Goal: Task Accomplishment & Management: Complete application form

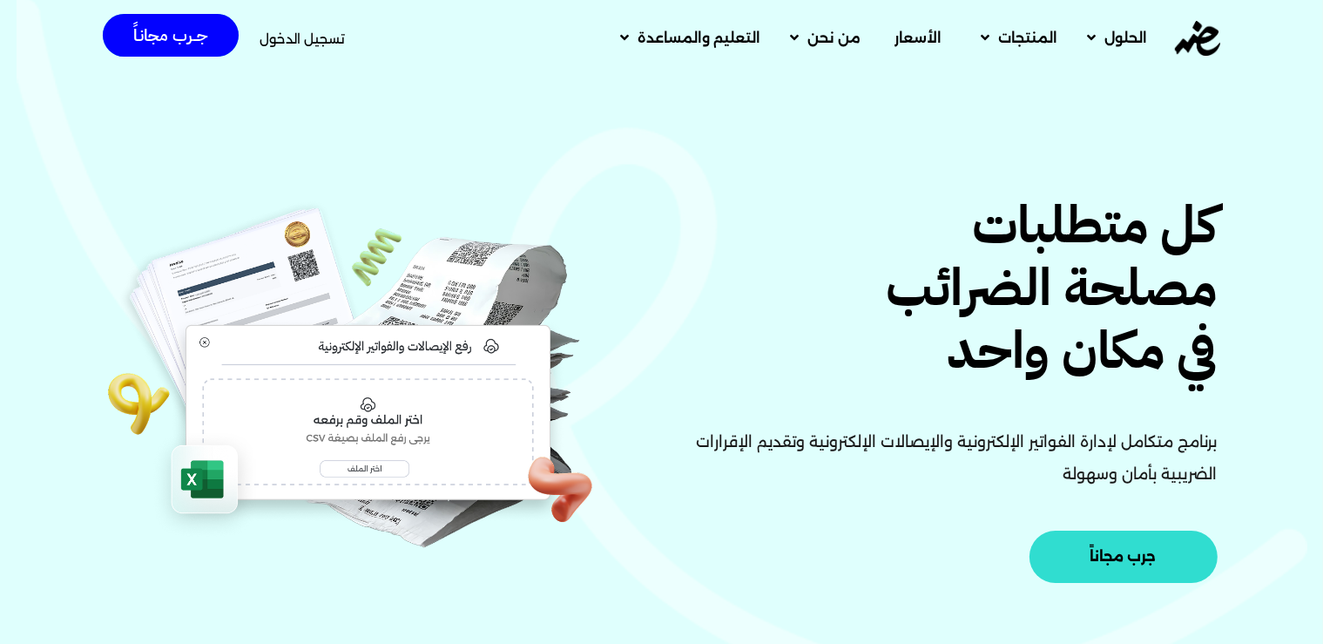
click at [1134, 557] on span "جرب مجاناً" at bounding box center [1123, 557] width 66 height 14
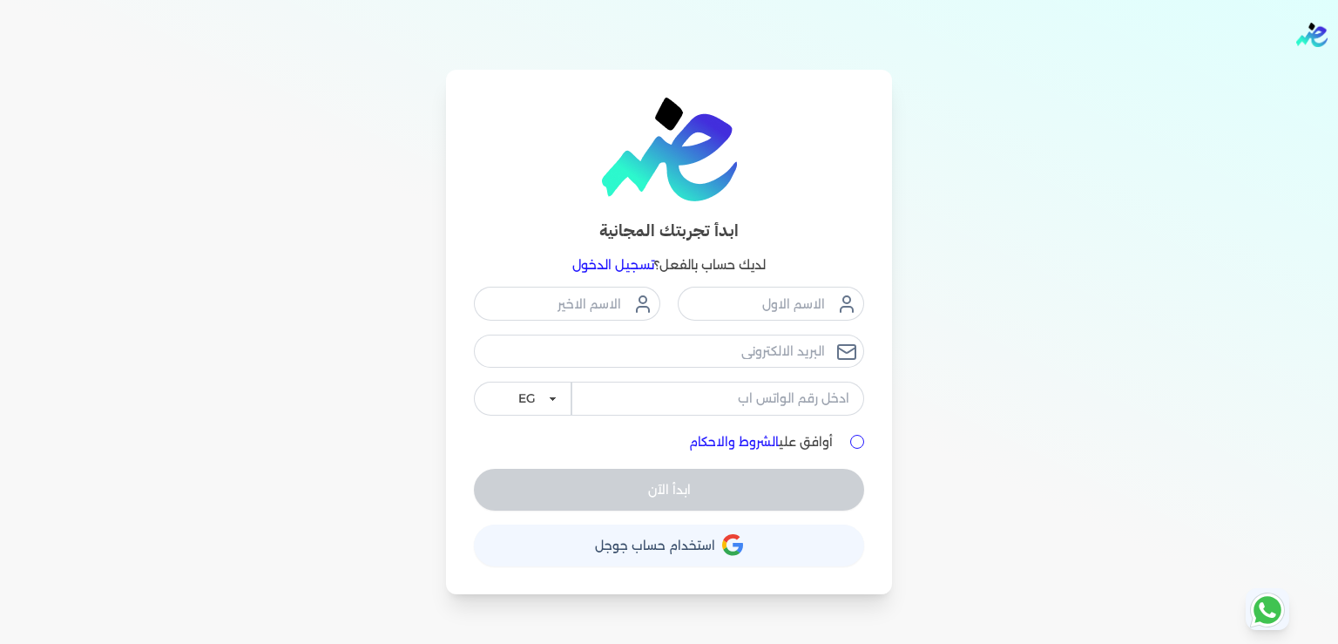
click at [1126, 392] on div "ابدأ تجربتك المجانية لديك حساب بالفعل؟ تسجيل الدخول EG KSA أوافق علي الشروط وال…" at bounding box center [669, 332] width 1338 height 524
click at [772, 308] on input "text" at bounding box center [771, 303] width 186 height 33
type input "Amr"
click at [580, 293] on input "text" at bounding box center [567, 303] width 186 height 33
type input "Hassan"
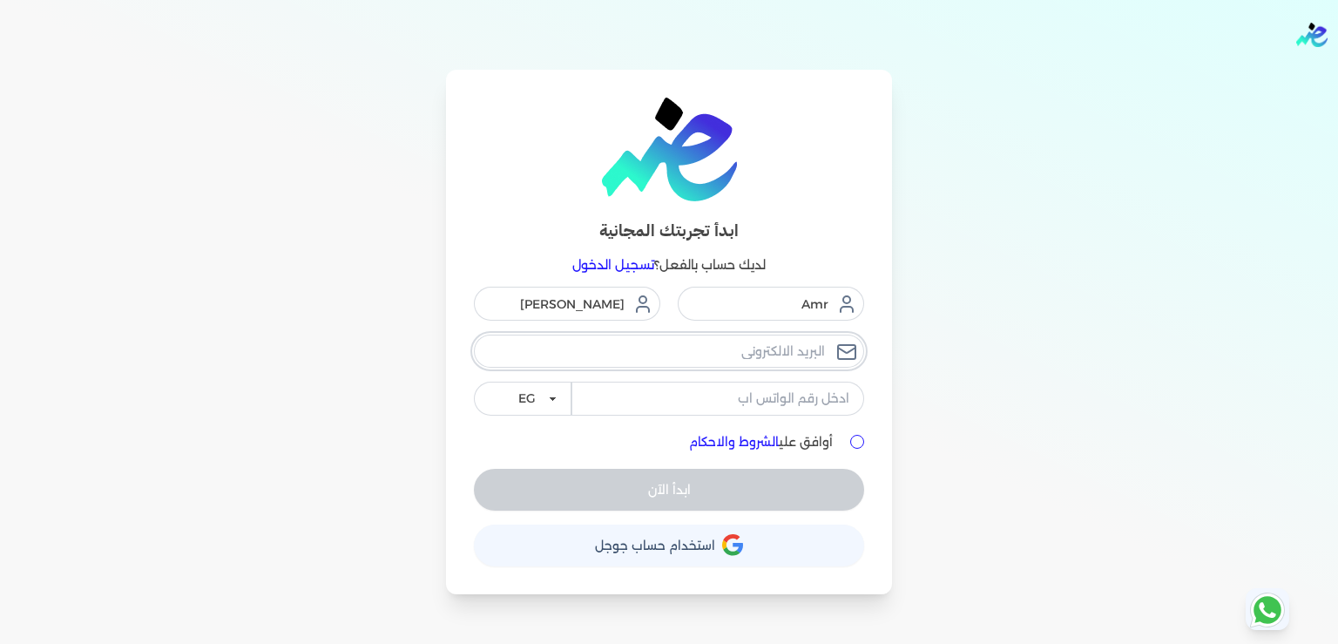
click at [714, 359] on input "email" at bounding box center [669, 350] width 390 height 33
type input "[EMAIL_ADDRESS][DOMAIN_NAME]"
click at [805, 404] on input "tel" at bounding box center [717, 397] width 293 height 33
type input "01273737344"
click at [858, 437] on input "أوافق علي الشروط والاحكام" at bounding box center [857, 442] width 14 height 14
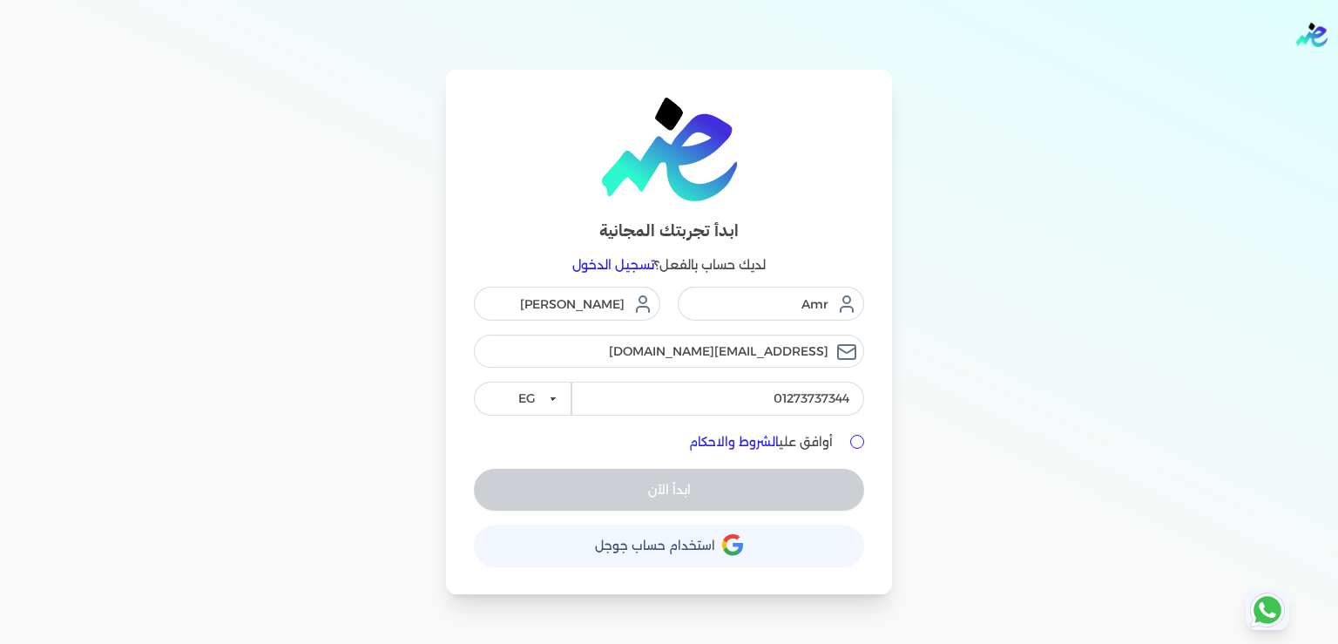
checkbox input "true"
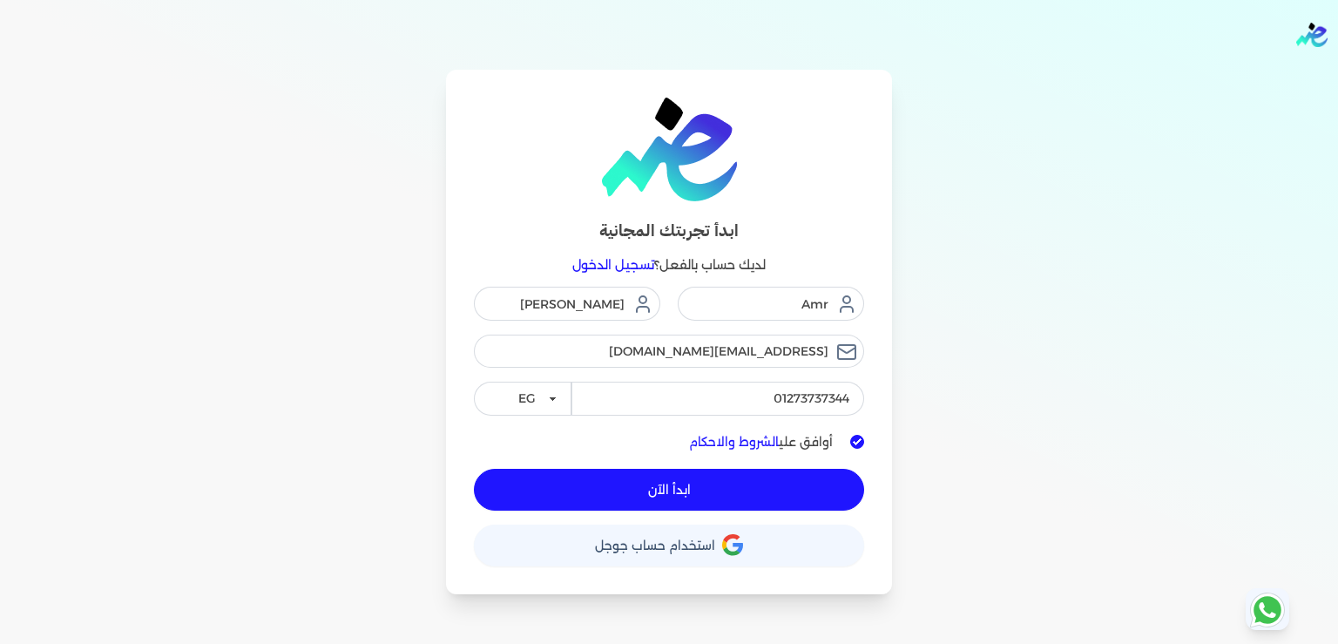
click at [692, 491] on button "ابدأ الآن" at bounding box center [669, 490] width 390 height 42
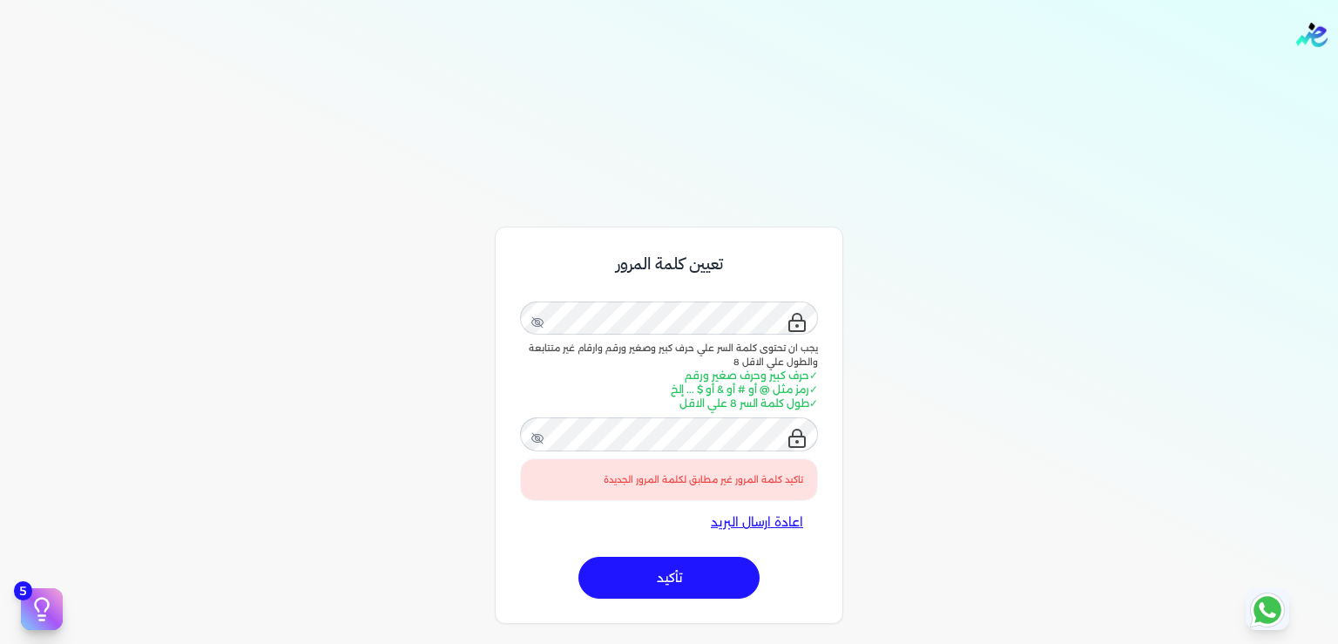
click at [689, 531] on form "يجب ان تحتوى كلمة السر علي حرف كبير وصغير ورقم وارقام غير متتابعة والطول علي ال…" at bounding box center [669, 446] width 298 height 305
click at [540, 443] on icon at bounding box center [537, 438] width 14 height 14
click at [544, 321] on icon at bounding box center [537, 322] width 14 height 14
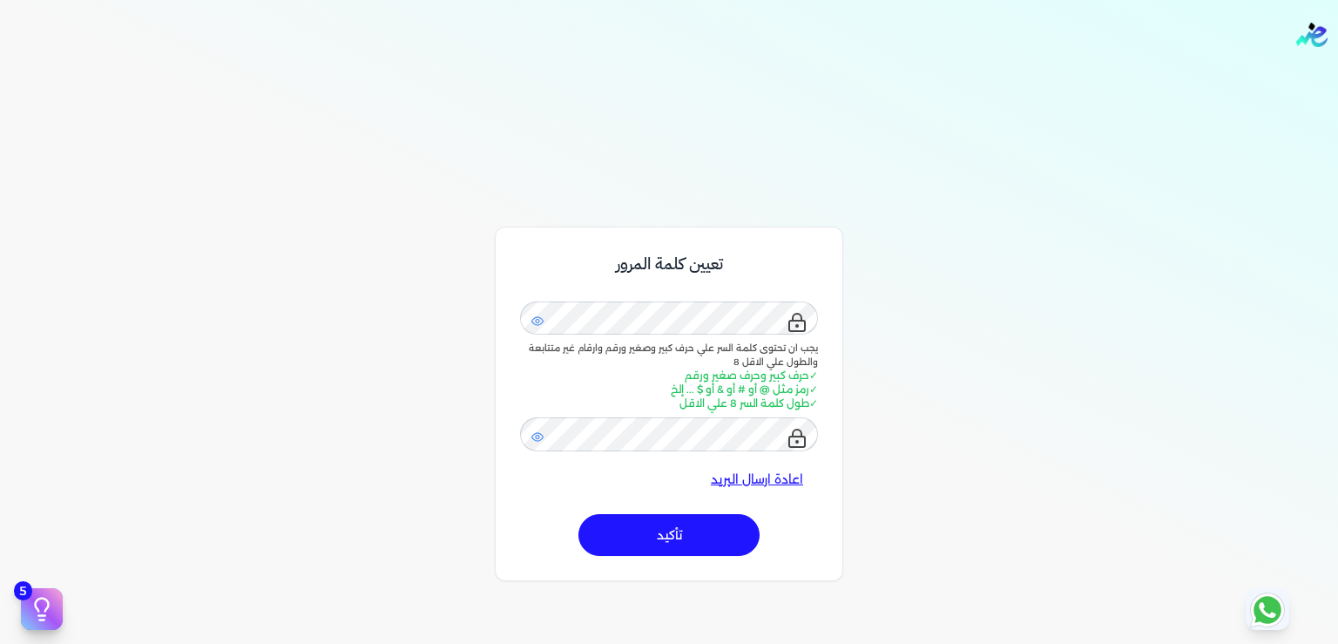
click at [688, 537] on button "تأكيد" at bounding box center [668, 535] width 181 height 42
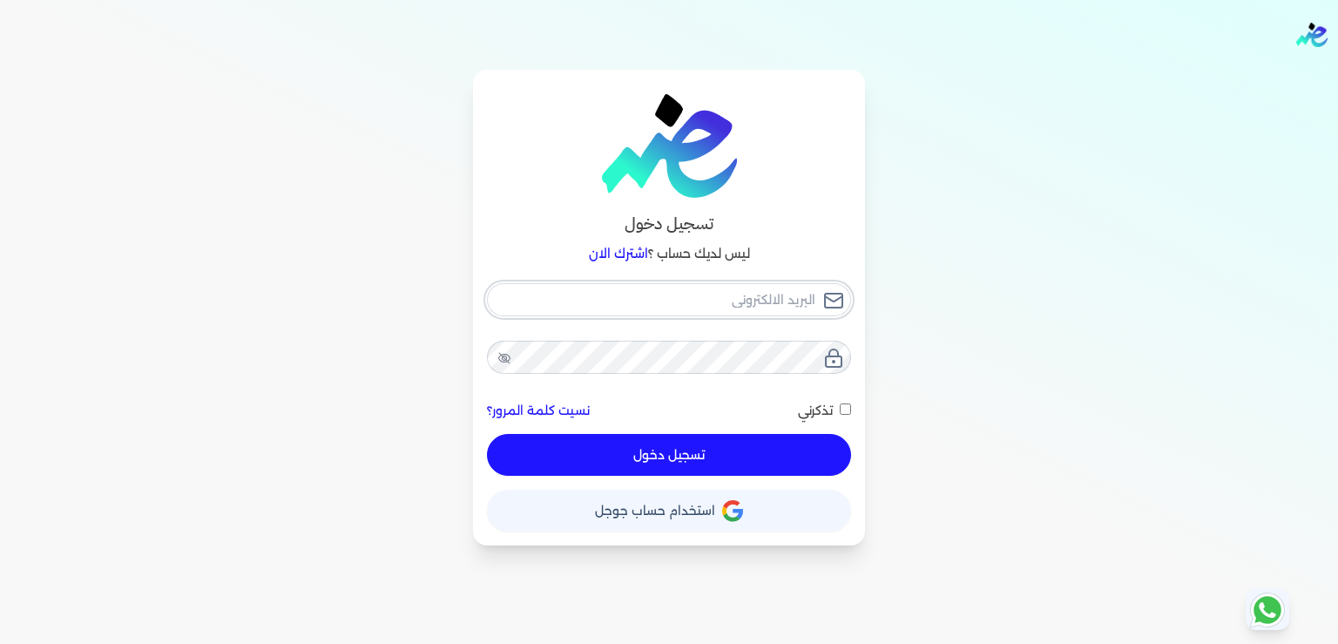
click at [761, 307] on input "email" at bounding box center [669, 299] width 364 height 33
type input "c"
checkbox input "false"
type input "ca"
checkbox input "false"
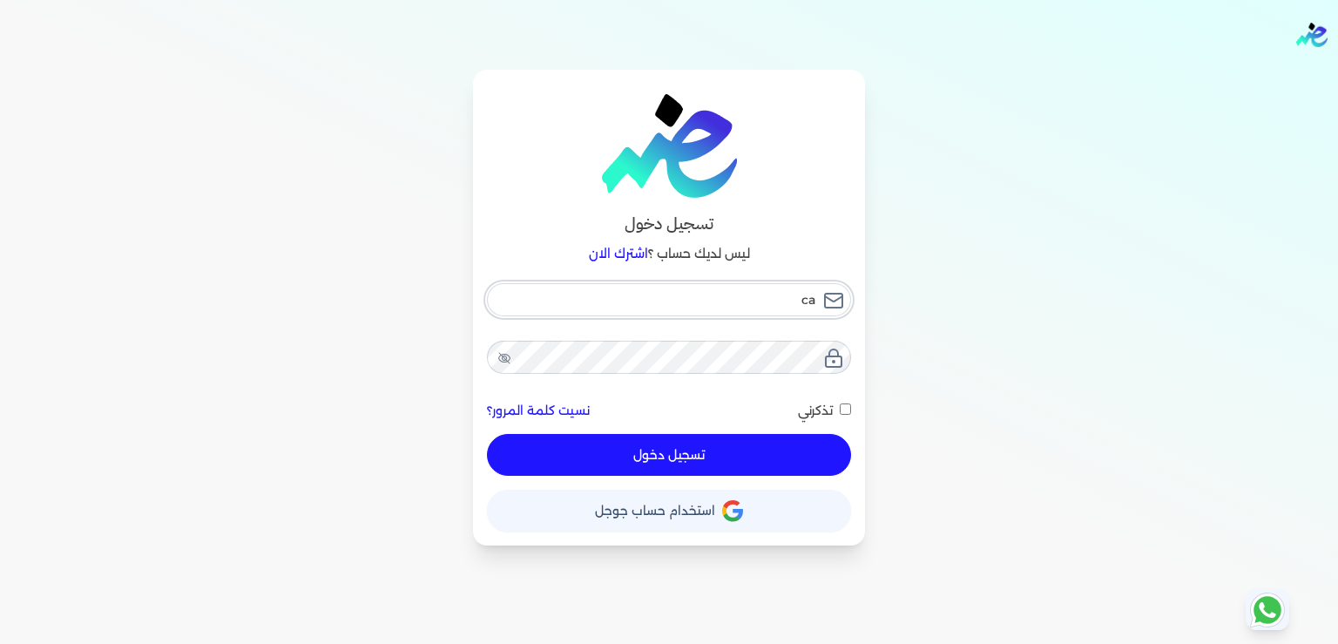
type input "car"
checkbox input "false"
type input "card"
checkbox input "false"
type input "cardi"
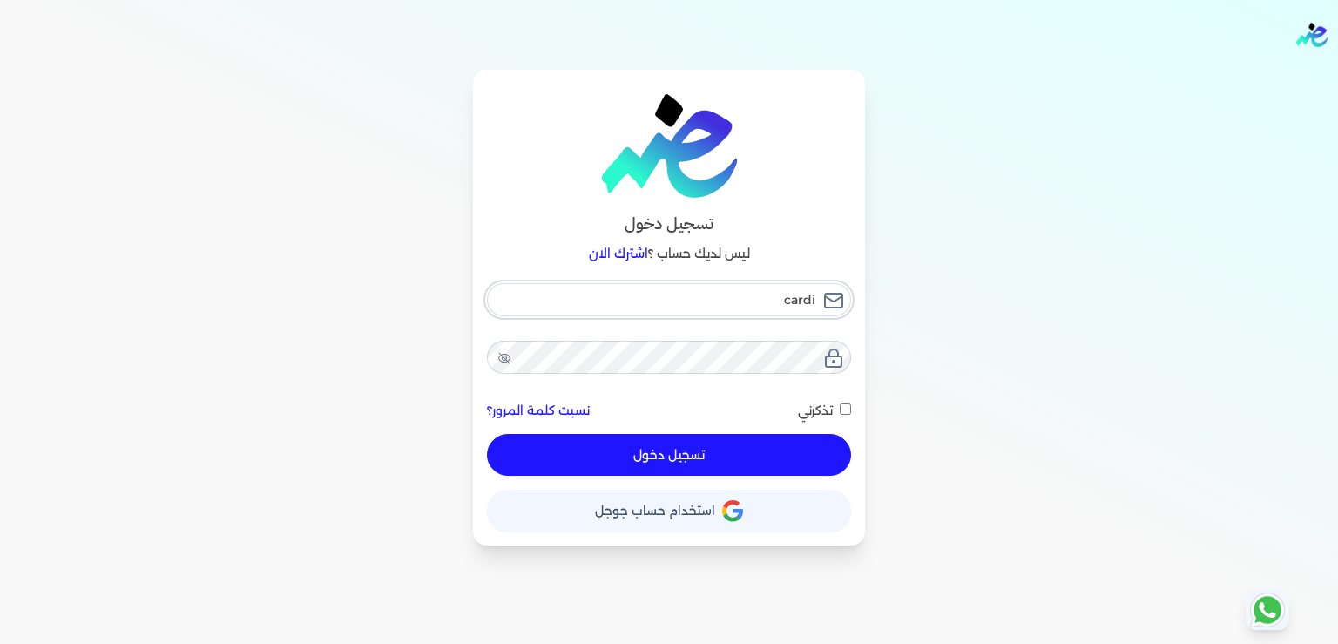
checkbox input "false"
type input "cardio"
checkbox input "false"
type input "cardioc"
checkbox input "false"
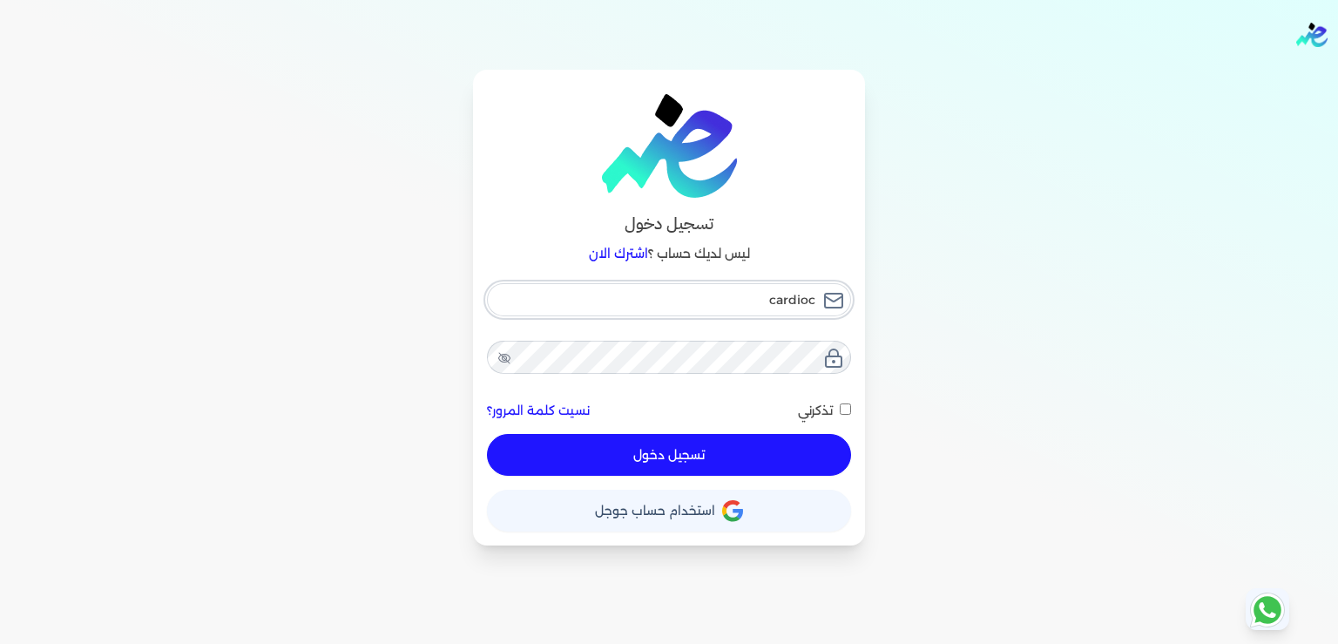
type input "cardiocl"
checkbox input "false"
type input "cardiocli"
checkbox input "false"
type input "cardioclin"
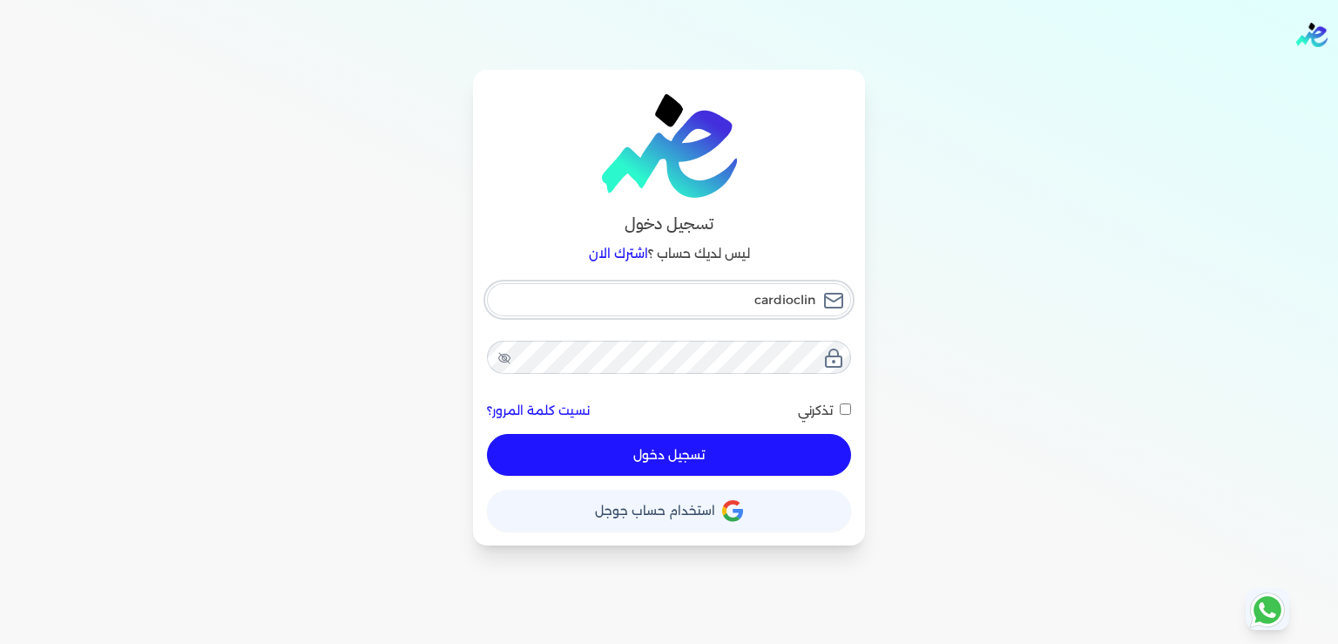
checkbox input "false"
type input "cardioclini"
checkbox input "false"
type input "cardioclinic"
checkbox input "false"
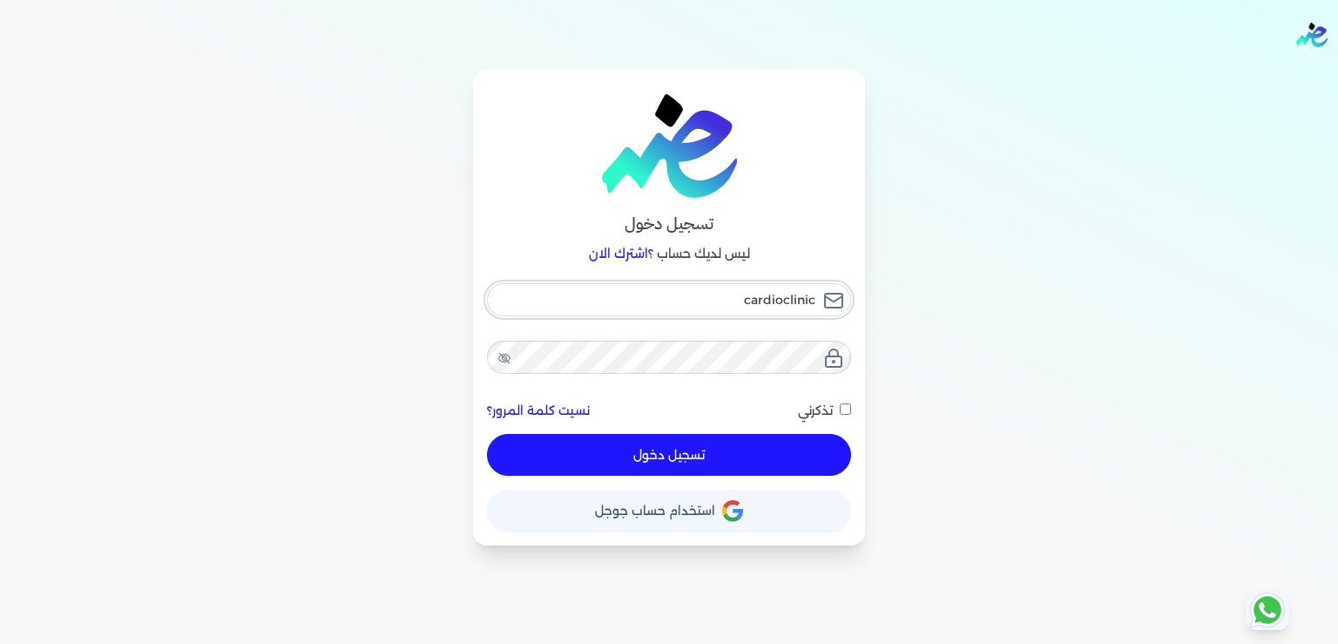
type input "cardioclinic1"
checkbox input "false"
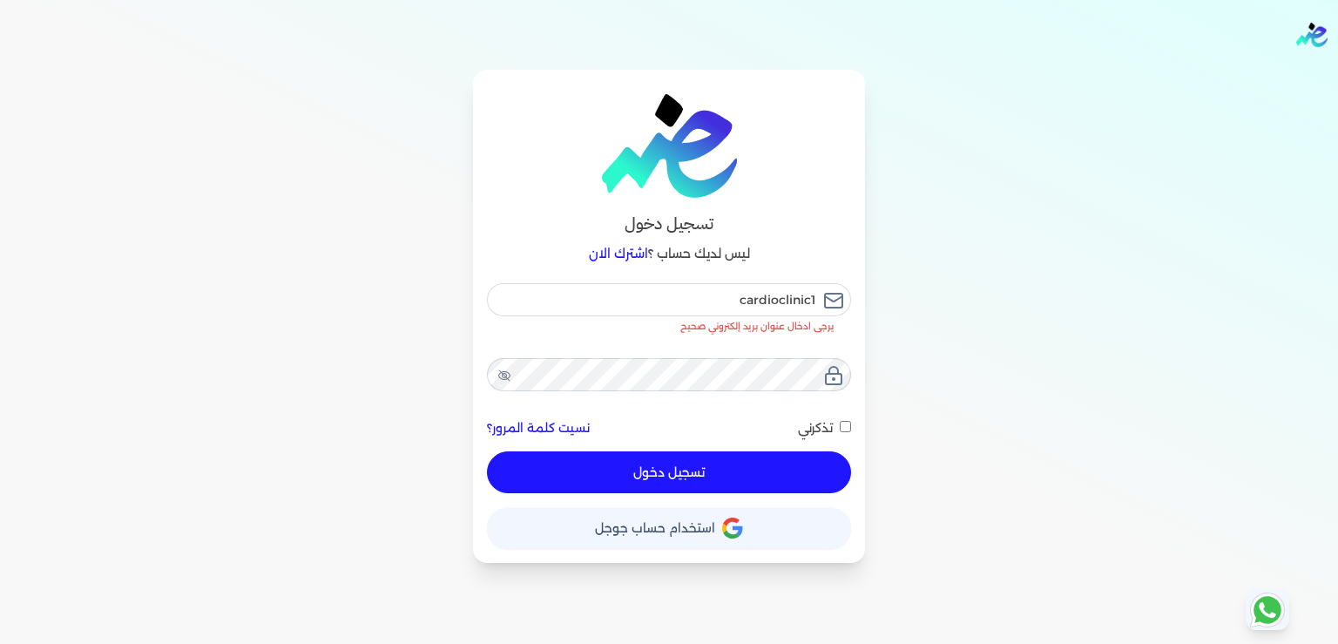
click at [847, 411] on div "cardioclinic1 يرجى ادخال عنوان بريد إلكتروني صحيح نسيت كلمة المرور؟ تذكرني تسجي…" at bounding box center [669, 388] width 364 height 211
click at [820, 300] on input "cardioclinic1" at bounding box center [669, 299] width 364 height 33
type input "cardioclinic1@"
checkbox input "false"
type input "cardioclinic1@y"
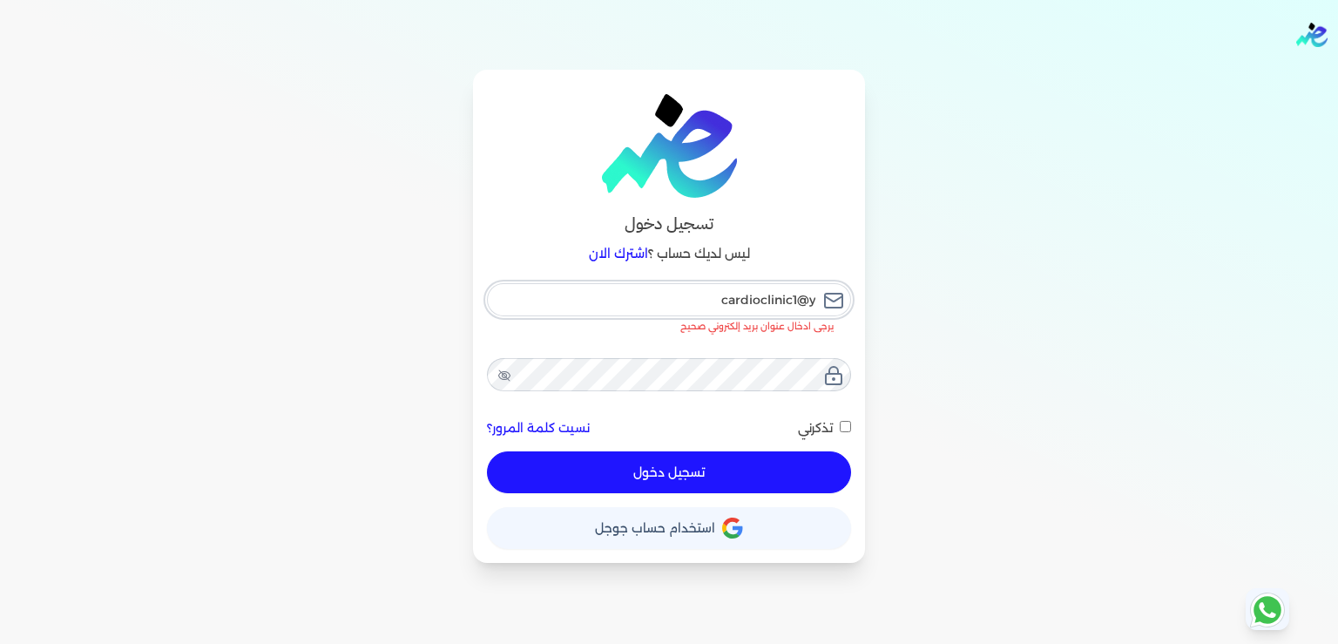
checkbox input "false"
type input "cardioclinic1@ya"
checkbox input "false"
type input "cardioclinic1@yah"
checkbox input "false"
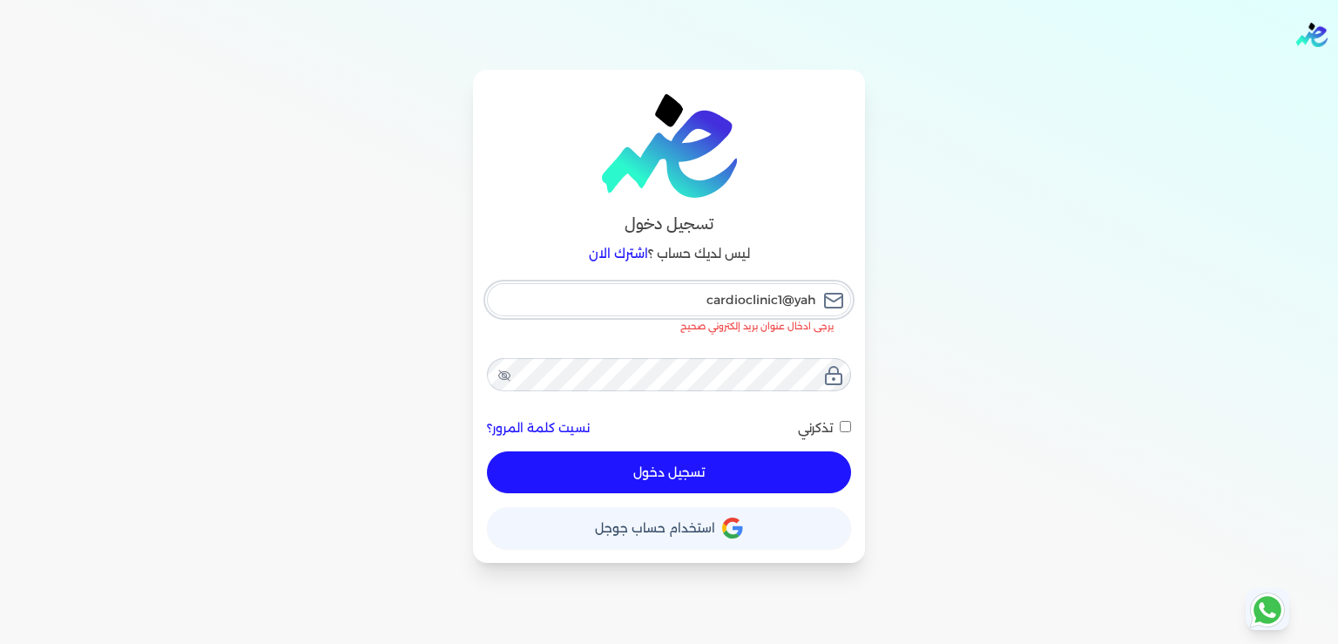
type input "cardioclinic1@yaho"
checkbox input "false"
type input "cardioclinic1@yahoo"
checkbox input "false"
type input "cardioclinic1@yahoo."
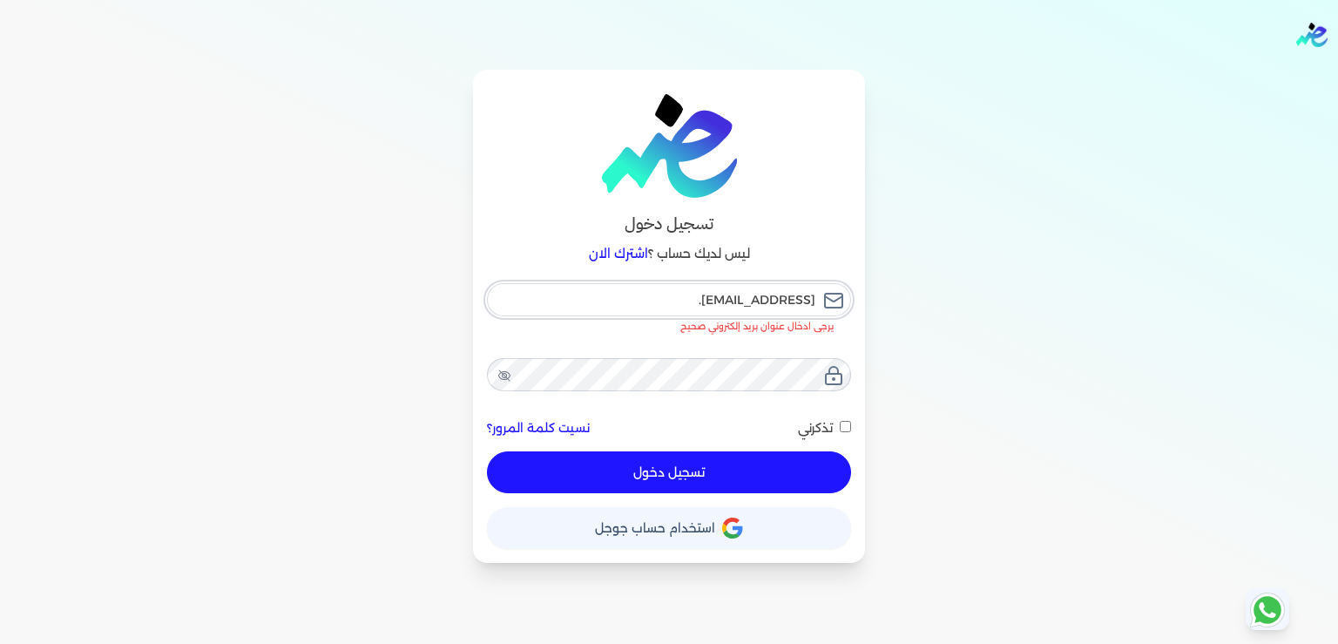
checkbox input "false"
type input "cardioclinic1@yahoo.c"
checkbox input "false"
type input "cardioclinic1@yahoo.co"
checkbox input "false"
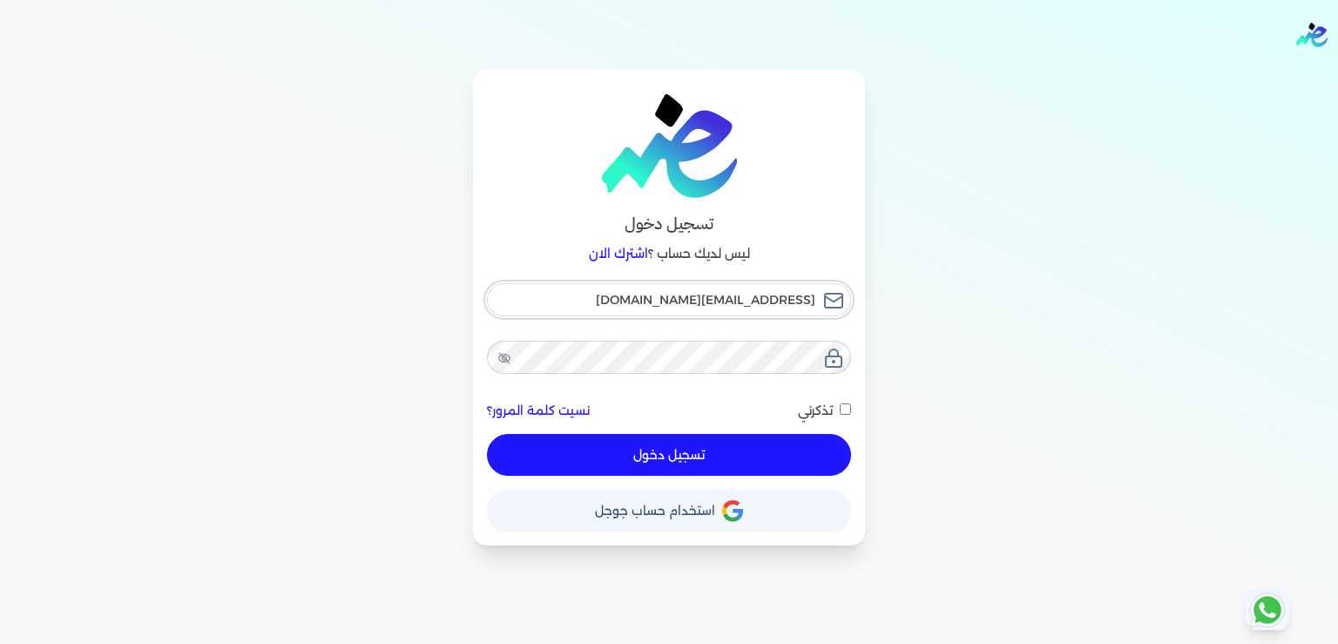
type input "[EMAIL_ADDRESS][DOMAIN_NAME]"
checkbox input "false"
type input "[EMAIL_ADDRESS][DOMAIN_NAME]"
click at [845, 415] on input "تذكرني" at bounding box center [845, 408] width 11 height 11
checkbox input "true"
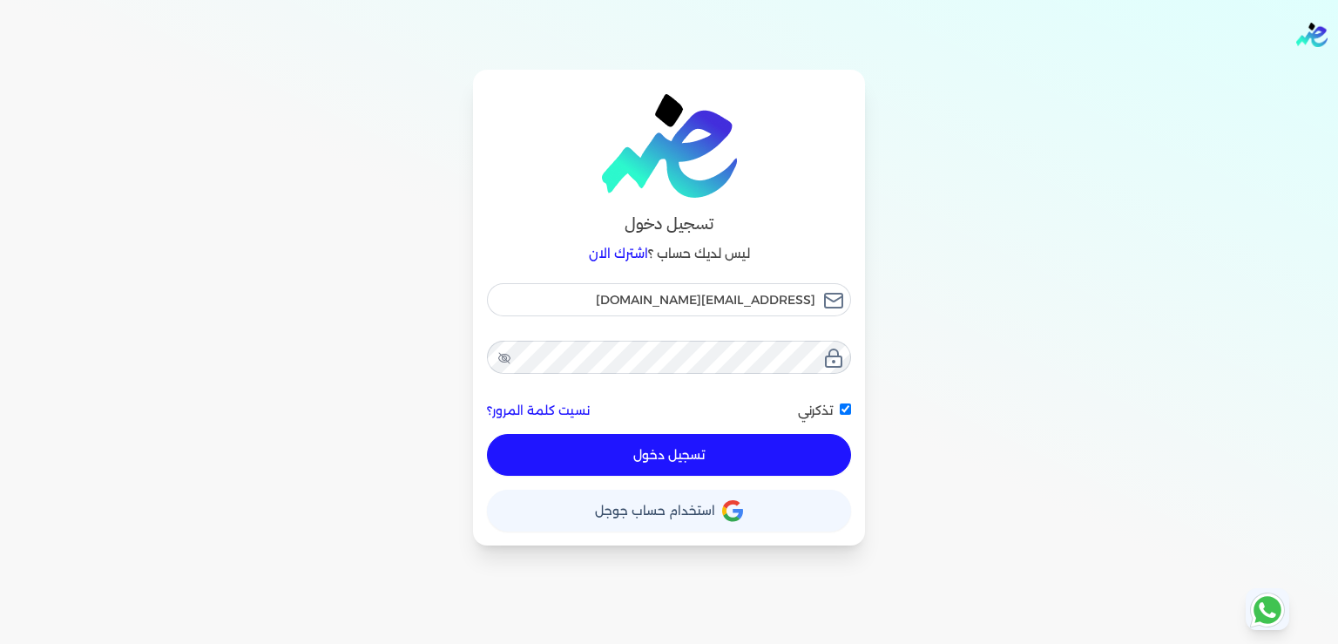
click at [699, 455] on button "تسجيل دخول" at bounding box center [669, 455] width 364 height 42
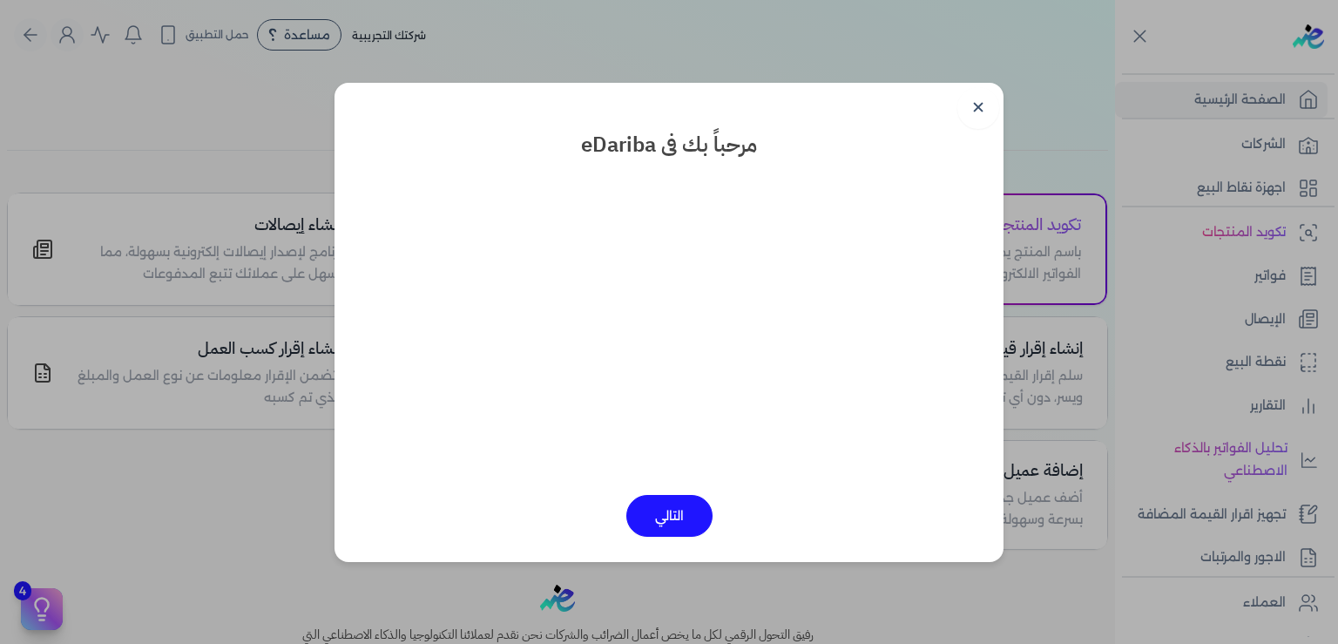
click at [678, 516] on button "التالي" at bounding box center [669, 516] width 86 height 42
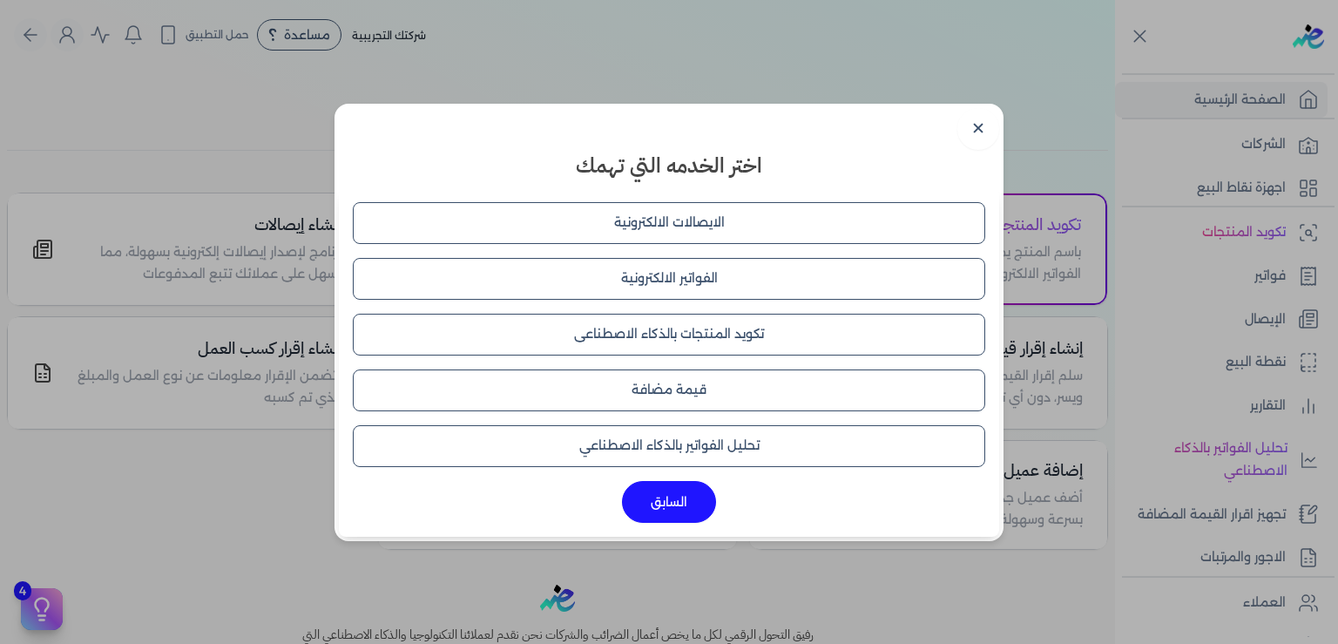
click at [666, 226] on button "الايصالات الالكترونية" at bounding box center [669, 223] width 632 height 42
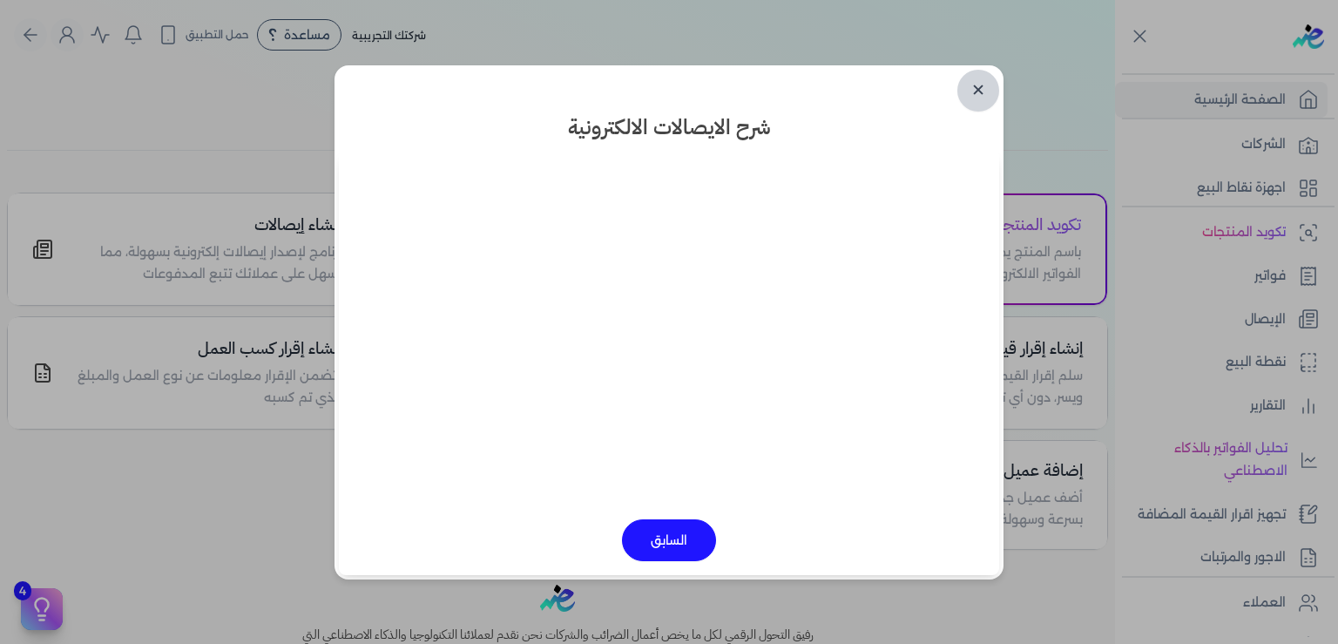
click at [975, 93] on link "✕" at bounding box center [978, 91] width 42 height 42
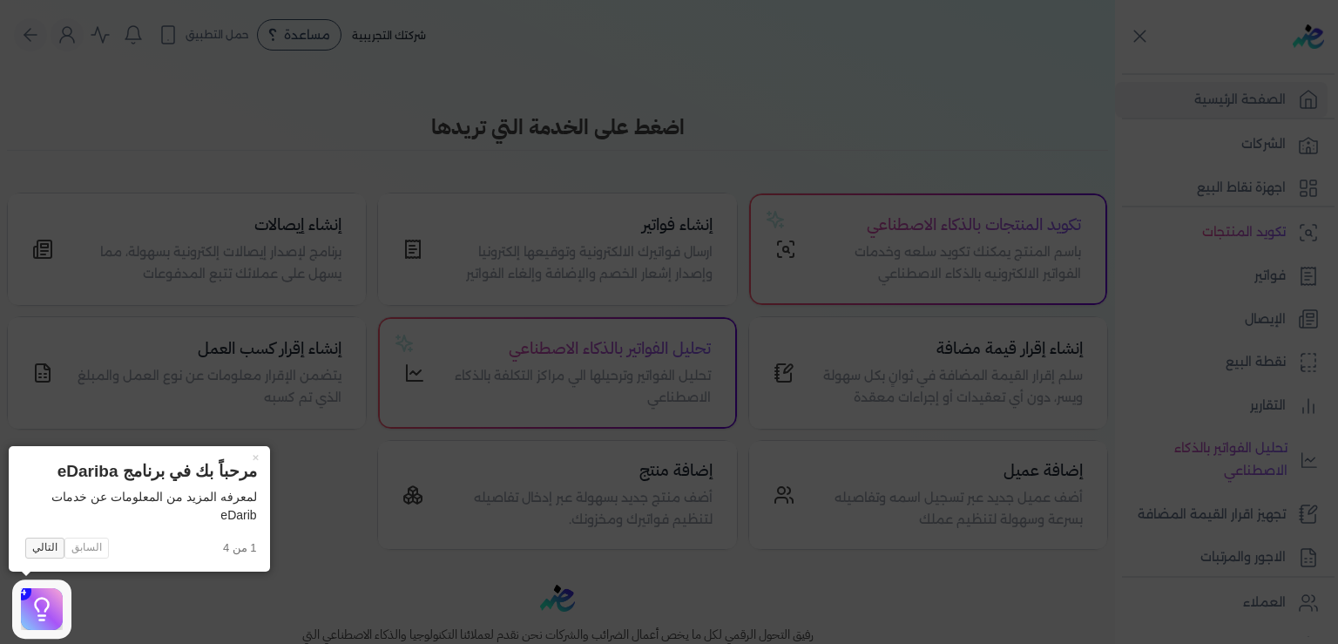
click at [40, 550] on button "التالي" at bounding box center [44, 547] width 39 height 21
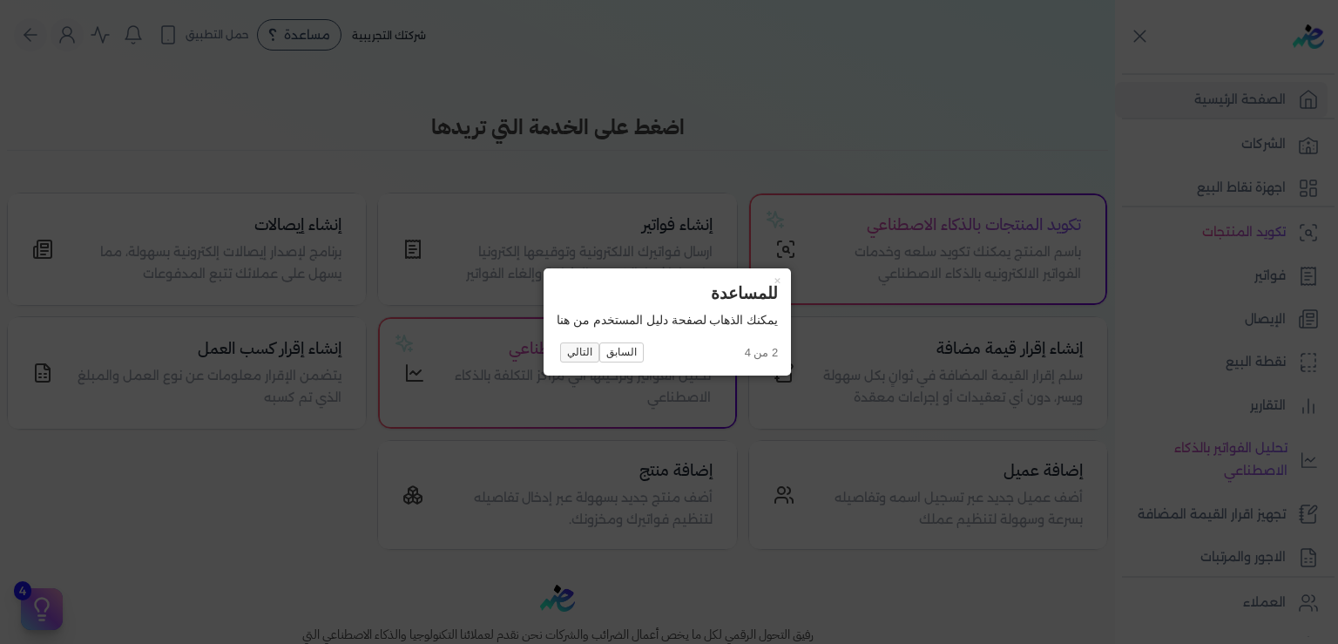
click at [580, 352] on button "التالي" at bounding box center [579, 352] width 39 height 21
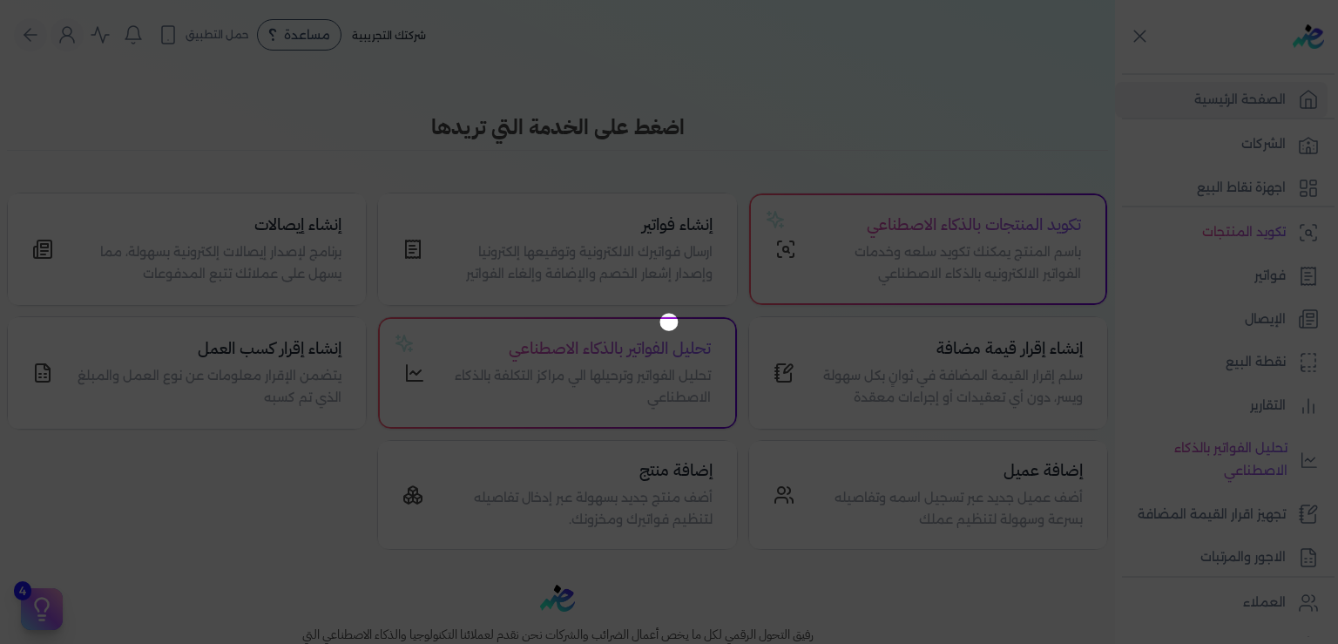
click at [580, 352] on icon at bounding box center [669, 322] width 1338 height 644
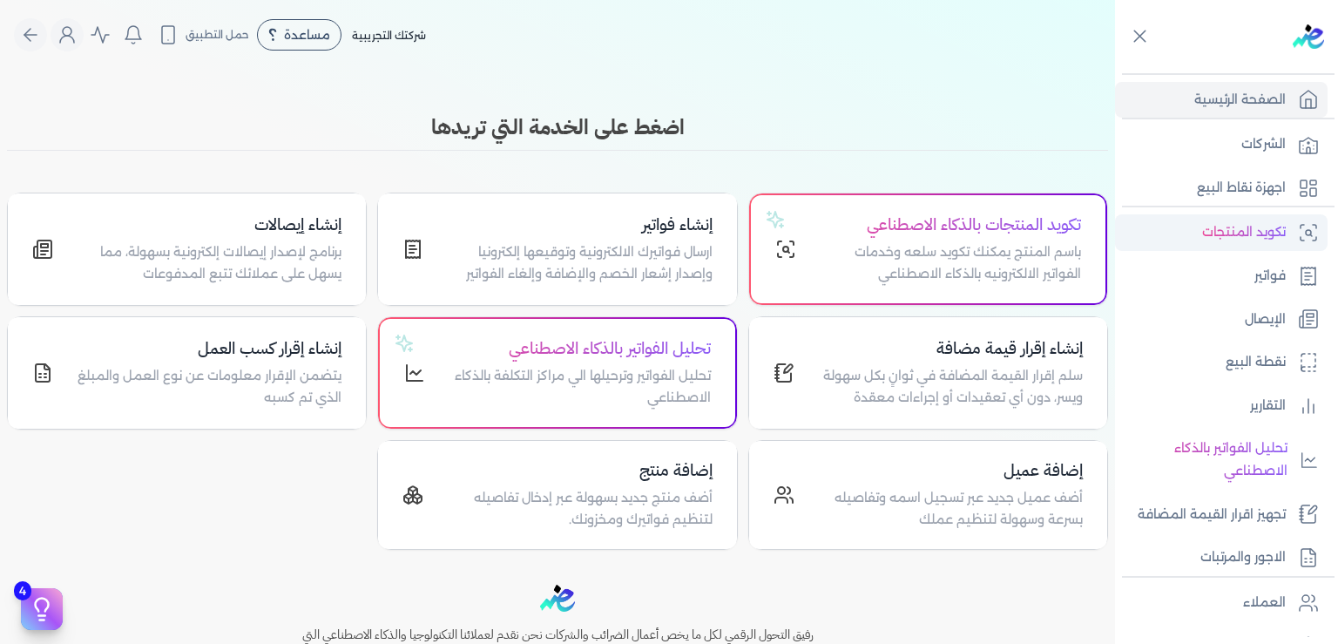
click at [1259, 230] on p "تكويد المنتجات" at bounding box center [1244, 232] width 84 height 23
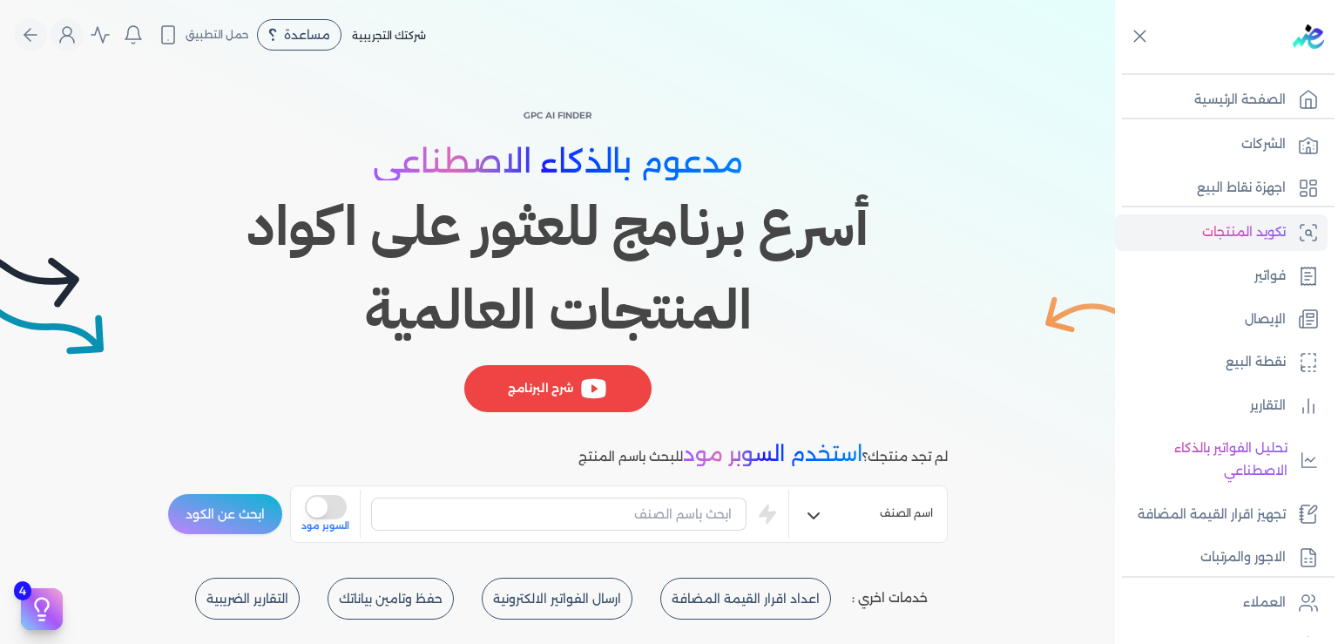
click at [824, 505] on icon "button" at bounding box center [813, 515] width 21 height 21
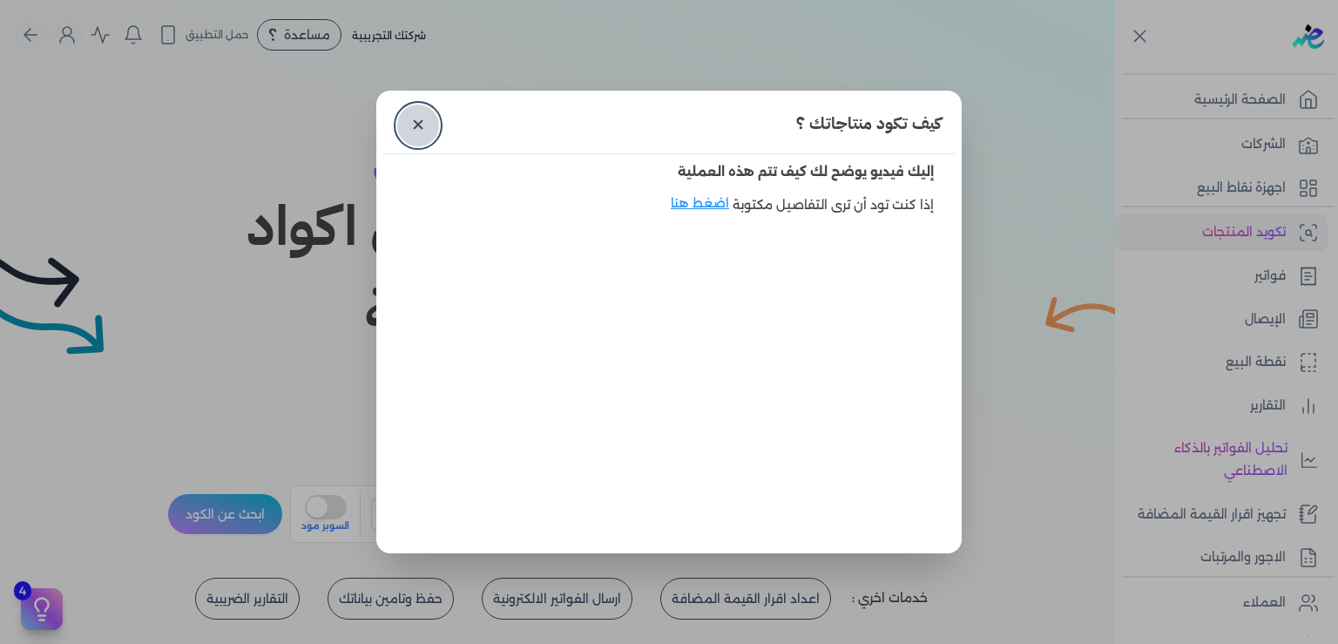
click at [417, 127] on link "✕" at bounding box center [418, 126] width 42 height 42
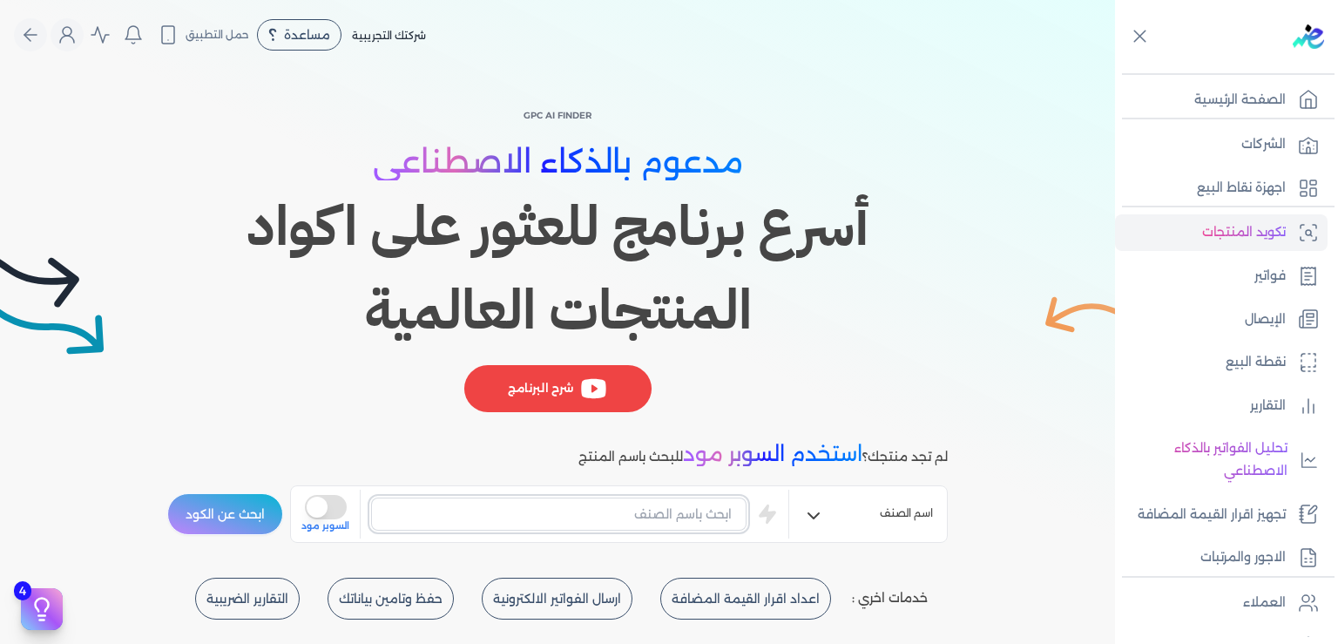
click at [680, 505] on input "text" at bounding box center [558, 513] width 375 height 33
click at [329, 506] on button "is super mode" at bounding box center [326, 507] width 42 height 24
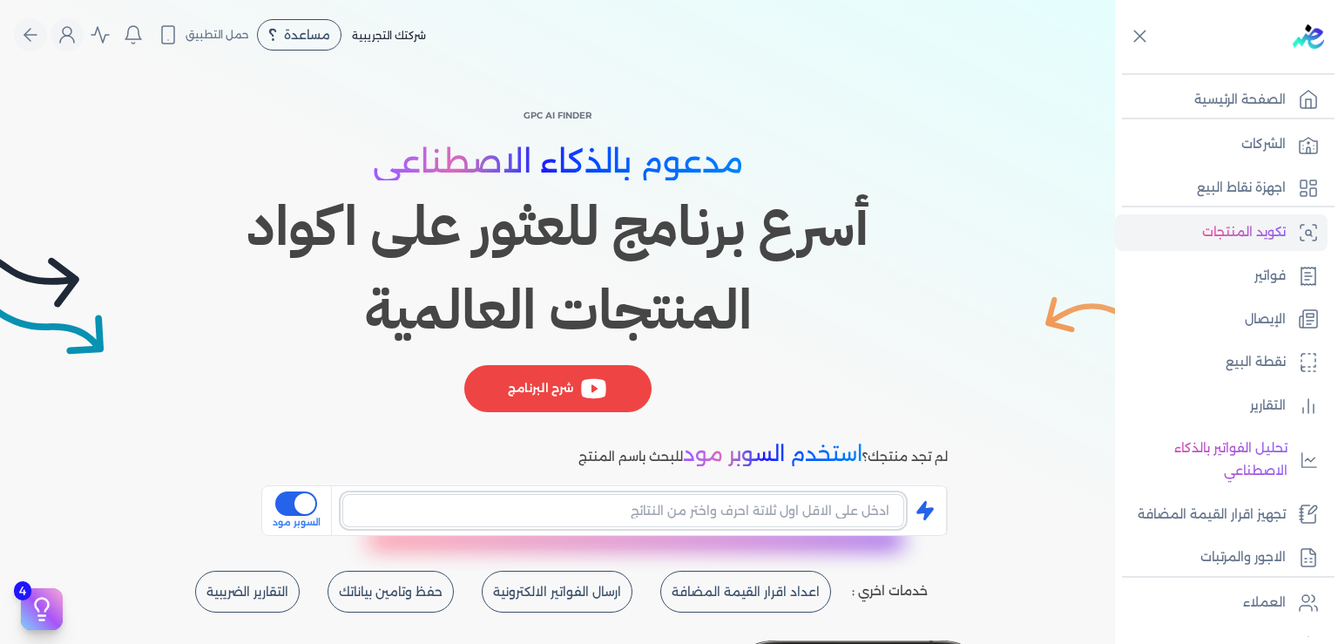
click at [624, 510] on input "text" at bounding box center [623, 510] width 562 height 33
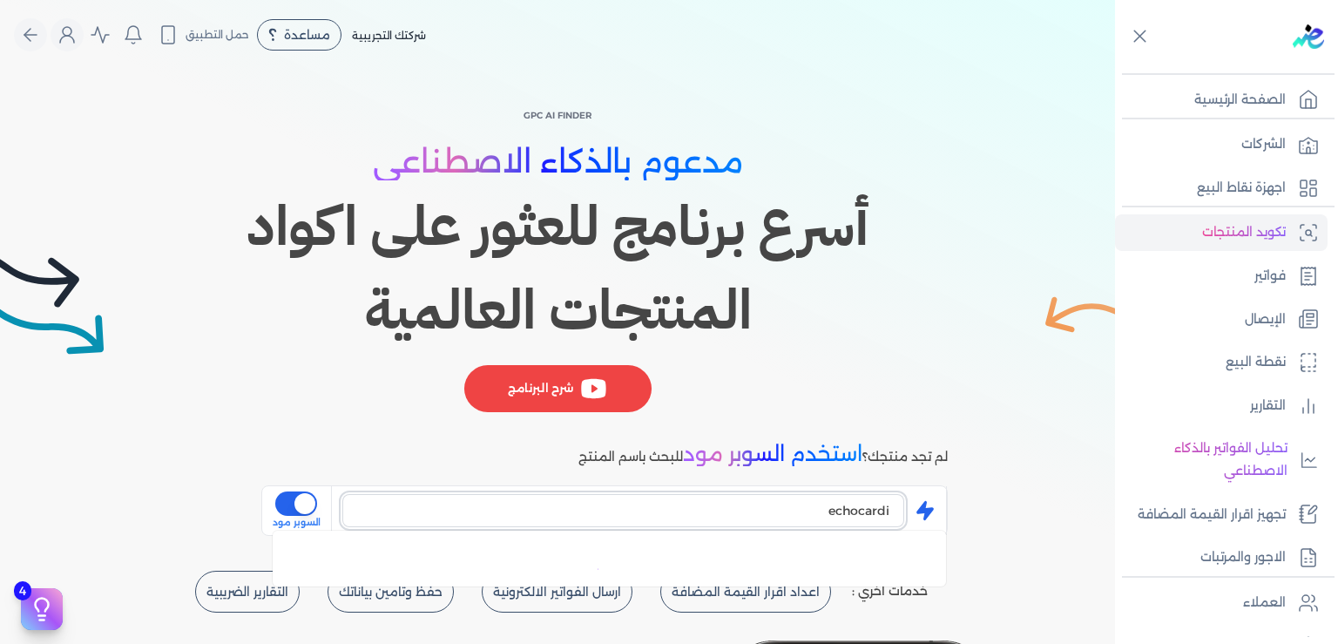
type input "echocardio"
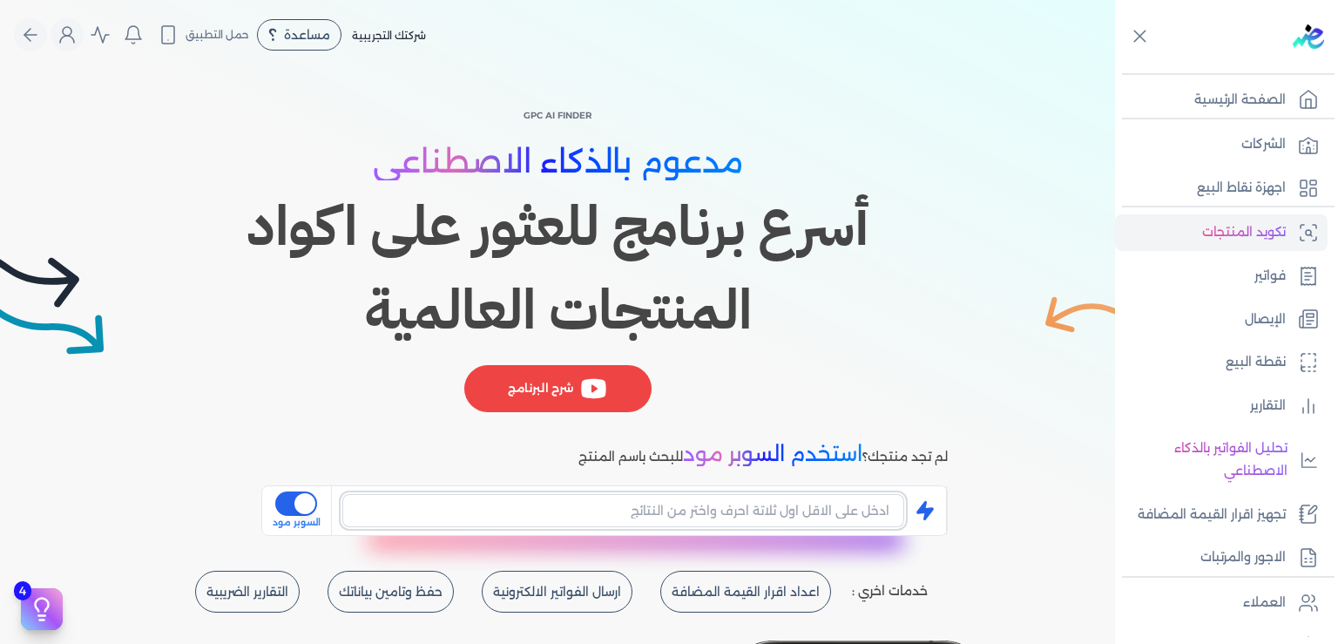
click at [796, 509] on input "text" at bounding box center [623, 510] width 562 height 33
click at [825, 509] on input "text" at bounding box center [623, 510] width 562 height 33
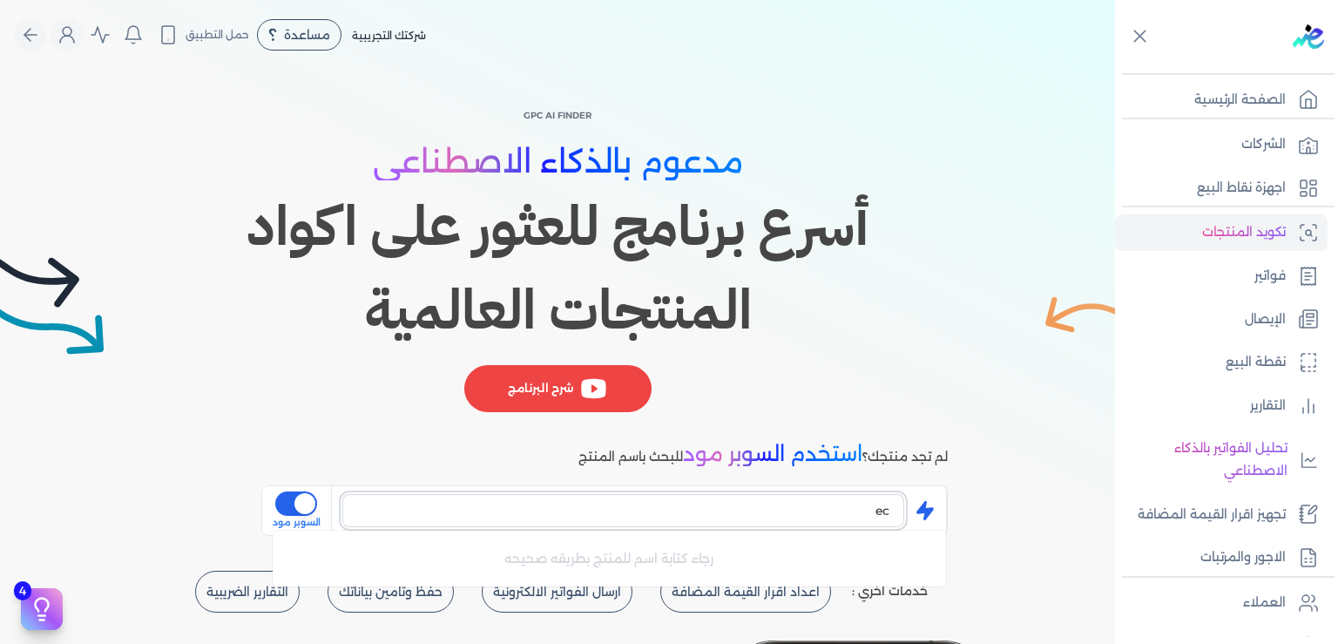
type input "e"
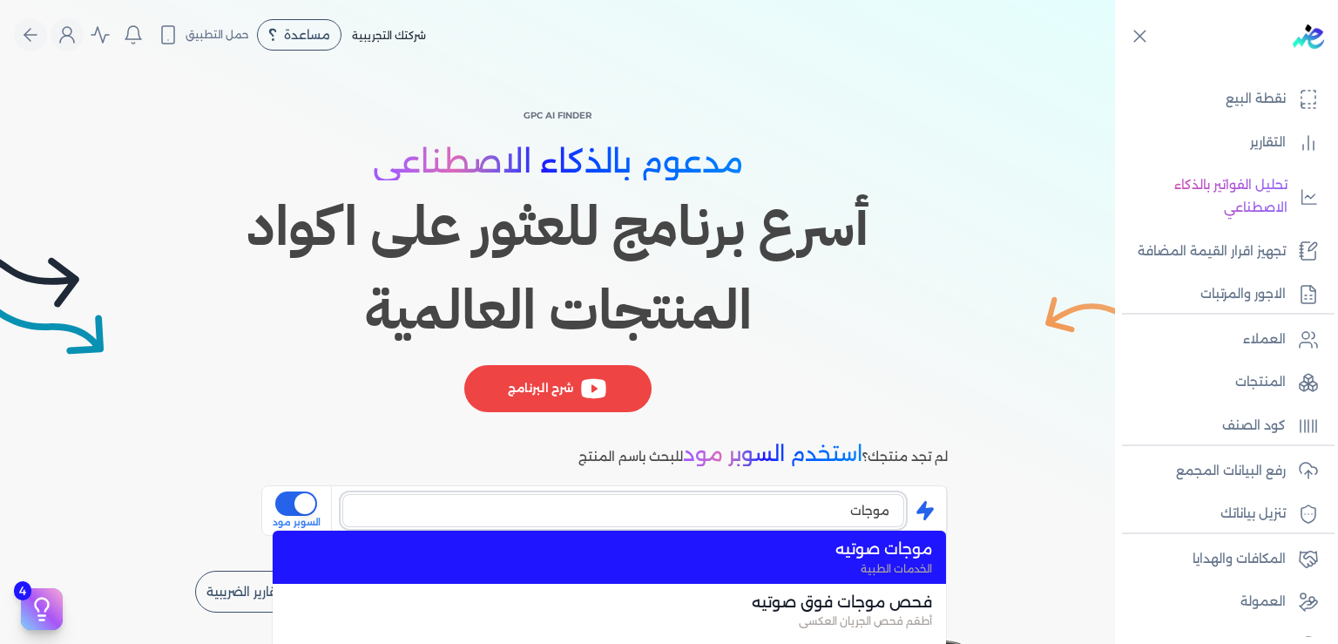
scroll to position [188, 0]
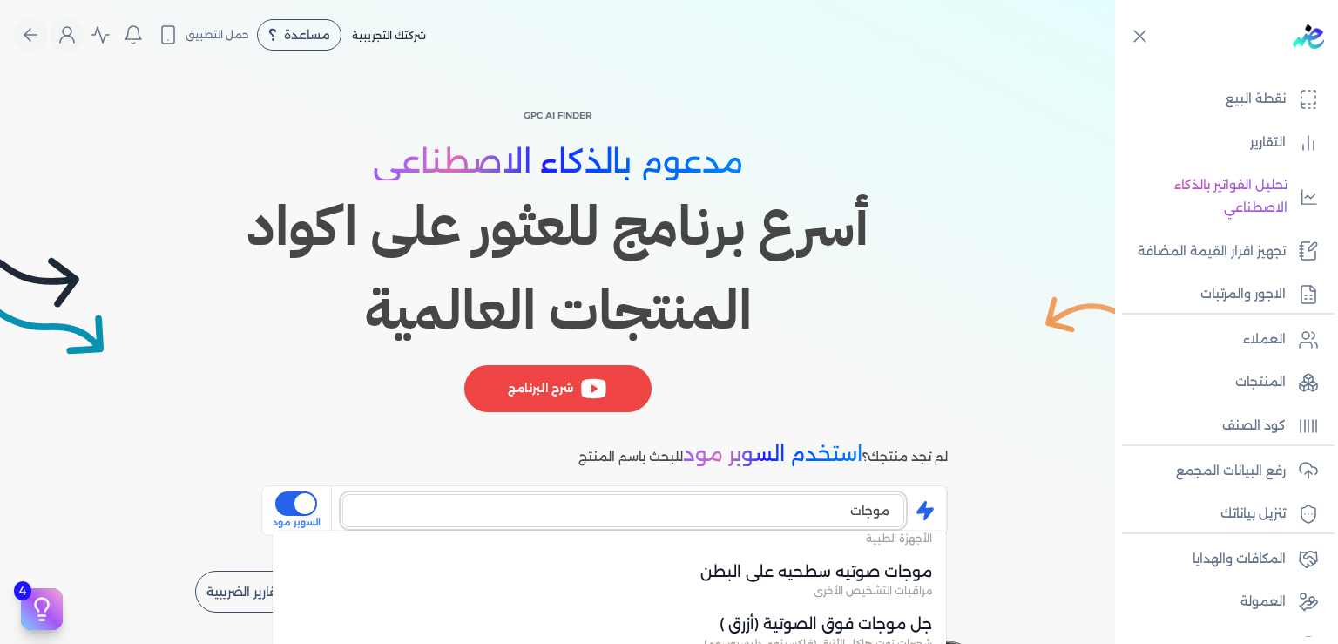
type input "موجات"
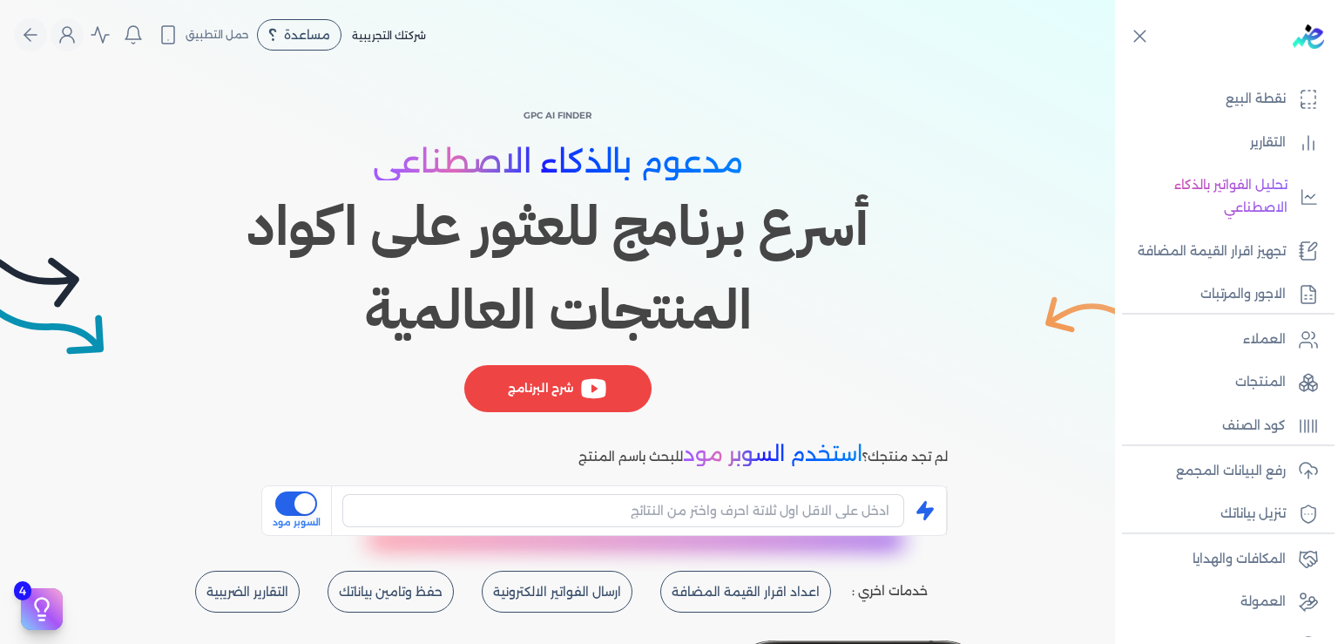
click at [1005, 267] on div "GPC AI Finder مدعوم بالذكاء الاصطناعي أسرع برنامج للعثور على اكواد المنتجات الع…" at bounding box center [557, 320] width 1115 height 501
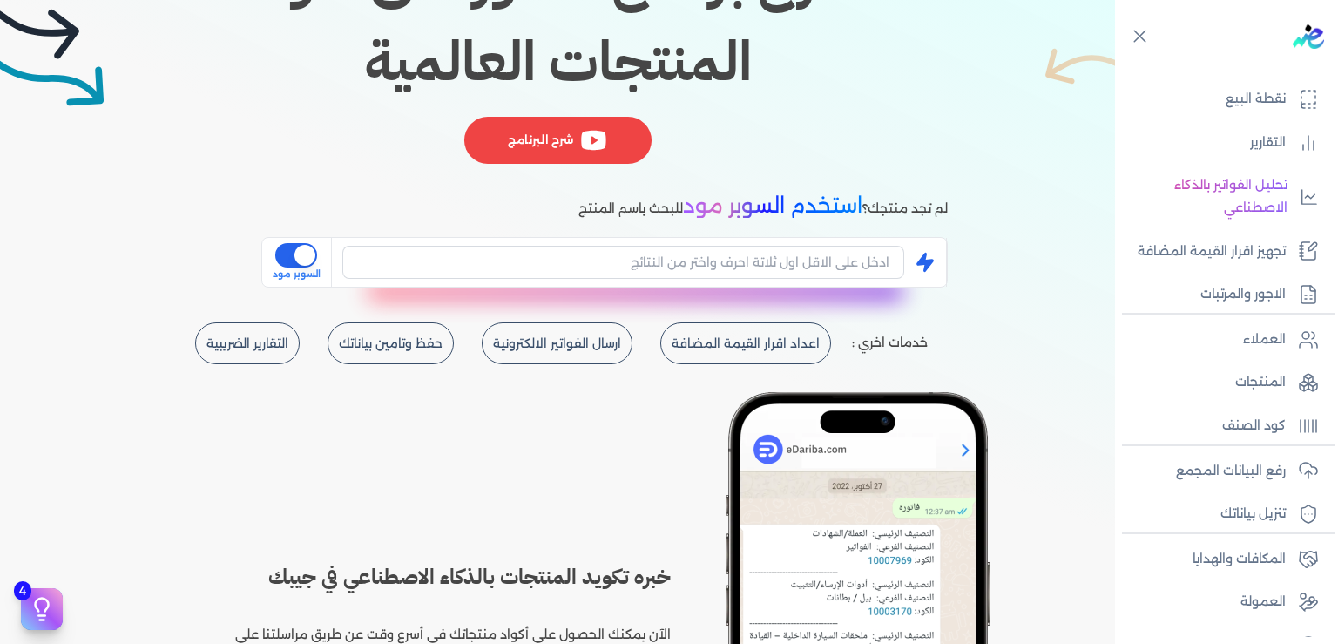
scroll to position [230, 0]
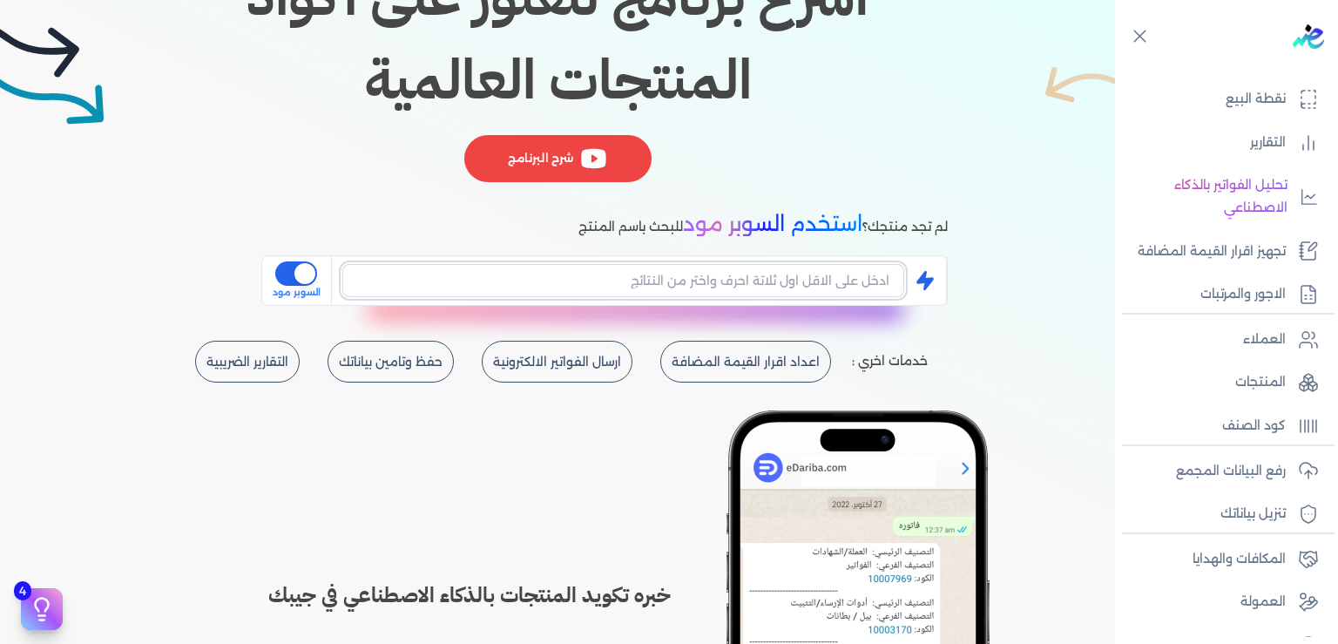
click at [788, 276] on input "text" at bounding box center [623, 280] width 562 height 33
click at [808, 287] on input "text" at bounding box center [623, 280] width 562 height 33
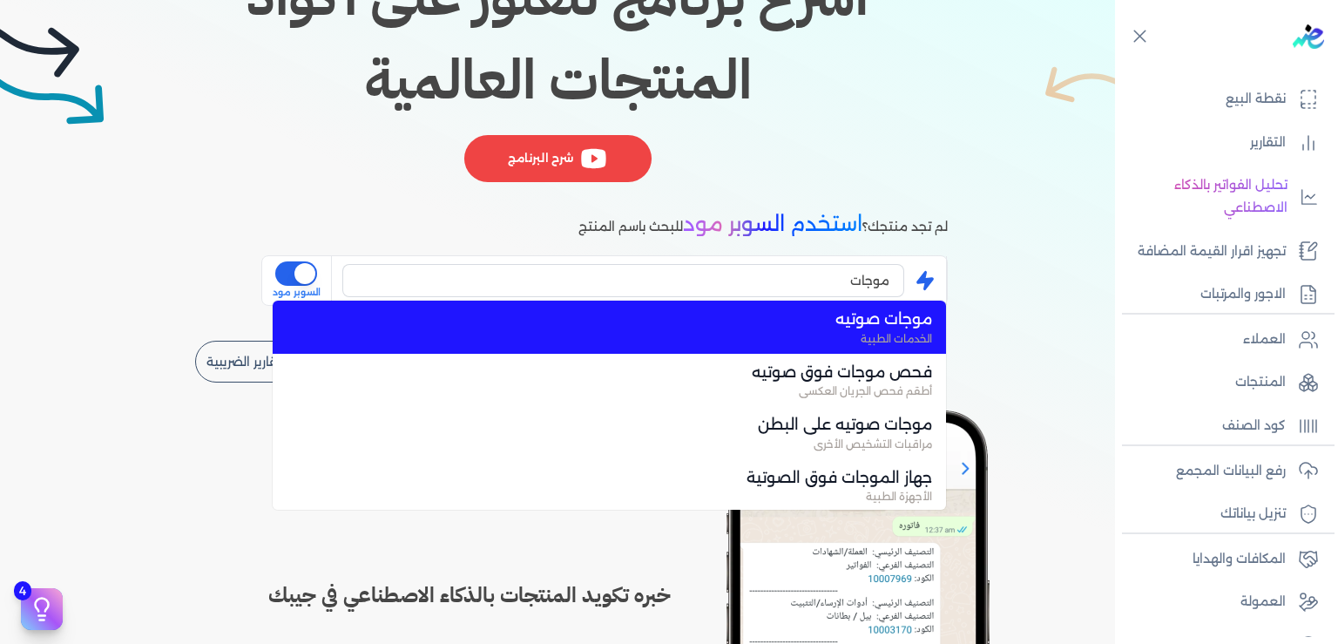
click at [903, 332] on span "الخدمات الطبية" at bounding box center [619, 339] width 624 height 16
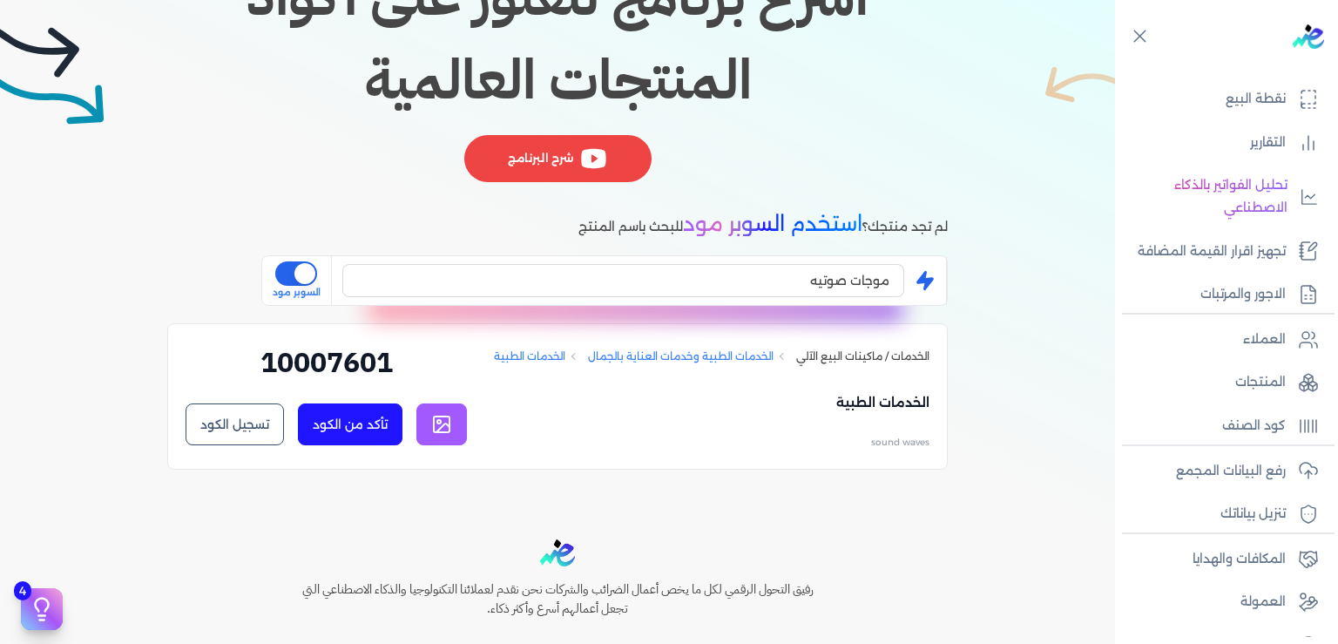
click at [448, 422] on icon at bounding box center [441, 424] width 21 height 21
click at [363, 427] on button "تأكد من الكود" at bounding box center [350, 424] width 105 height 42
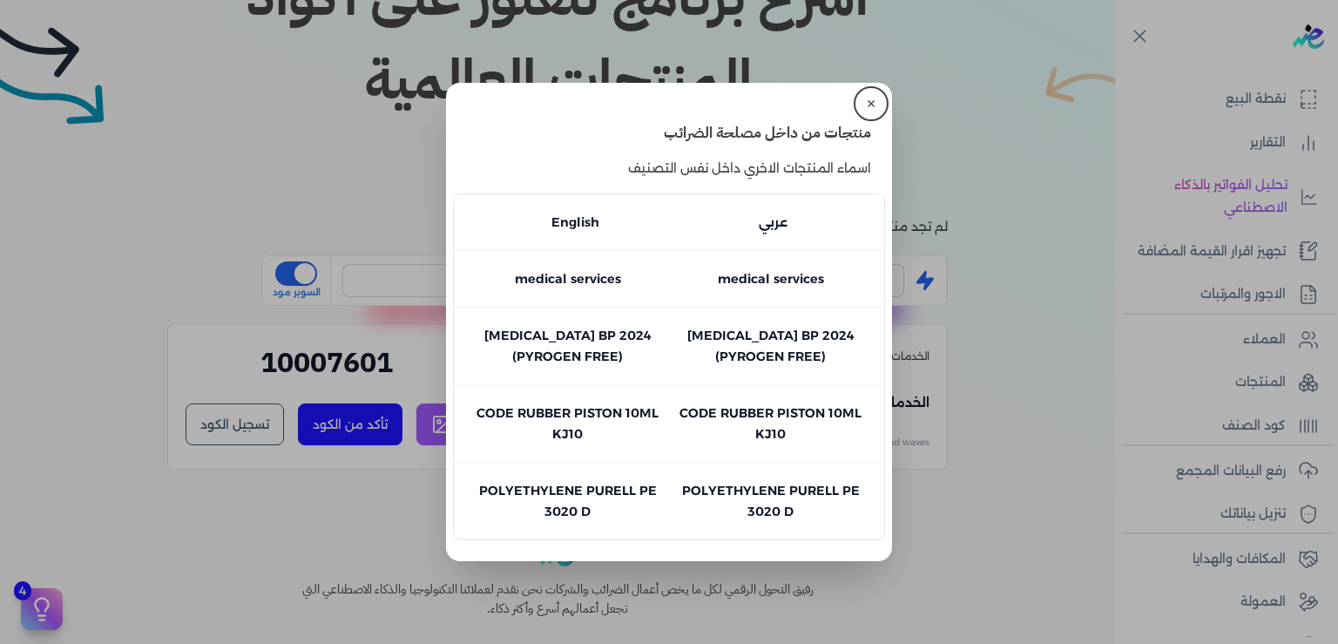
click at [868, 105] on button "✕" at bounding box center [871, 104] width 28 height 28
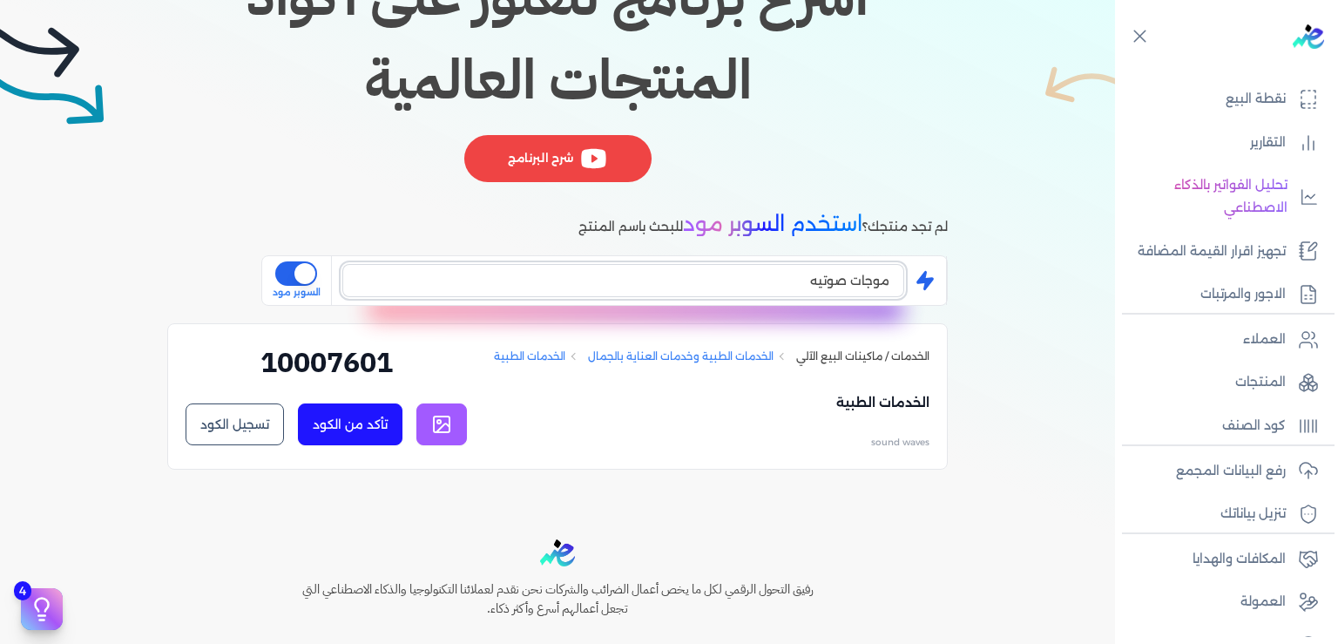
click at [810, 284] on input "موجات صوتيه" at bounding box center [623, 280] width 562 height 33
click at [658, 350] on link "الخدمات الطبية وخدمات العناية بالجمال" at bounding box center [681, 356] width 186 height 16
click at [764, 273] on input "موجات صوتيه" at bounding box center [623, 280] width 562 height 33
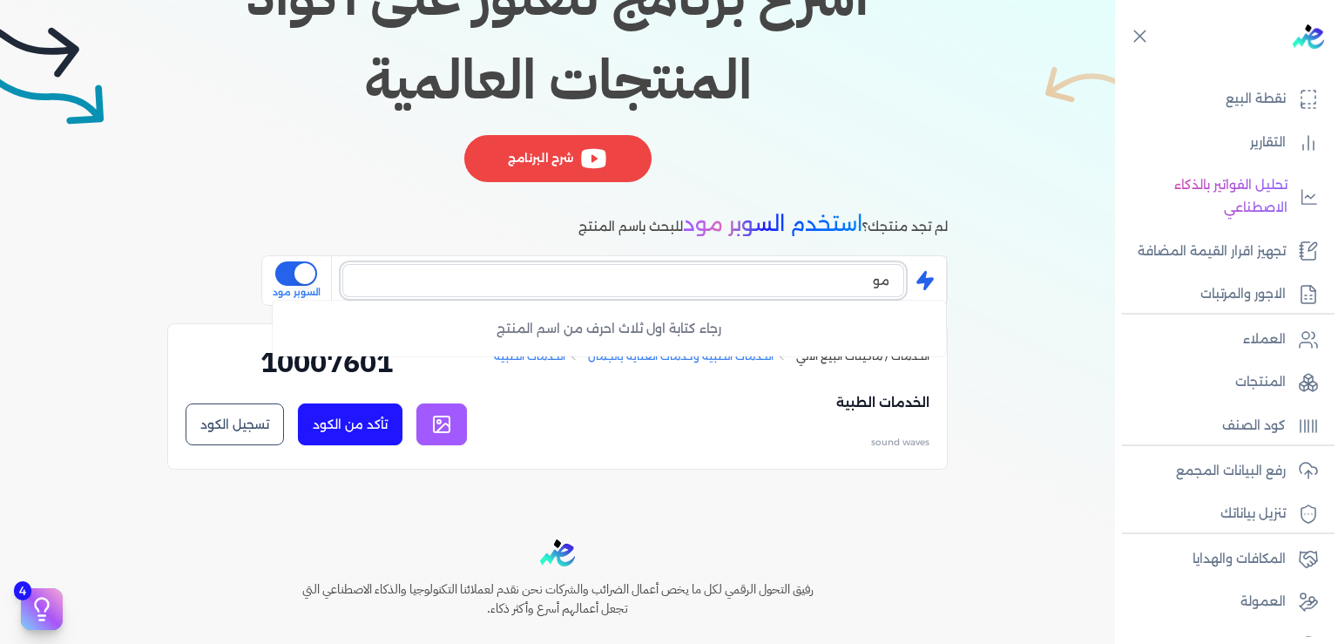
type input "م"
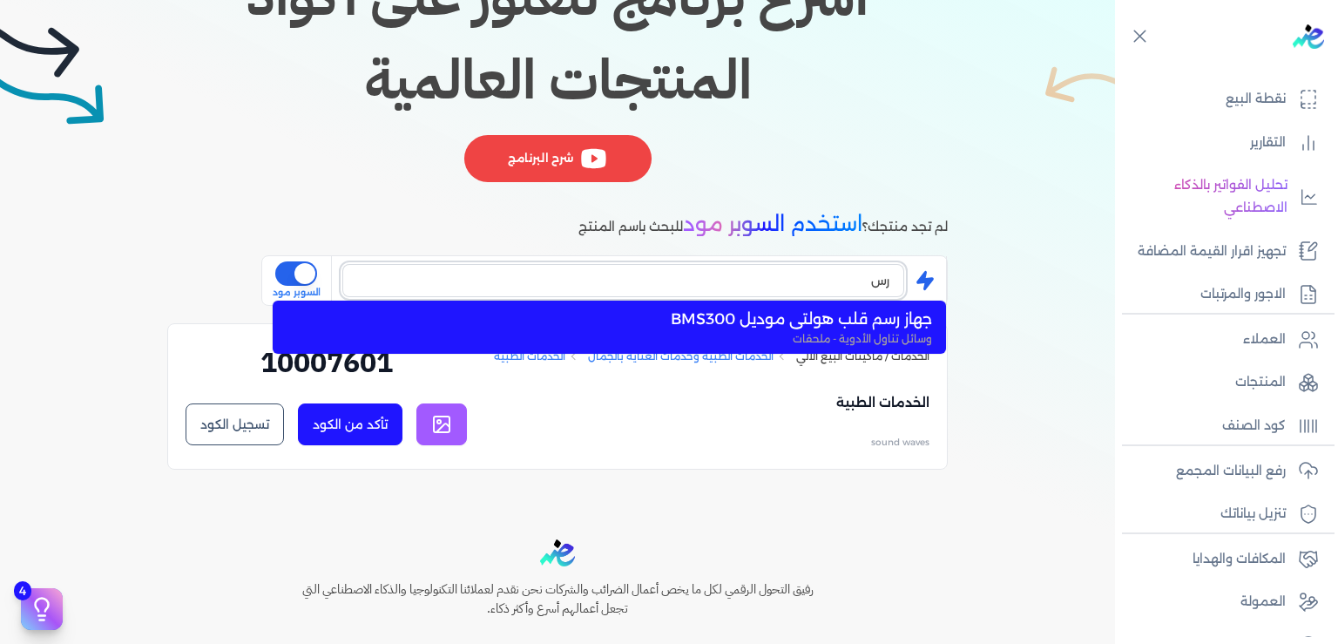
type input "ر"
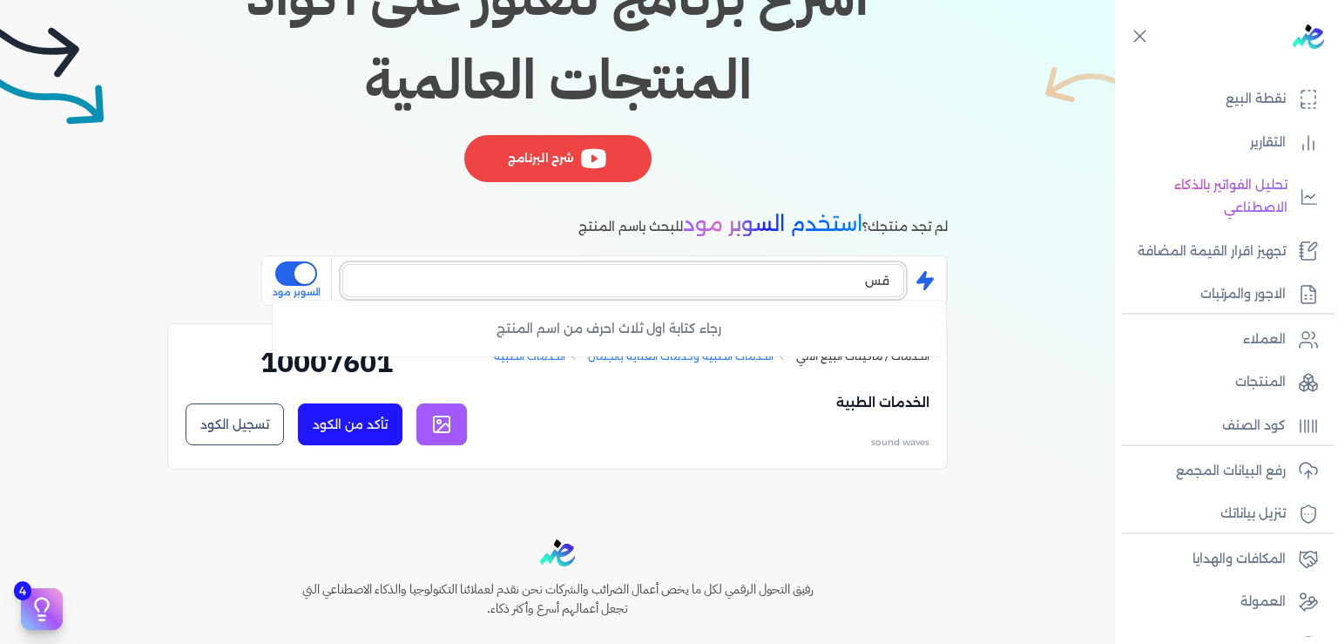
type input "ق"
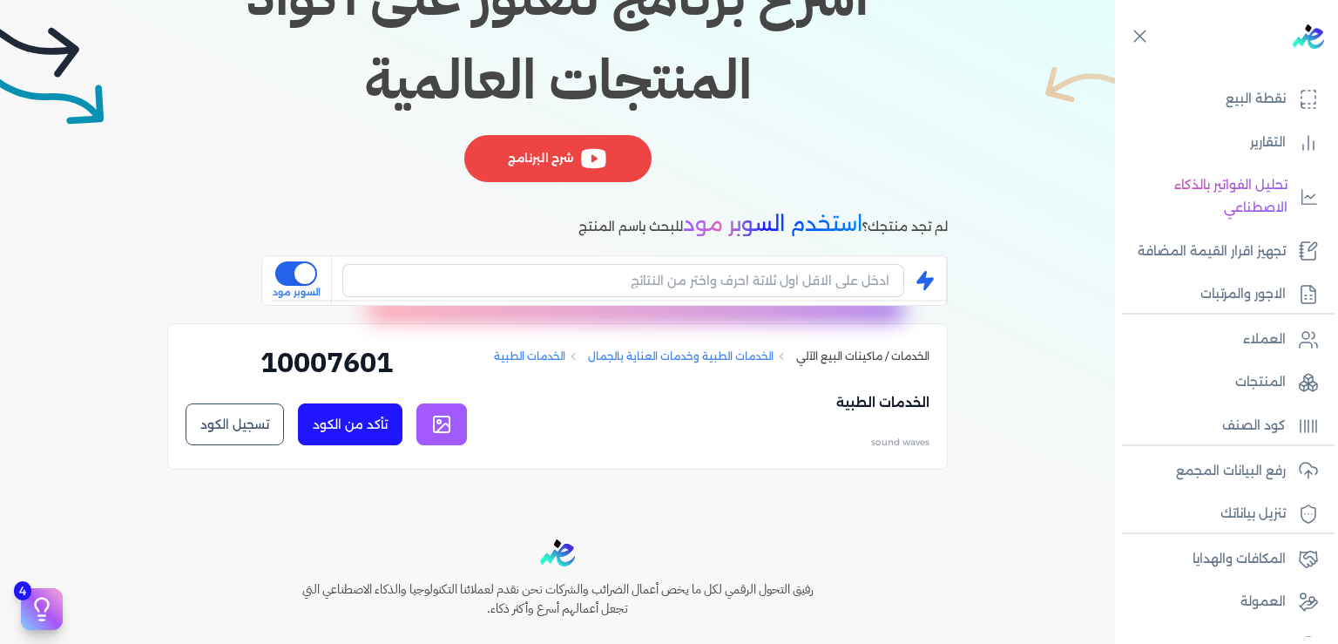
type input "موجات صوتيه"
click at [310, 276] on button "is super mode" at bounding box center [296, 273] width 42 height 24
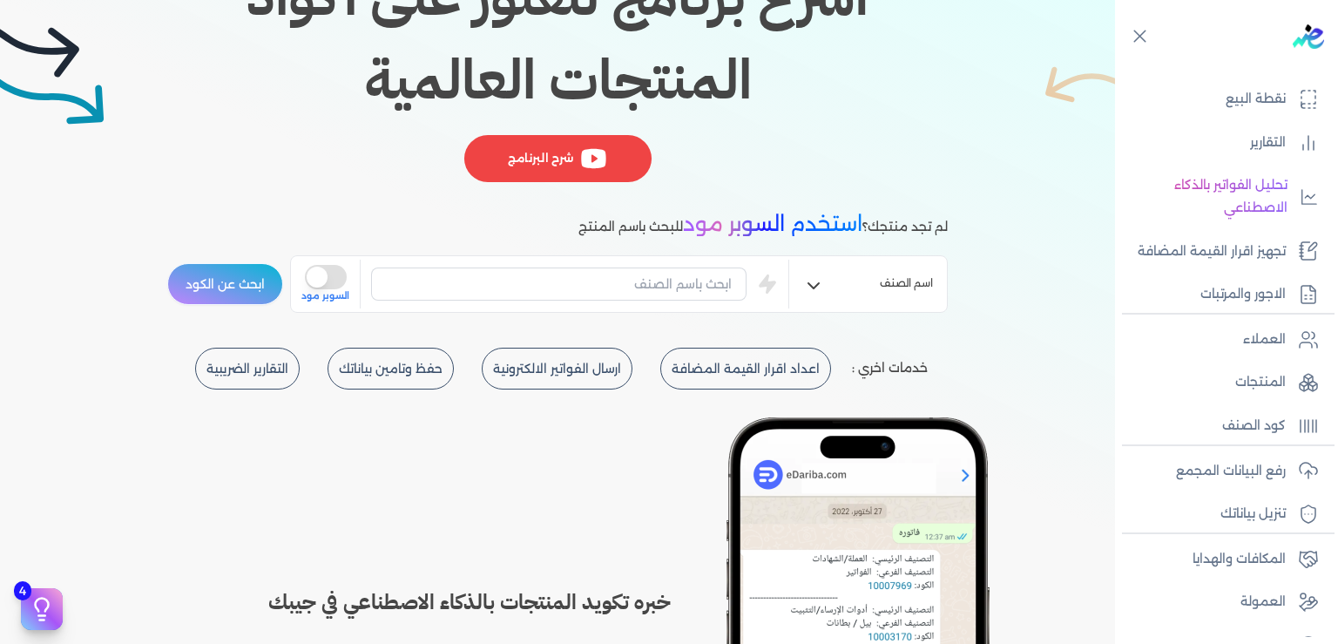
click at [824, 283] on icon "button" at bounding box center [813, 285] width 21 height 21
click at [810, 291] on button "اسم الصنف" at bounding box center [868, 285] width 158 height 35
click at [710, 282] on input "text" at bounding box center [558, 283] width 375 height 33
click at [1272, 394] on p "المنتجات" at bounding box center [1260, 382] width 51 height 23
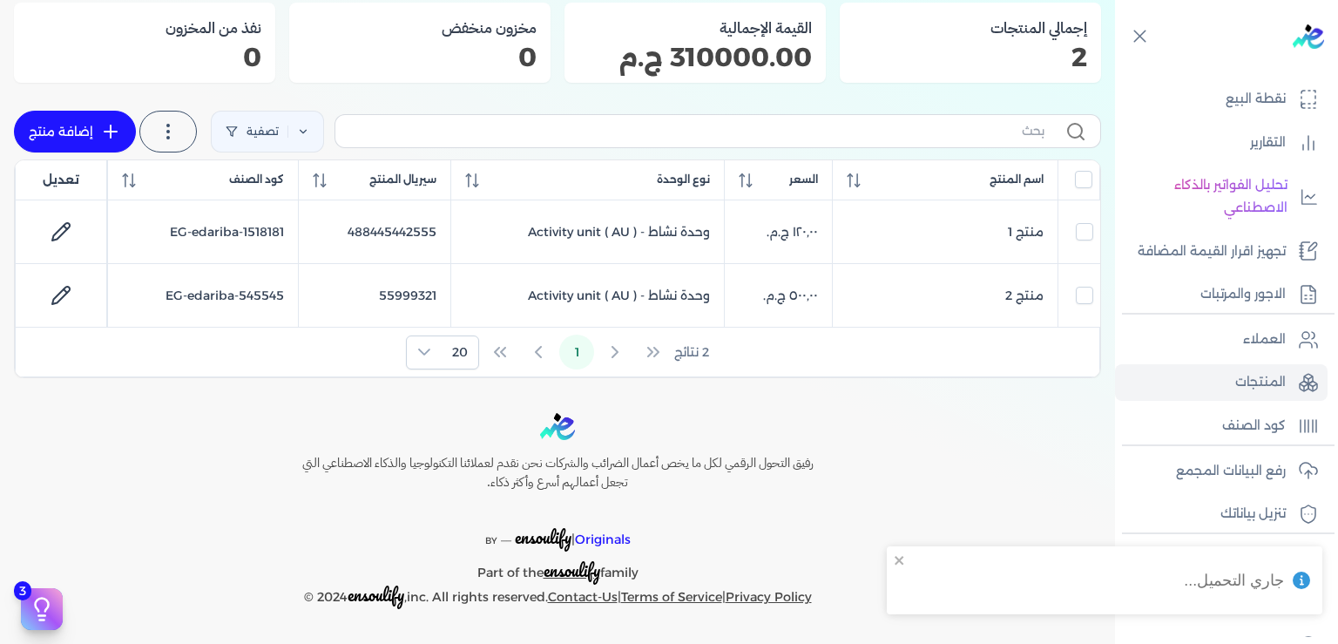
scroll to position [154, 0]
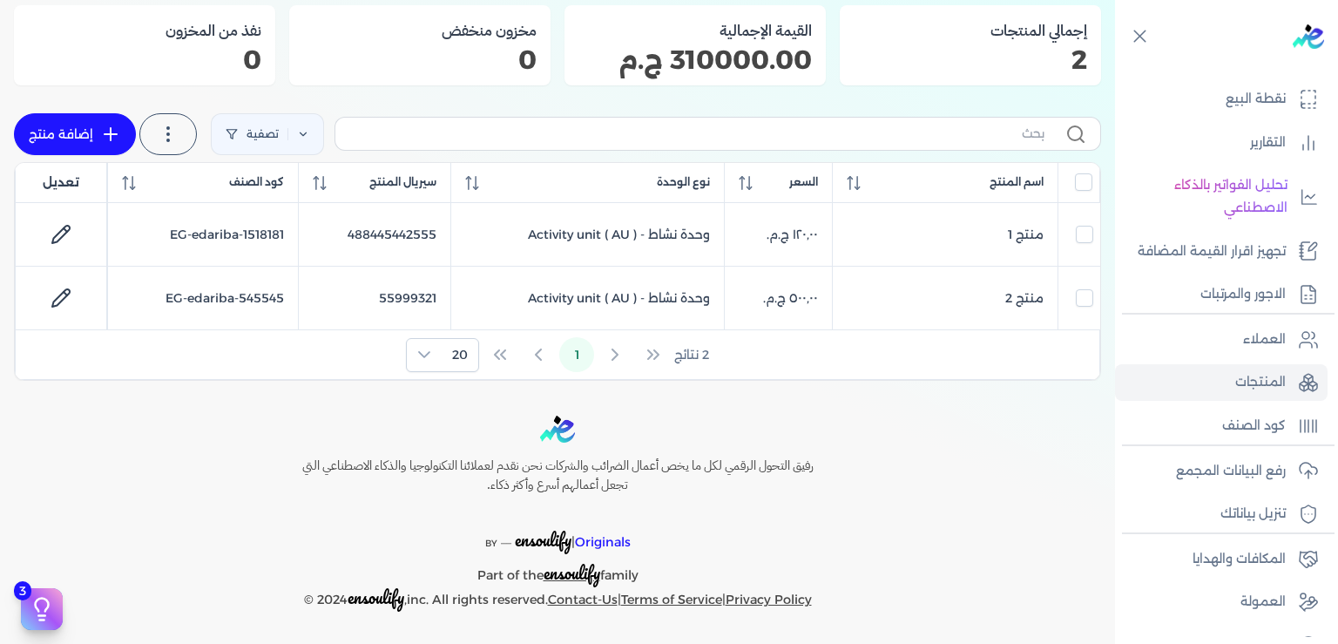
click at [121, 131] on icon at bounding box center [110, 134] width 21 height 21
select select "EGS"
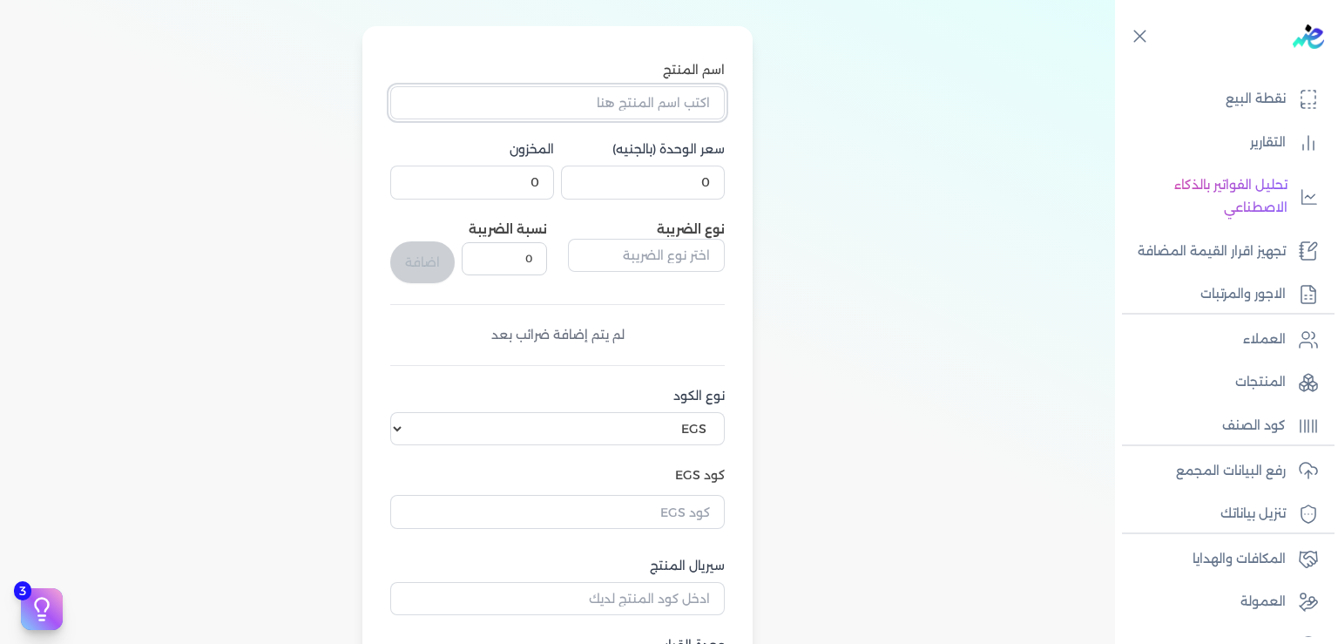
click at [651, 104] on input "اسم المنتج" at bounding box center [557, 102] width 334 height 33
type input "’"
type input "Medical Consultation"
drag, startPoint x: 689, startPoint y: 186, endPoint x: 942, endPoint y: 204, distance: 254.1
click at [725, 199] on input "0" at bounding box center [643, 181] width 164 height 33
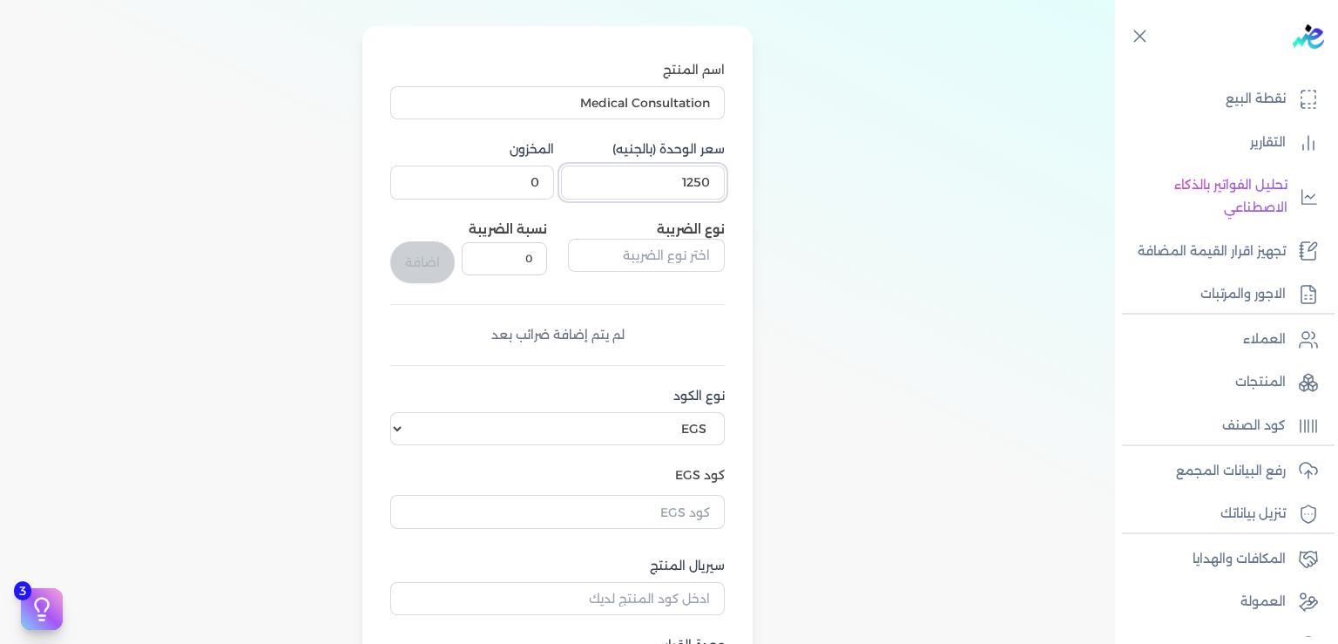
type input "1250"
click at [629, 330] on div "لم يتم إضافة ضرائب بعد" at bounding box center [557, 335] width 334 height 18
click at [638, 503] on input "text" at bounding box center [557, 511] width 334 height 33
click at [904, 376] on div "اسم المنتج Medical Consultation سعر الوحدة (بالجنيه) 1250 المخزون 0 نوع الضريبة…" at bounding box center [557, 399] width 1087 height 747
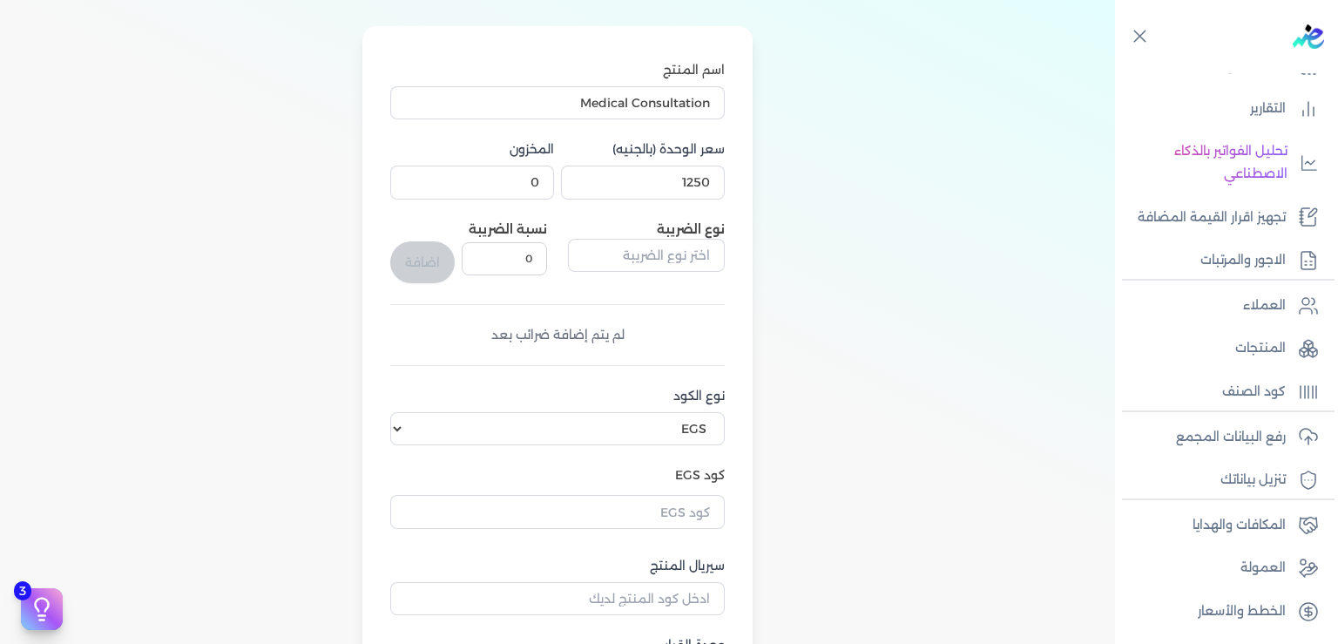
scroll to position [317, 0]
click at [957, 348] on div "اسم المنتج Medical Consultation سعر الوحدة (بالجنيه) 1250 المخزون 0 نوع الضريبة…" at bounding box center [557, 399] width 1087 height 747
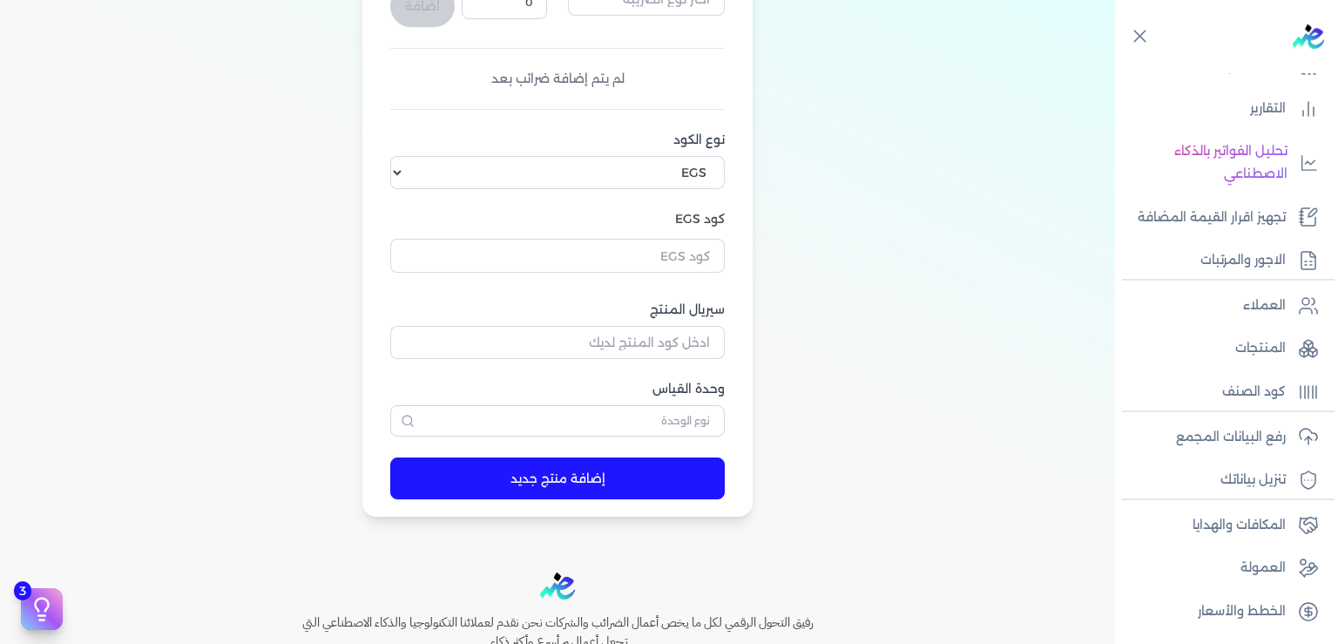
scroll to position [413, 0]
click at [552, 484] on button "إضافة منتج جديد" at bounding box center [557, 476] width 334 height 42
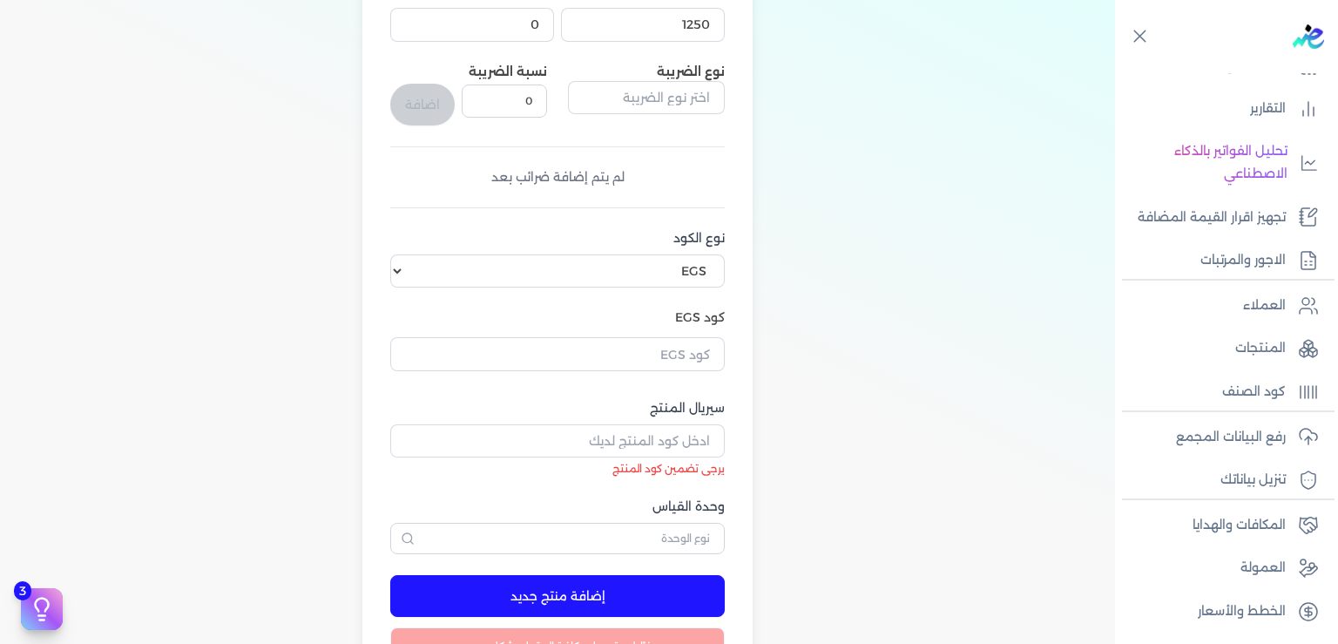
scroll to position [328, 0]
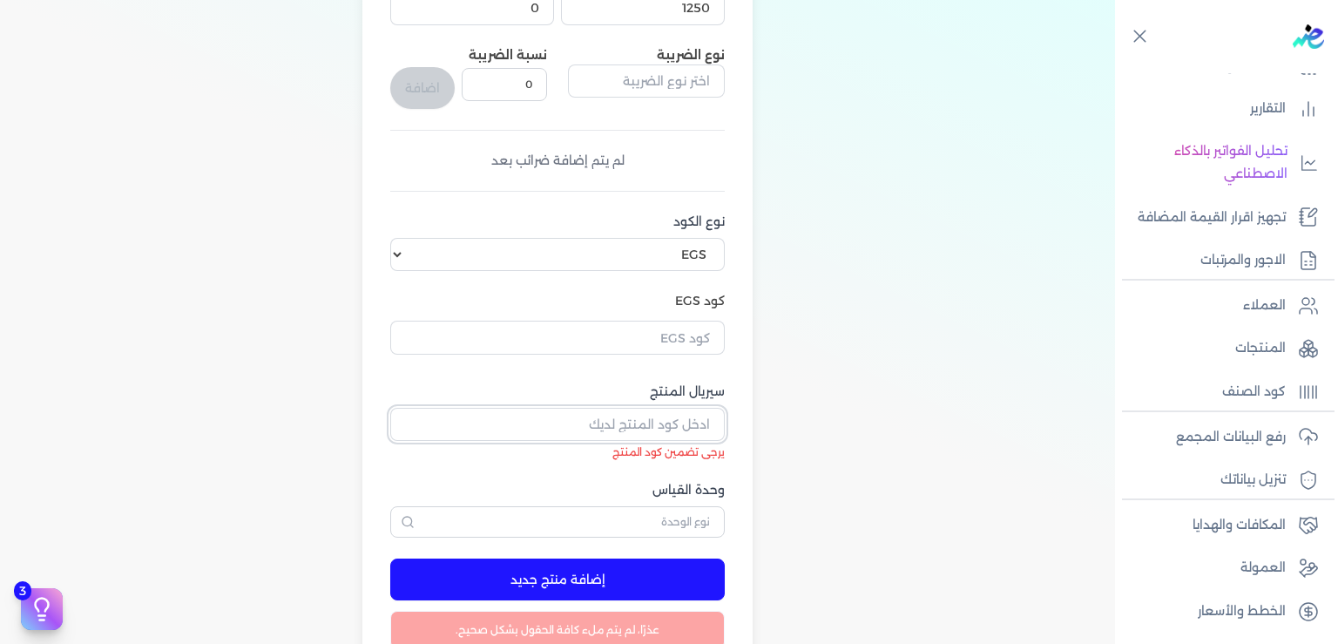
click at [625, 428] on input "سيريال المنتج" at bounding box center [557, 424] width 334 height 33
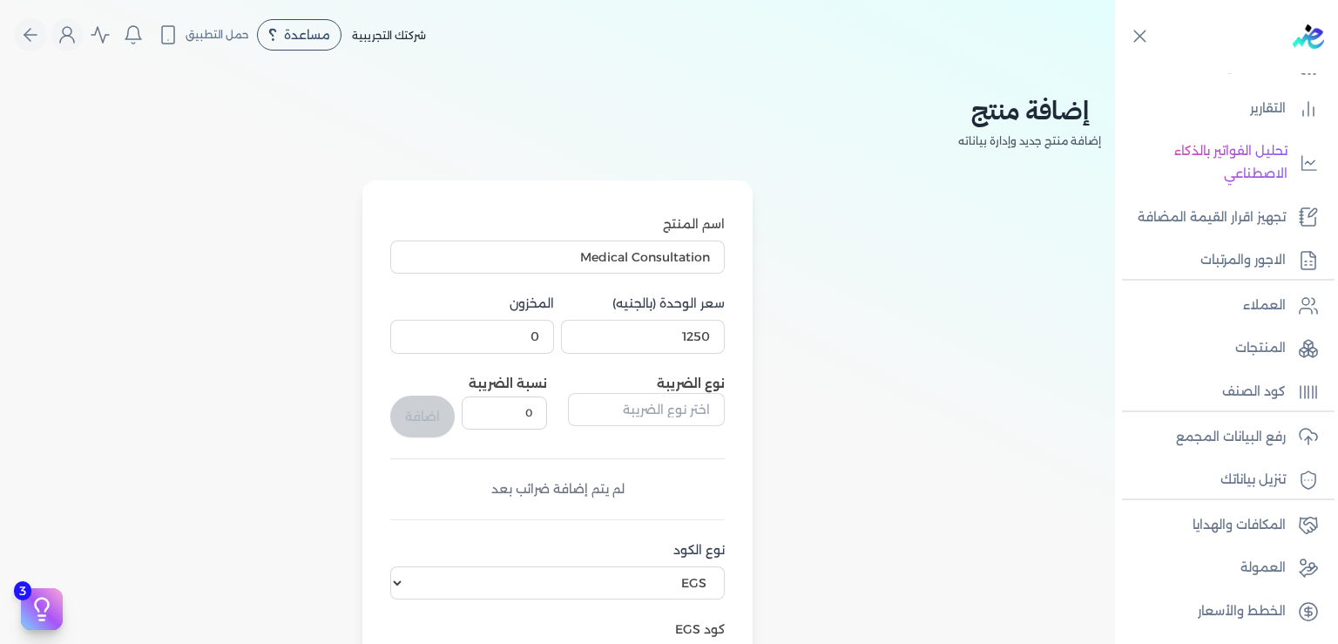
scroll to position [568, 0]
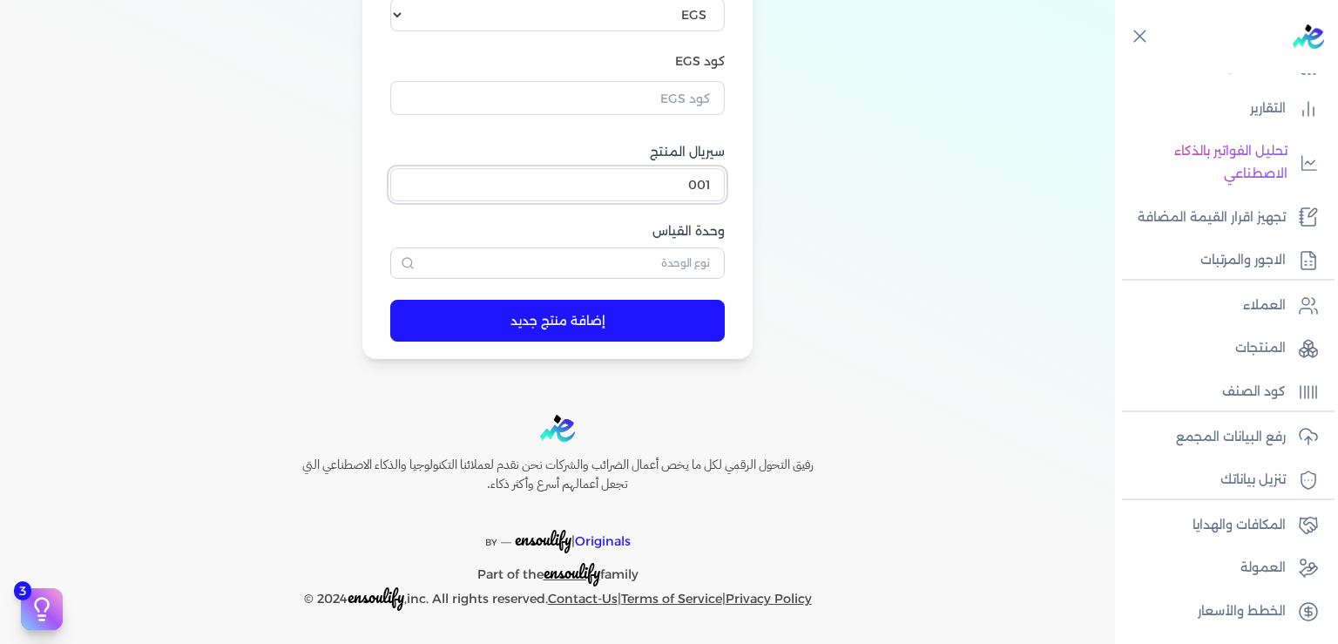
type input "001"
click at [566, 327] on button "إضافة منتج جديد" at bounding box center [557, 321] width 334 height 42
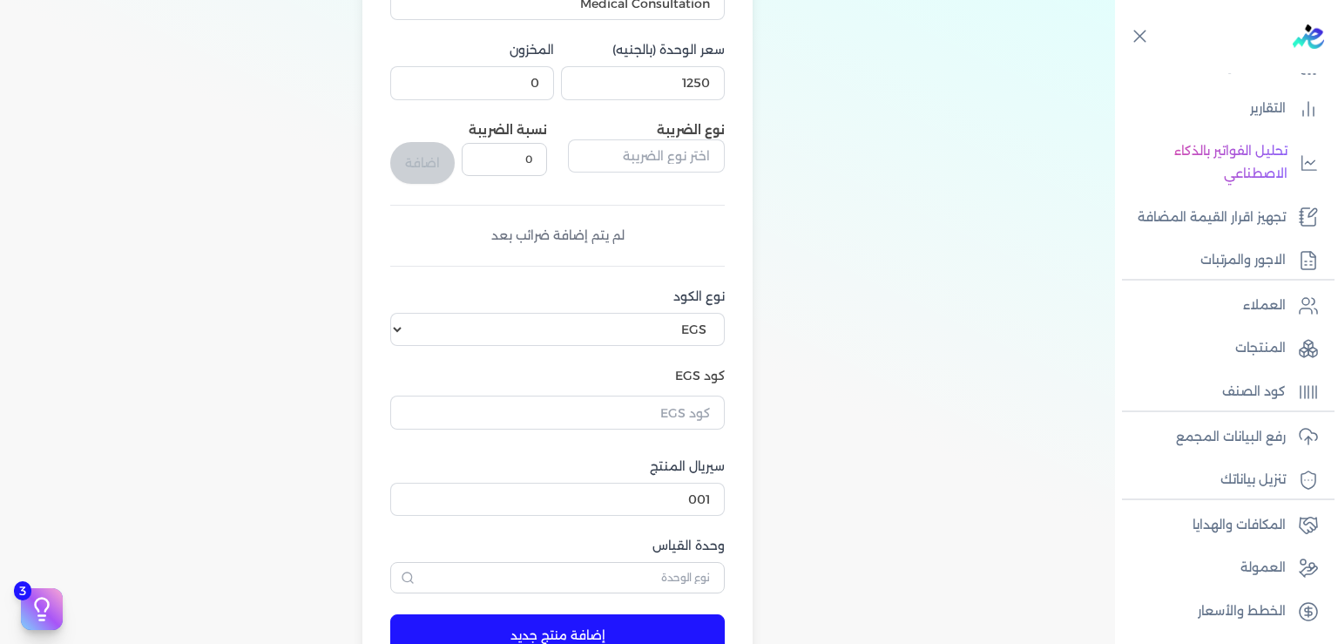
scroll to position [211, 0]
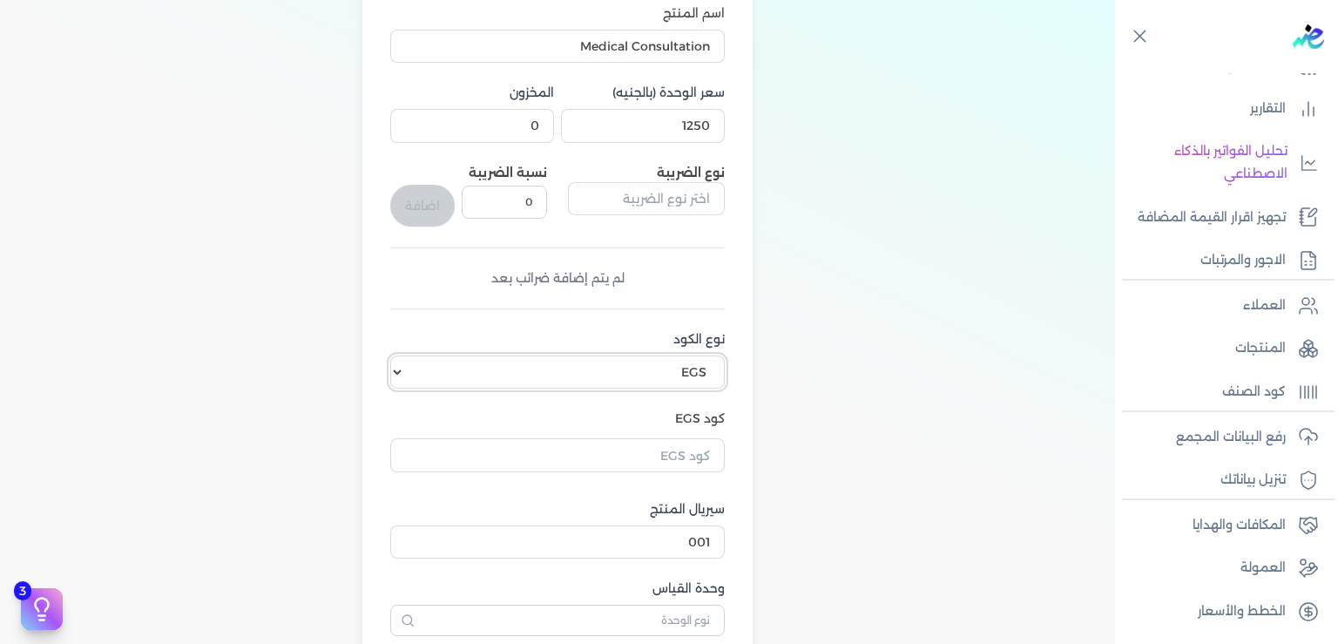
click at [390, 355] on select "اختر نوع الكود EGS GS1" at bounding box center [557, 371] width 334 height 33
click at [406, 367] on select "اختر نوع الكود EGS GS1" at bounding box center [557, 371] width 334 height 33
click at [390, 355] on select "اختر نوع الكود EGS GS1" at bounding box center [557, 371] width 334 height 33
click at [685, 454] on input "text" at bounding box center [557, 454] width 334 height 33
type input "10007601"
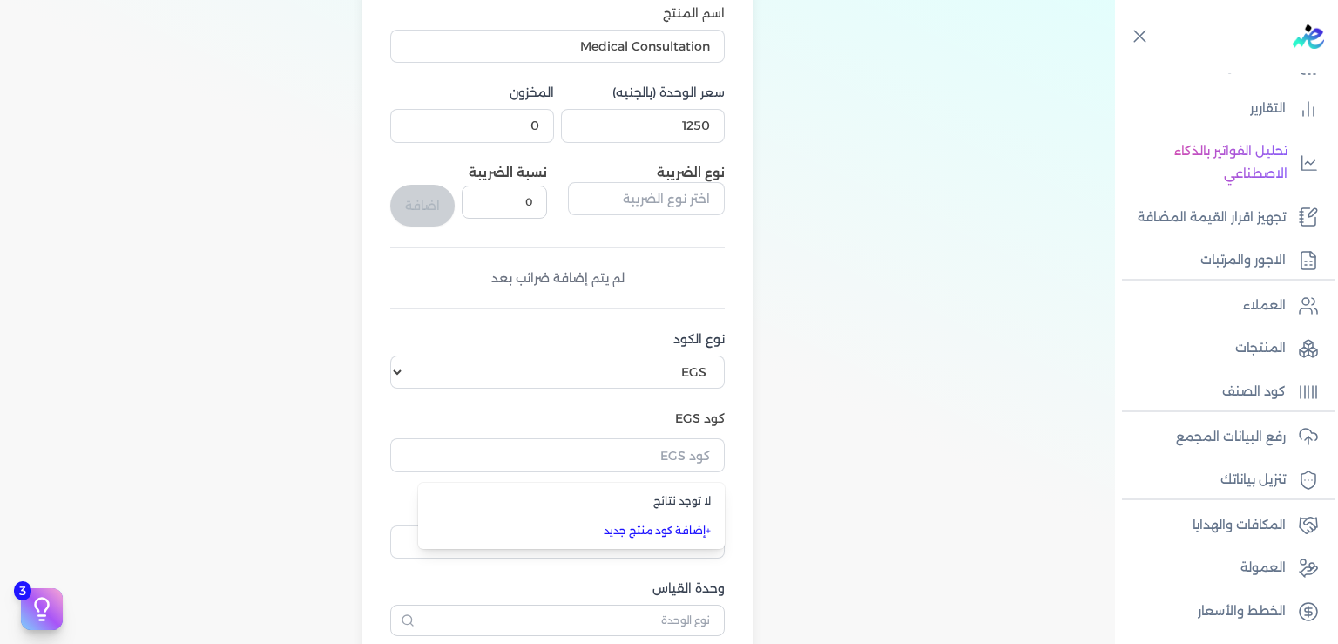
click at [874, 363] on div "اسم المنتج Medical Consultation سعر الوحدة (بالجنيه) 1250 المخزون 0 نوع الضريبة…" at bounding box center [557, 368] width 1087 height 796
click at [655, 438] on input "text" at bounding box center [557, 454] width 334 height 33
click at [390, 355] on select "اختر نوع الكود EGS GS1" at bounding box center [557, 371] width 334 height 33
select select "GS1"
click option "GS1" at bounding box center [0, 0] width 0 height 0
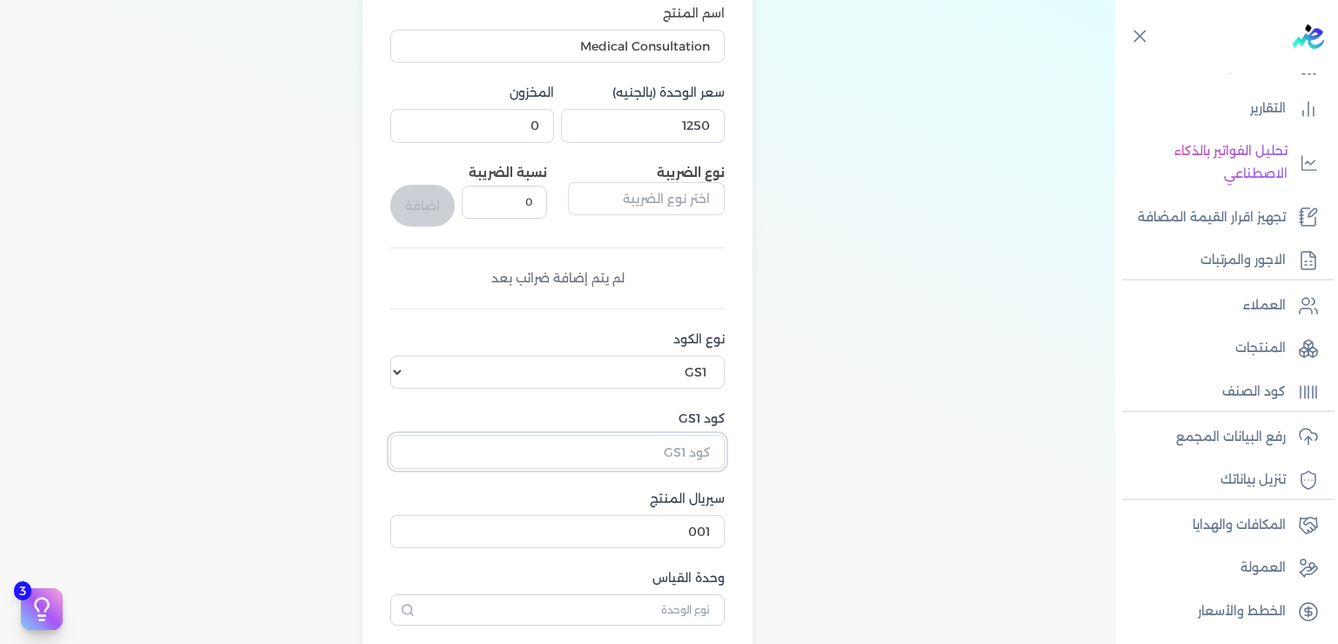
click at [656, 453] on input "كود GS1" at bounding box center [557, 451] width 334 height 33
type input "10007601"
click at [650, 488] on div "اسم المنتج Medical Consultation سعر الوحدة (بالجنيه) 1250 المخزون 0 نوع الضريبة…" at bounding box center [557, 315] width 334 height 622
click at [661, 528] on input "001" at bounding box center [557, 531] width 334 height 33
click at [675, 608] on input "text" at bounding box center [557, 609] width 334 height 31
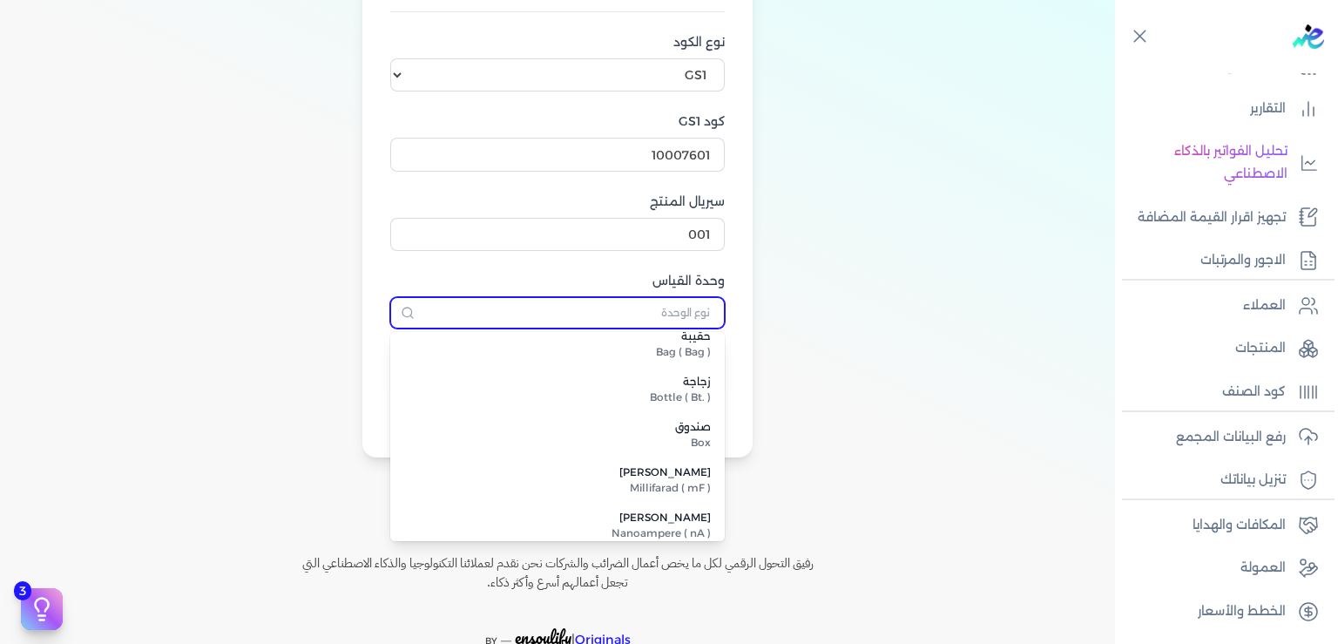
scroll to position [0, 0]
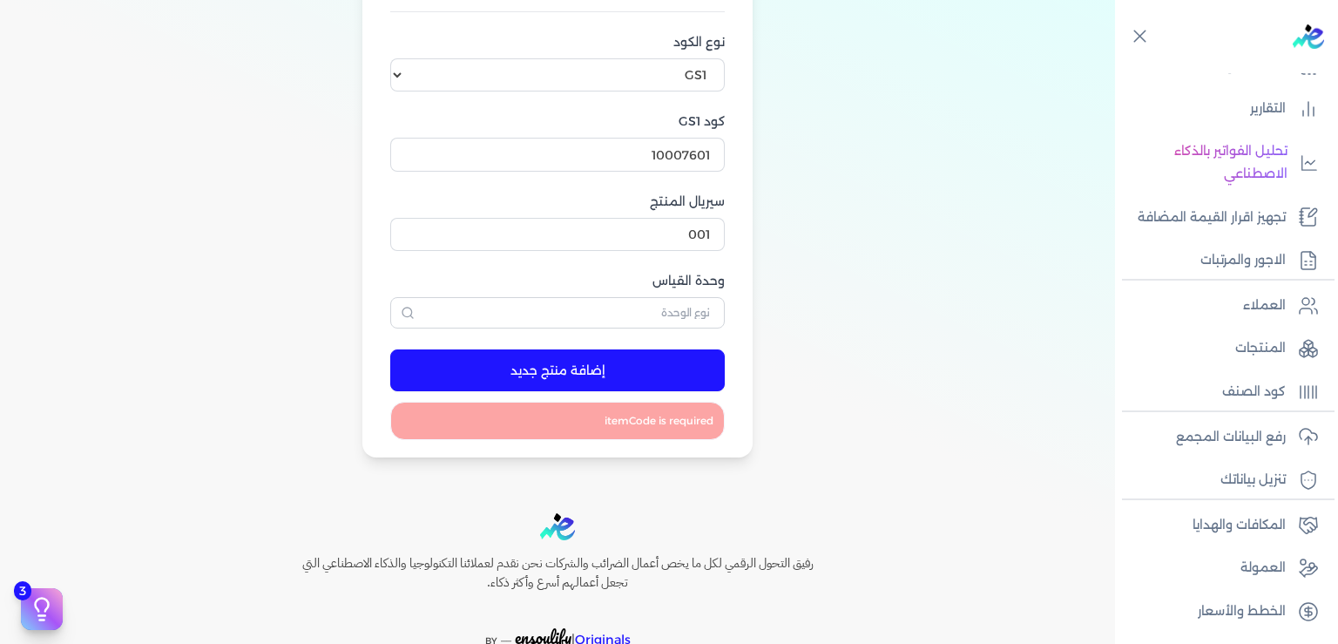
click at [782, 306] on div "اسم المنتج Medical Consultation سعر الوحدة (بالجنيه) 1250 المخزون 0 نوع الضريبة…" at bounding box center [557, 66] width 1087 height 786
click at [612, 186] on div "اسم المنتج Medical Consultation سعر الوحدة (بالجنيه) 1250 المخزون 0 نوع الضريبة…" at bounding box center [557, 18] width 334 height 622
click at [933, 223] on div "اسم المنتج Medical Consultation سعر الوحدة (بالجنيه) 1250 المخزون 0 نوع الضريبة…" at bounding box center [557, 66] width 1087 height 786
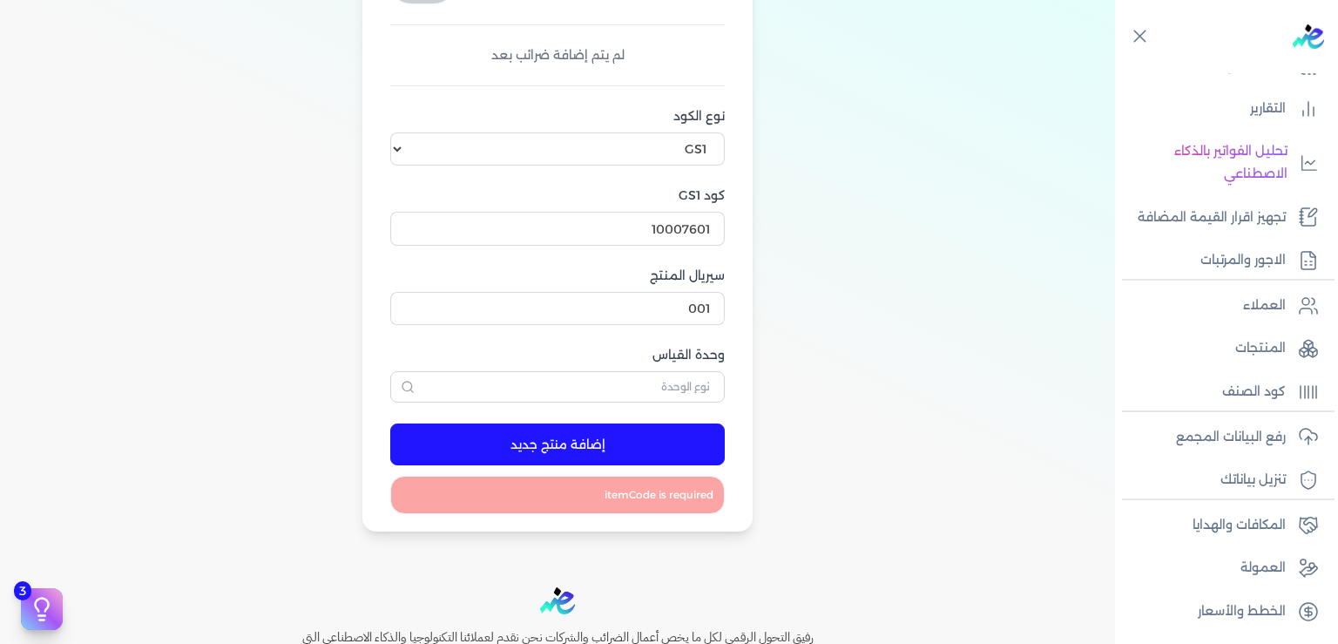
scroll to position [435, 0]
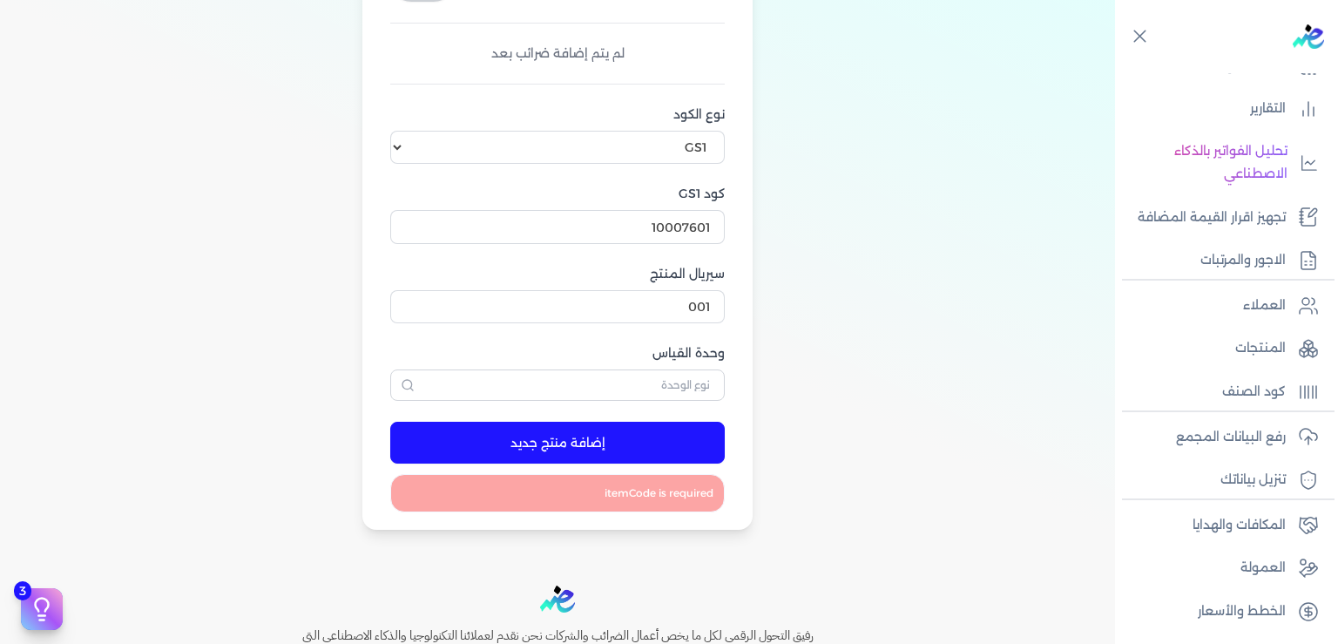
click at [587, 442] on button "إضافة منتج جديد" at bounding box center [557, 443] width 334 height 42
click at [887, 323] on div "اسم المنتج Medical Consultation سعر الوحدة (بالجنيه) 1250 المخزون 0 نوع الضريبة…" at bounding box center [557, 138] width 1087 height 786
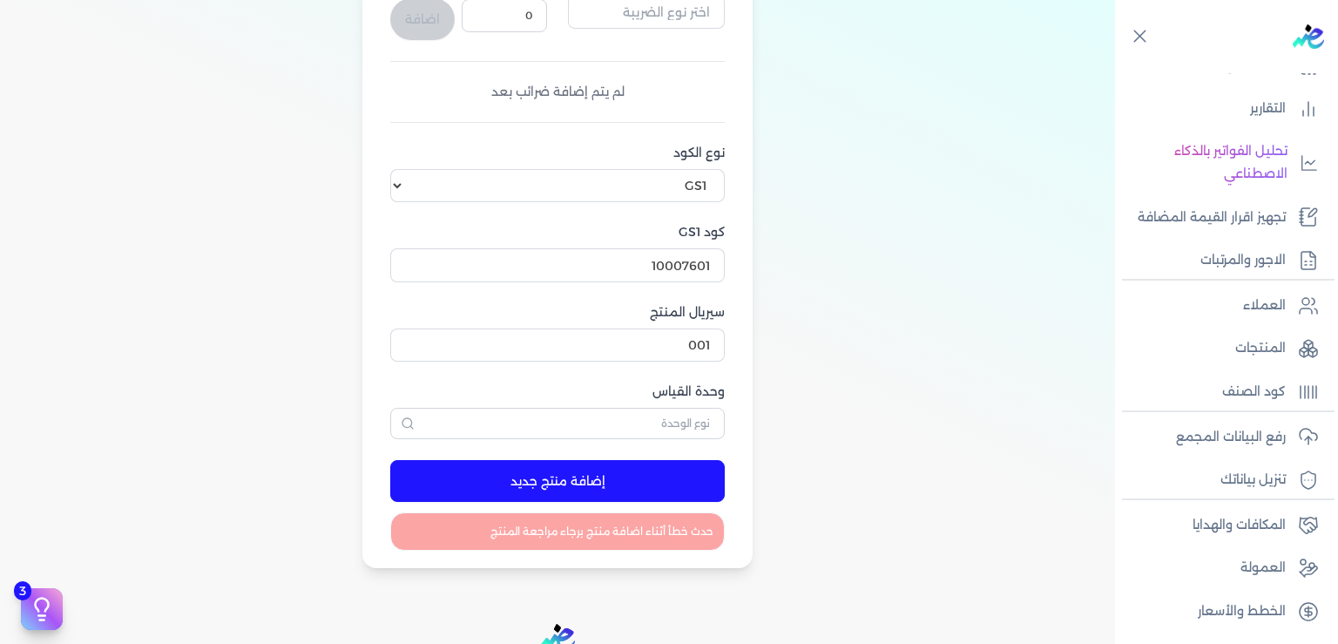
scroll to position [388, 0]
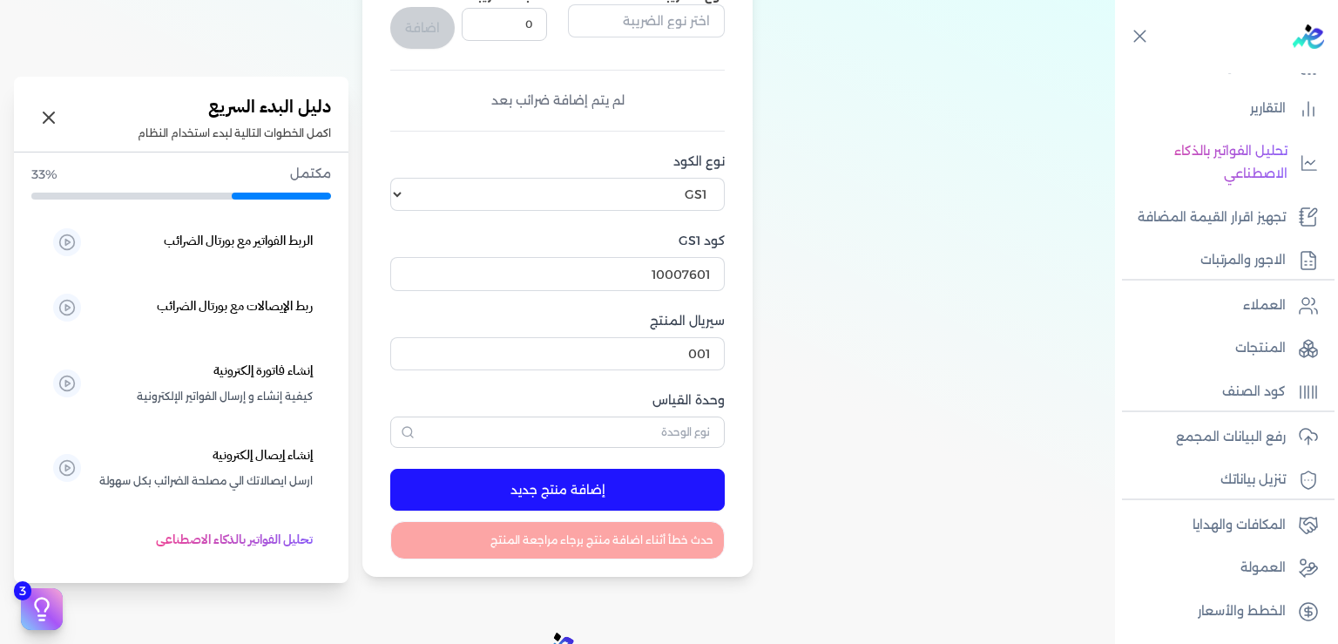
click at [39, 604] on icon at bounding box center [42, 609] width 26 height 26
drag, startPoint x: 290, startPoint y: 193, endPoint x: 165, endPoint y: 197, distance: 124.6
click at [165, 197] on div "مكتمل 33% الربط الفواتير مع بورتال الضرائب ربط الإيصالات مع بورتال الضرائب إنشا…" at bounding box center [181, 363] width 334 height 423
drag, startPoint x: 263, startPoint y: 202, endPoint x: 134, endPoint y: 198, distance: 129.0
click at [134, 198] on div "مكتمل 33% الربط الفواتير مع بورتال الضرائب ربط الإيصالات مع بورتال الضرائب إنشا…" at bounding box center [181, 363] width 334 height 423
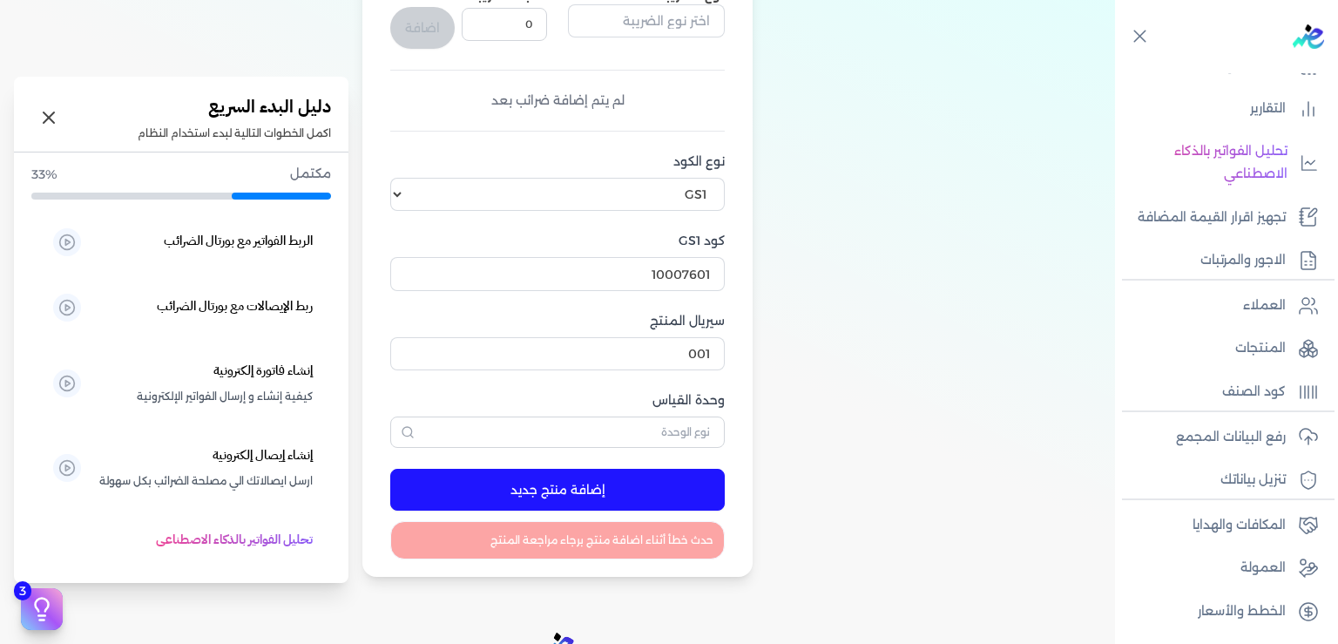
click at [149, 192] on div "مكتمل 33% الربط الفواتير مع بورتال الضرائب ربط الإيصالات مع بورتال الضرائب إنشا…" at bounding box center [181, 363] width 334 height 423
click at [271, 186] on p "مكتمل" at bounding box center [197, 174] width 267 height 23
click at [273, 190] on div "مكتمل 33% الربط الفواتير مع بورتال الضرائب ربط الإيصالات مع بورتال الضرائب إنشا…" at bounding box center [181, 363] width 334 height 423
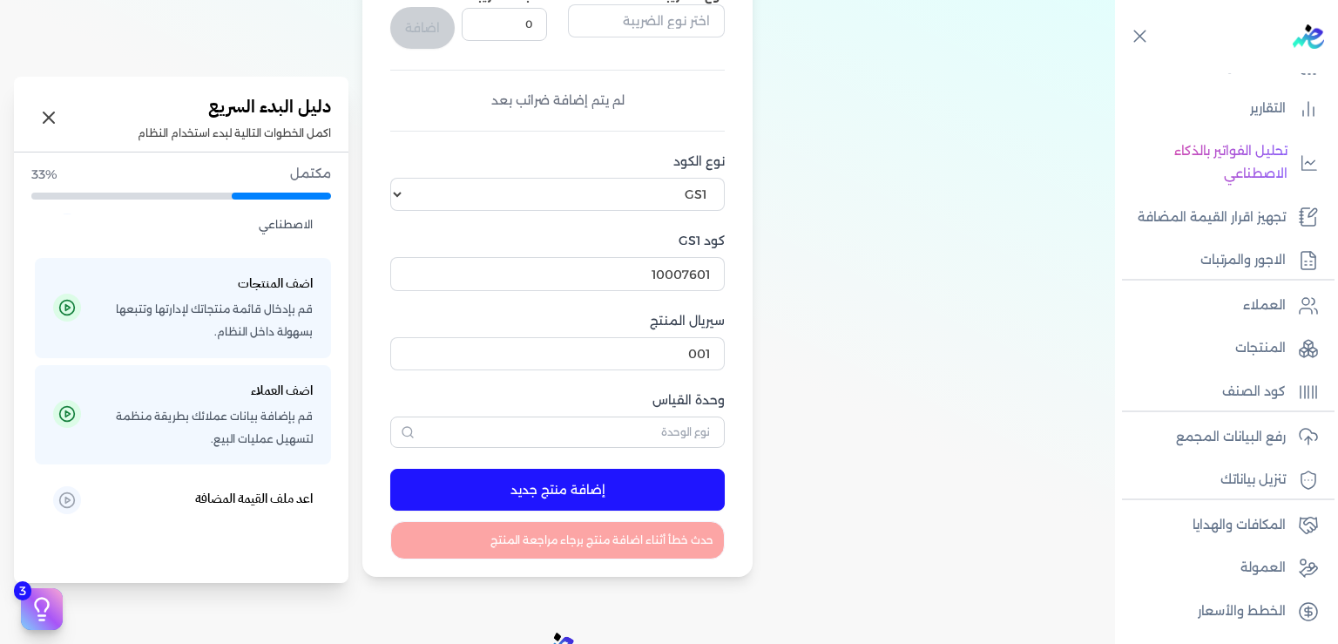
scroll to position [361, 0]
click at [177, 320] on p "اضف المنتجات قم بإدخال قائمة منتجاتك لإدارتها وتتبعها بسهولة داخل النظام." at bounding box center [205, 309] width 214 height 71
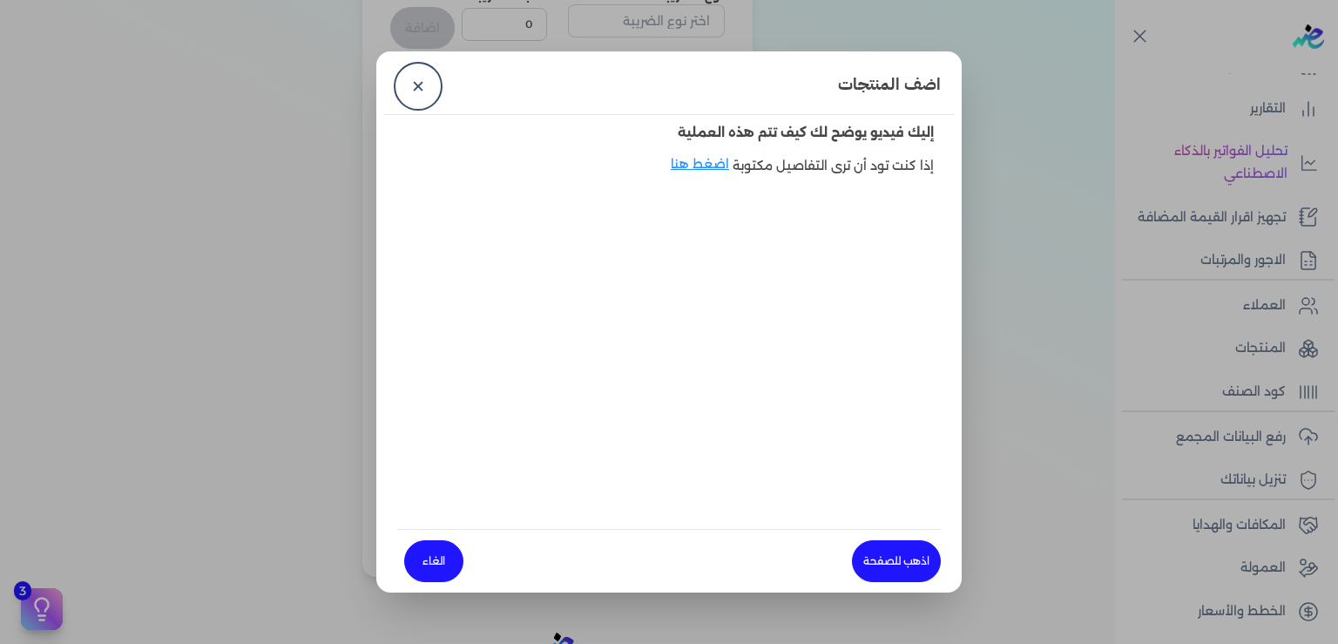
click at [895, 559] on link "اذهب للصفحة" at bounding box center [896, 561] width 89 height 42
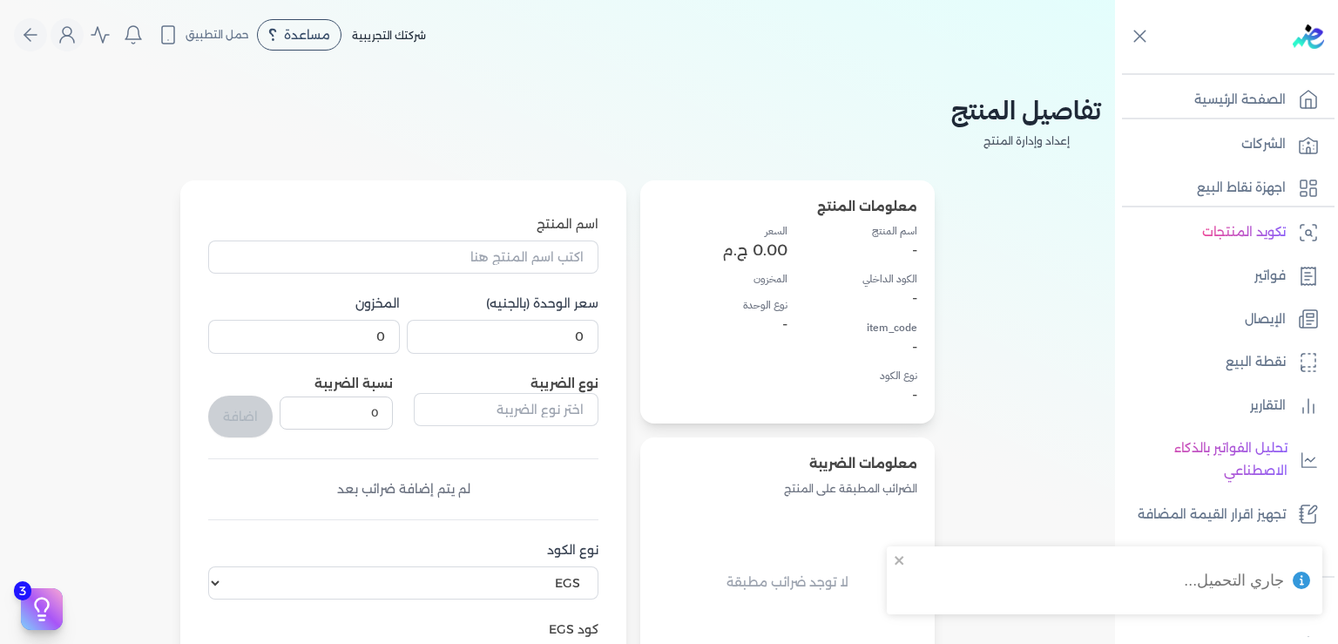
select select "EGS"
click at [399, 250] on input "اسم المنتج" at bounding box center [403, 256] width 390 height 33
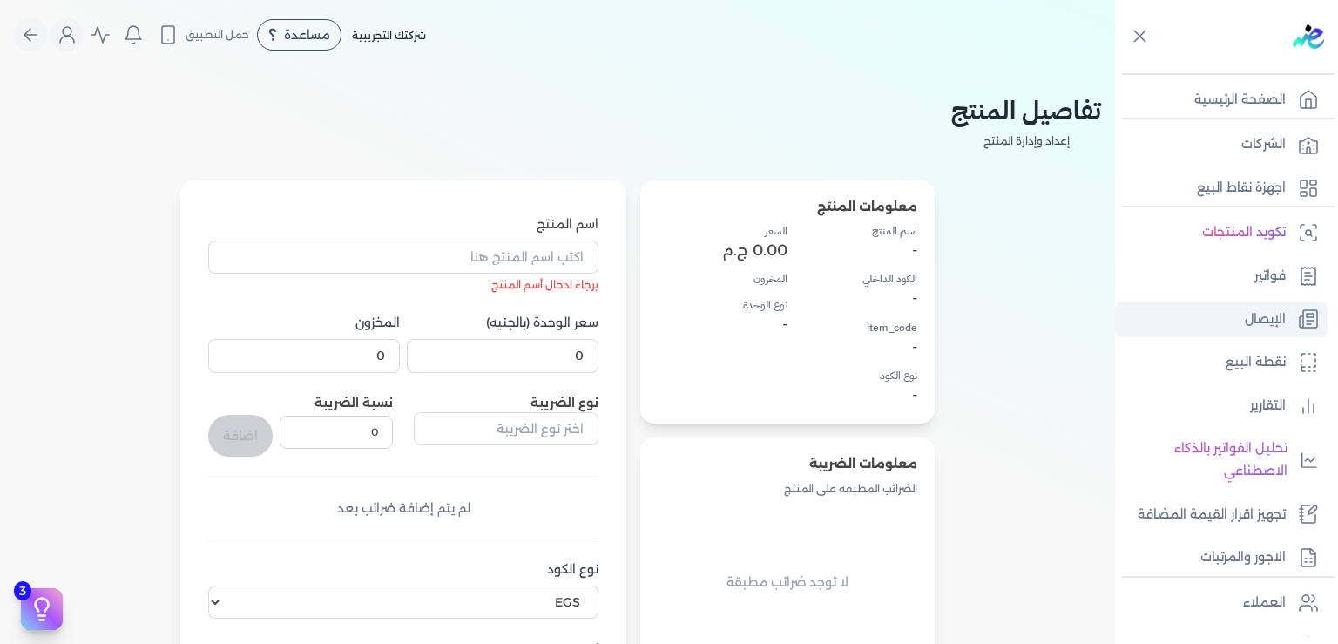
click at [1266, 314] on p "الإيصال" at bounding box center [1265, 319] width 41 height 23
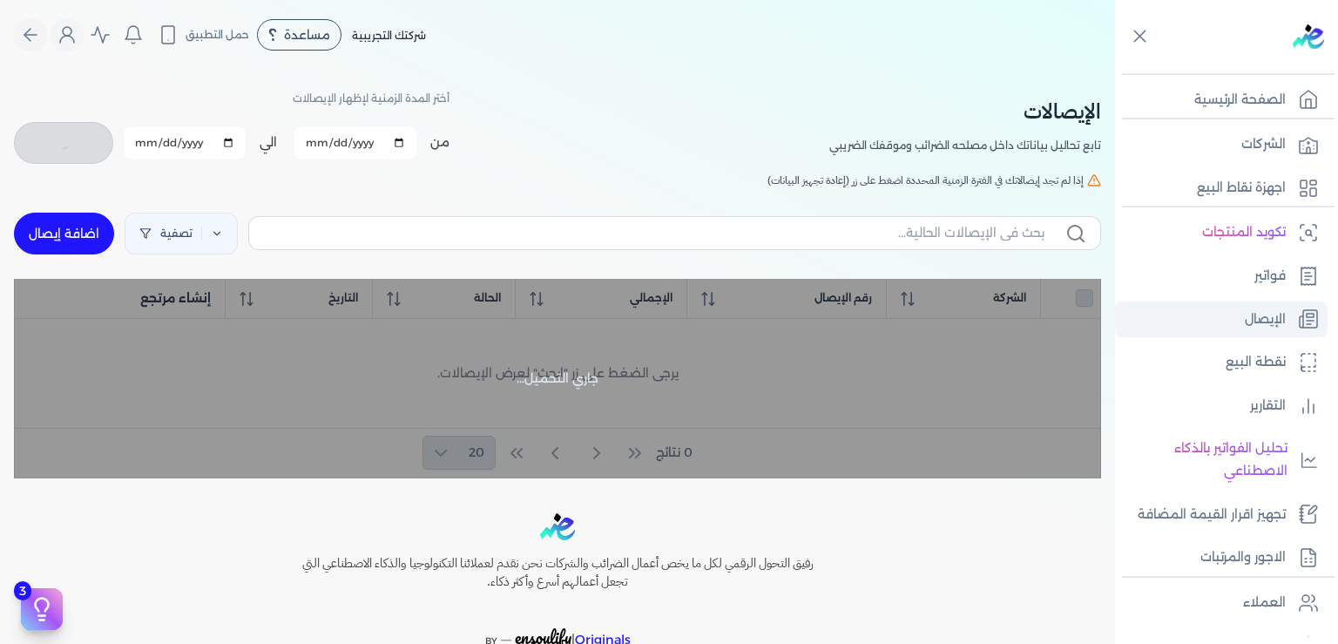
checkbox input "false"
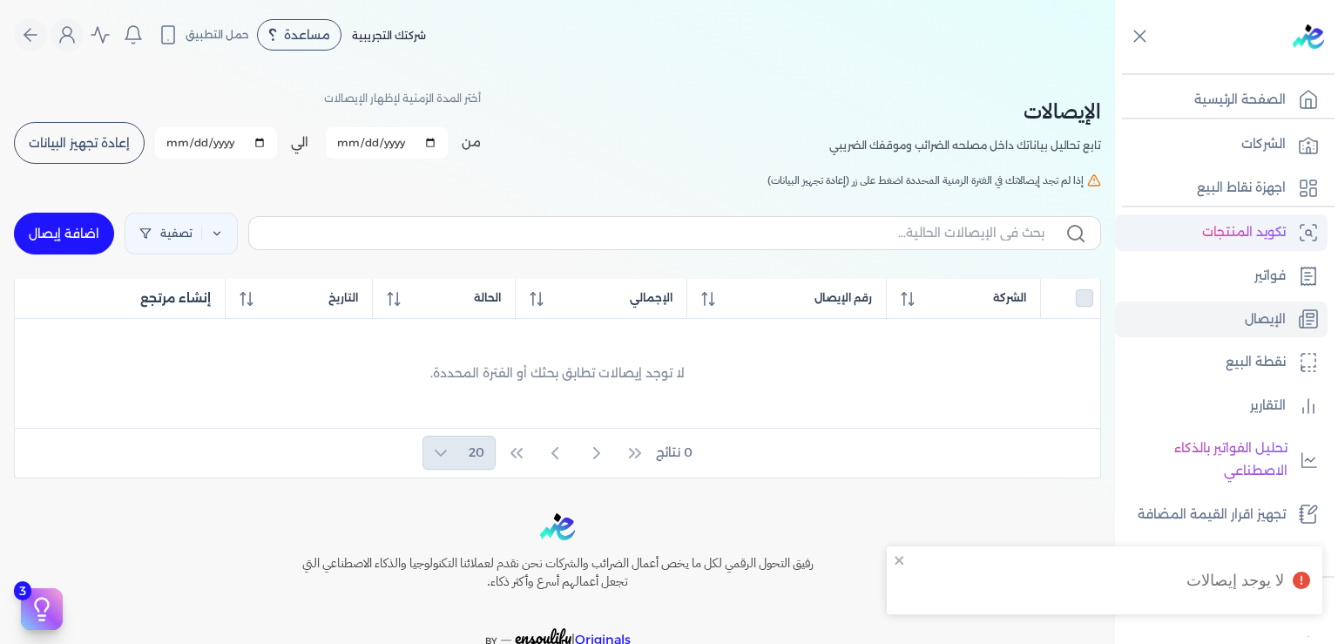
click at [1235, 240] on p "تكويد المنتجات" at bounding box center [1244, 232] width 84 height 23
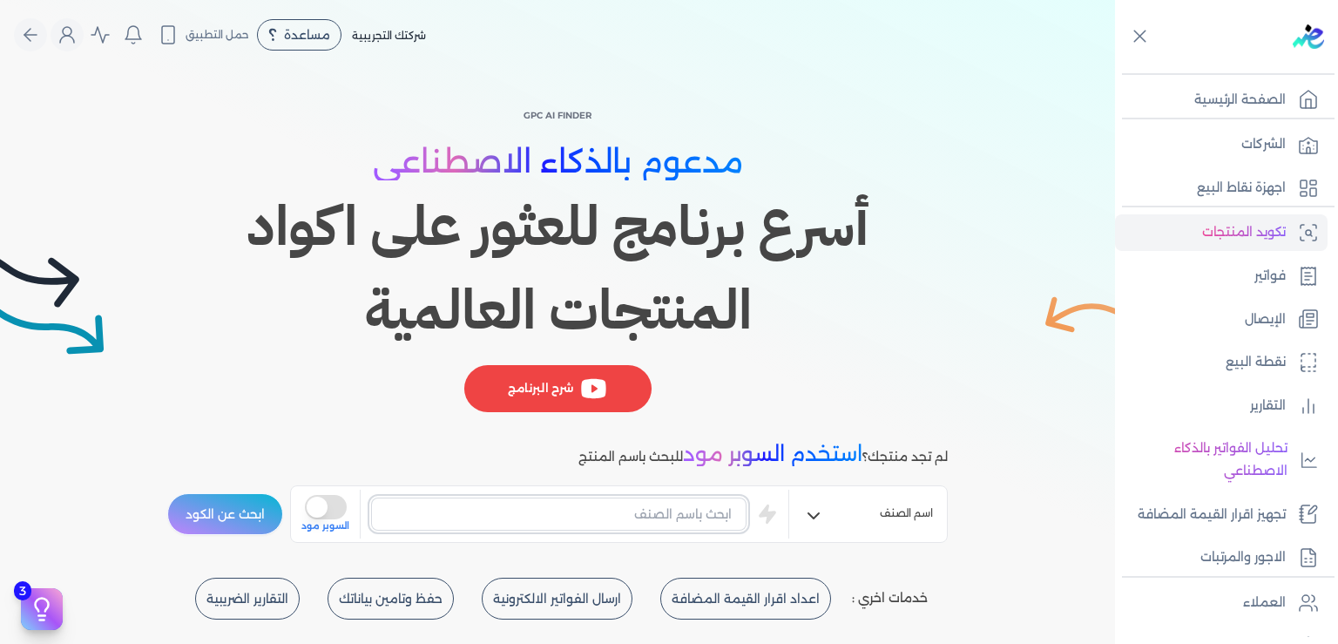
click at [652, 512] on input "text" at bounding box center [558, 513] width 375 height 33
type input "10007601"
click at [167, 493] on button "ابحث عن الكود" at bounding box center [225, 514] width 116 height 42
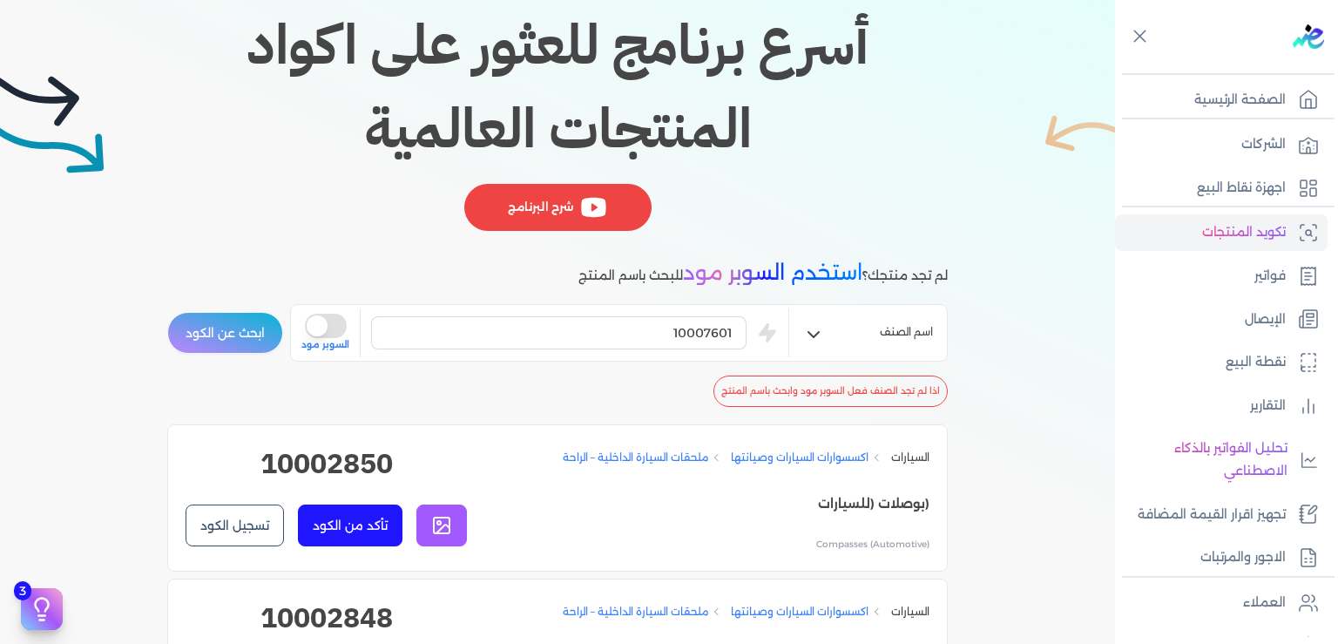
scroll to position [263, 0]
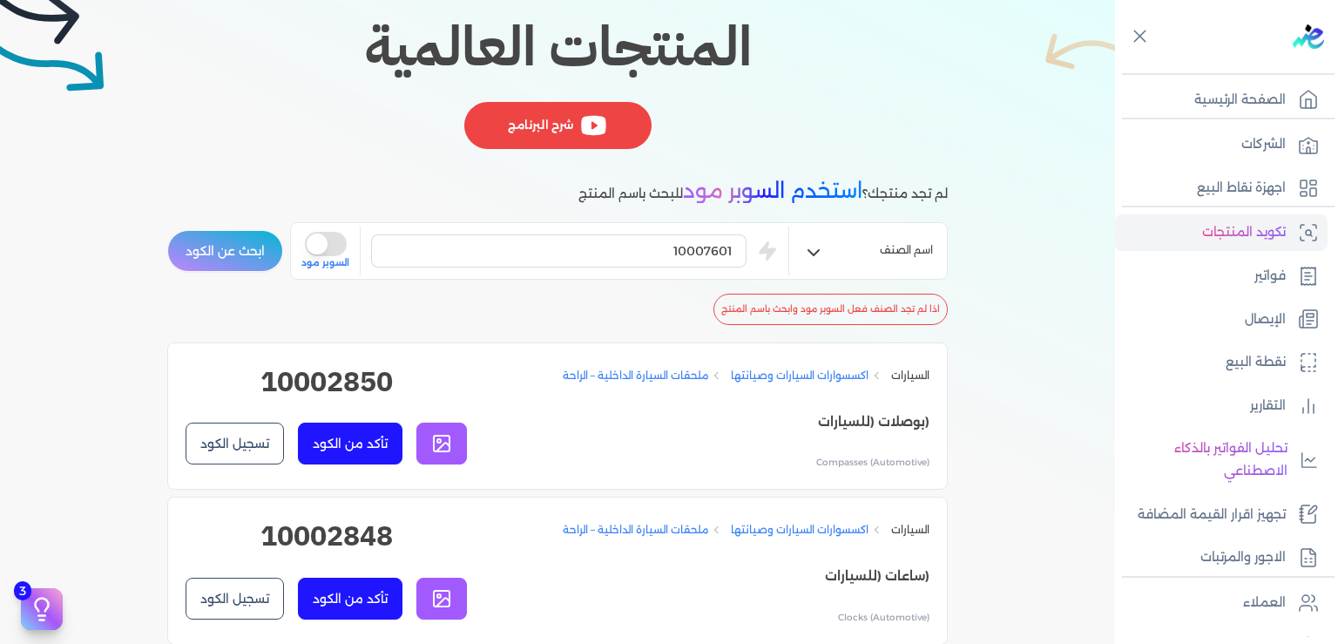
click at [332, 239] on button "is super mode" at bounding box center [326, 244] width 42 height 24
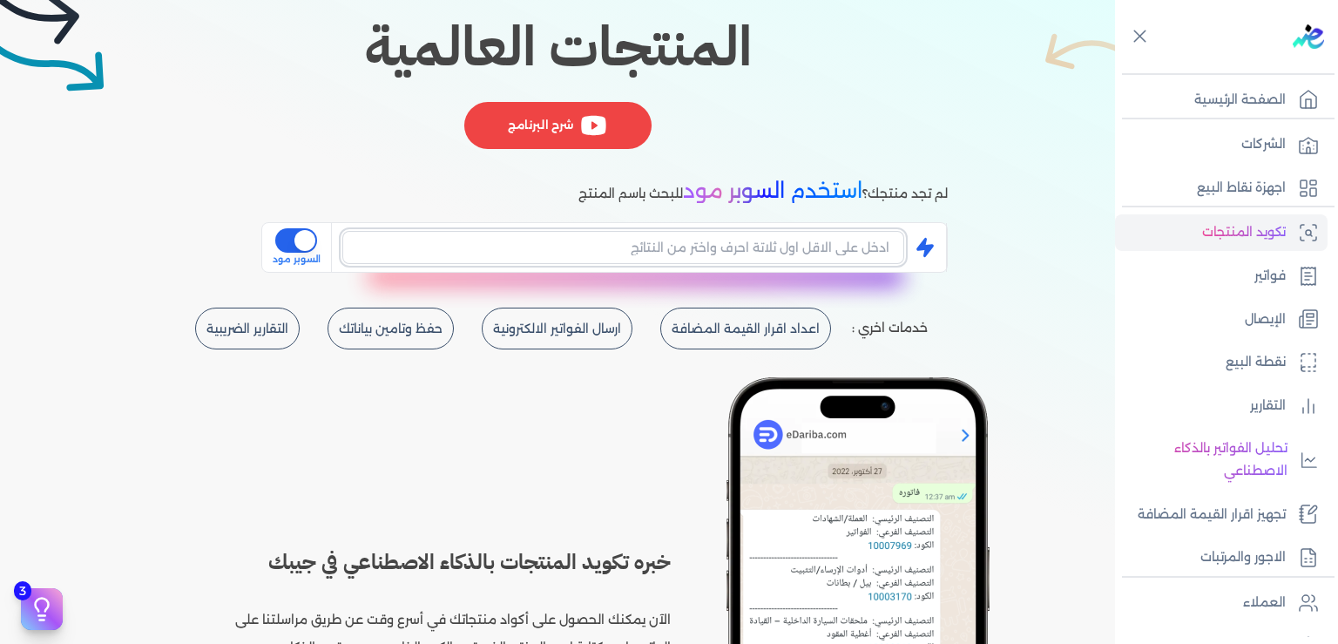
click at [808, 249] on input "text" at bounding box center [623, 247] width 562 height 33
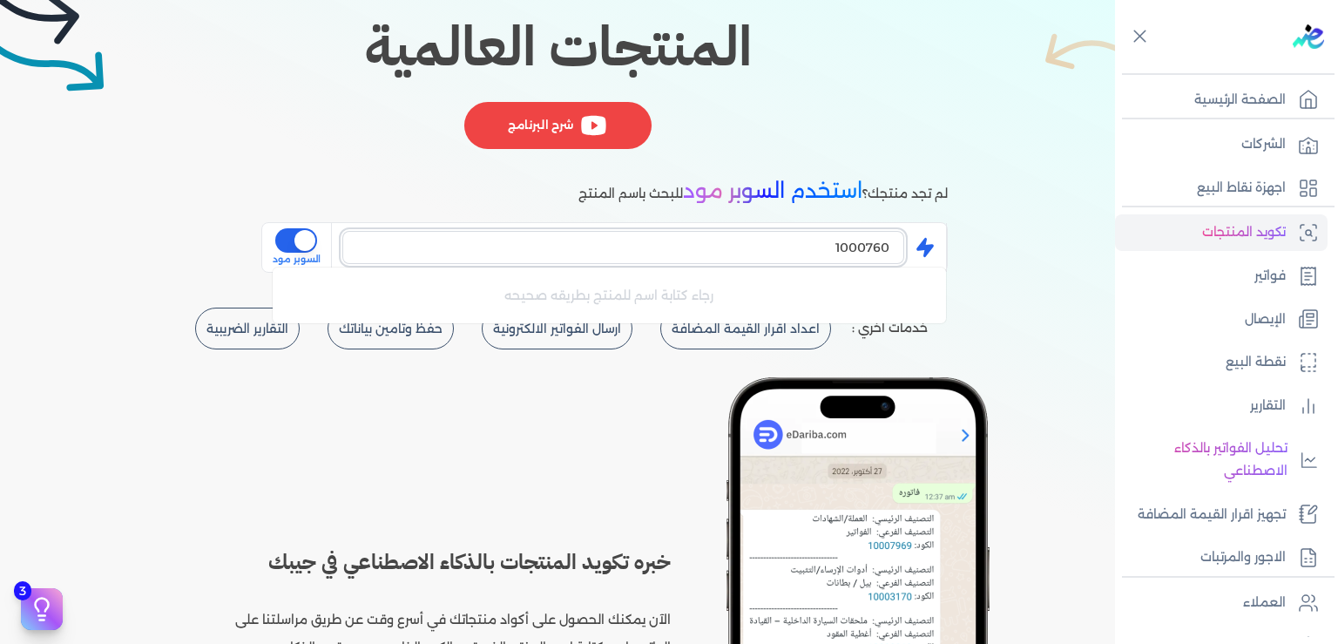
type input "10007601"
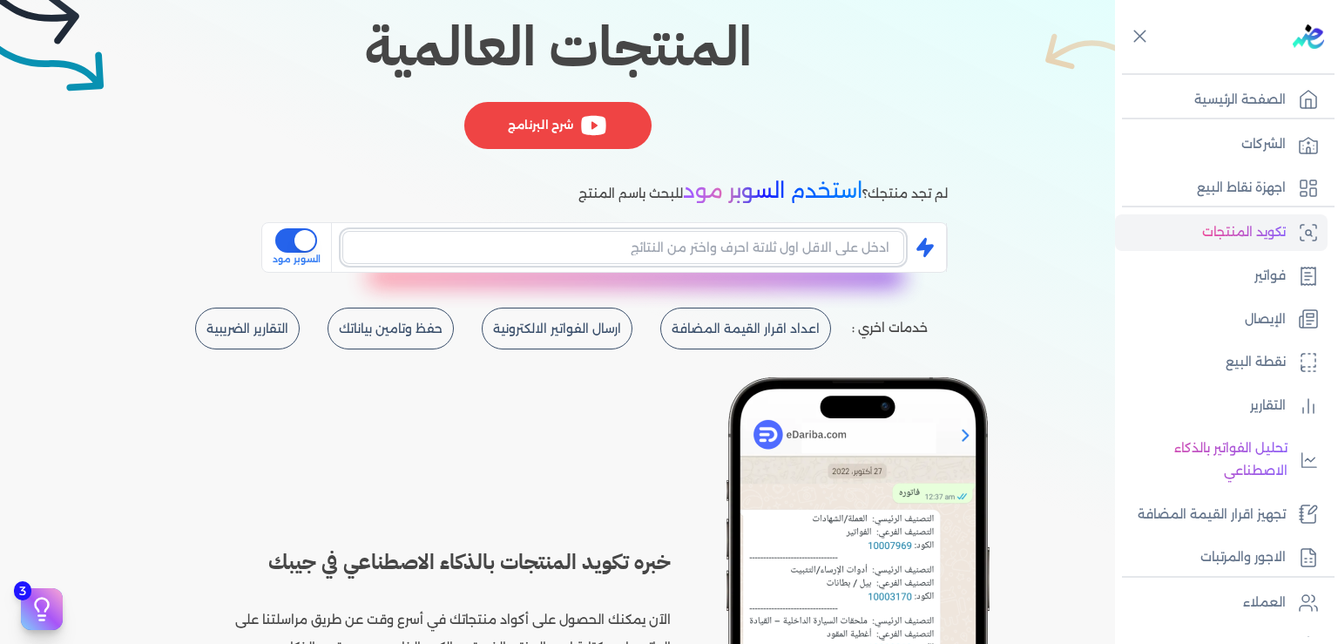
click at [787, 239] on input "text" at bounding box center [623, 247] width 562 height 33
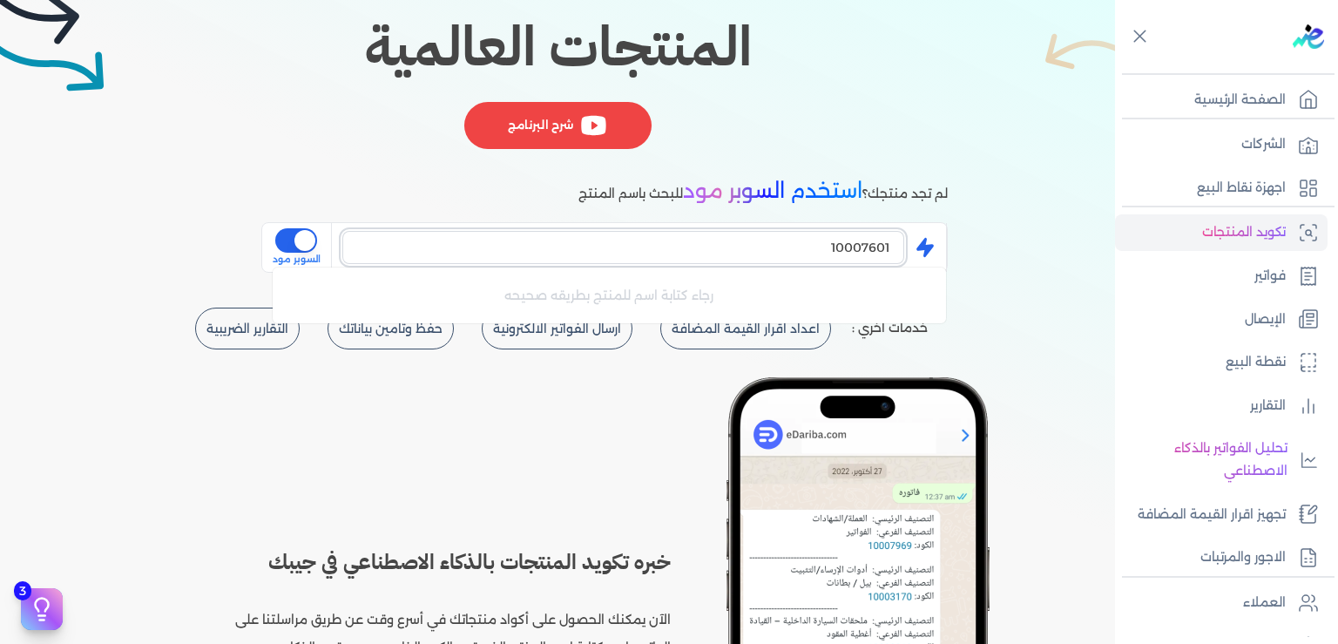
click at [876, 241] on input "10007601" at bounding box center [623, 247] width 562 height 33
type input "o"
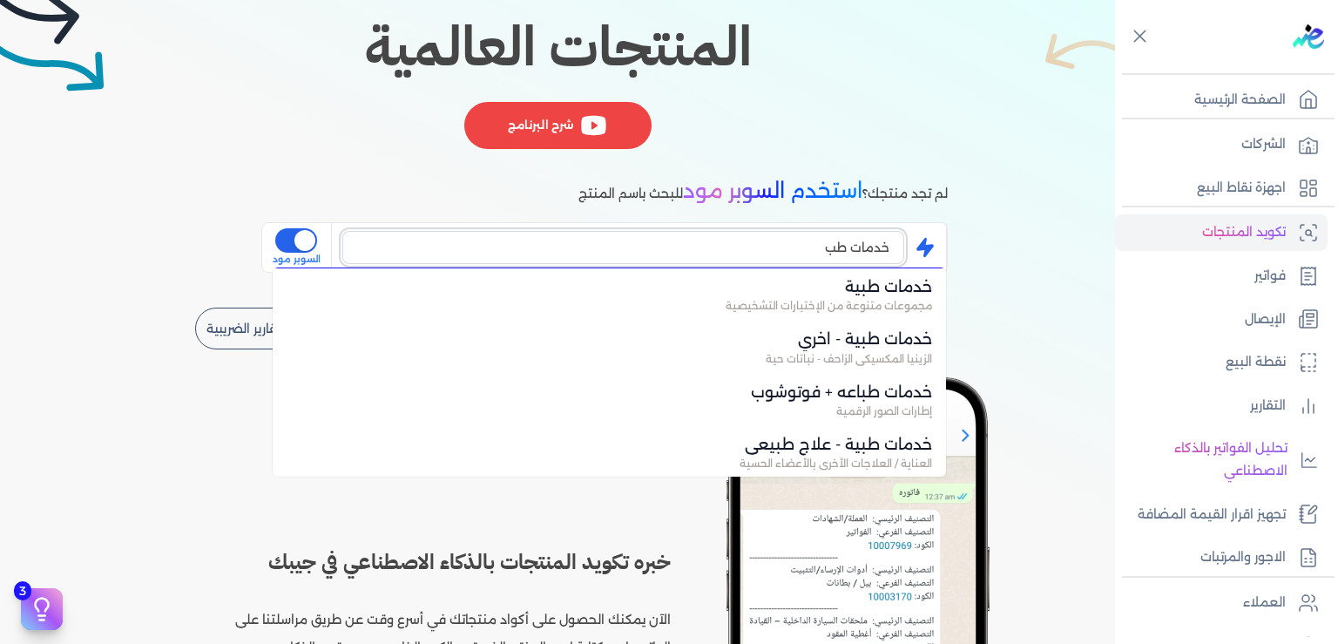
scroll to position [0, 0]
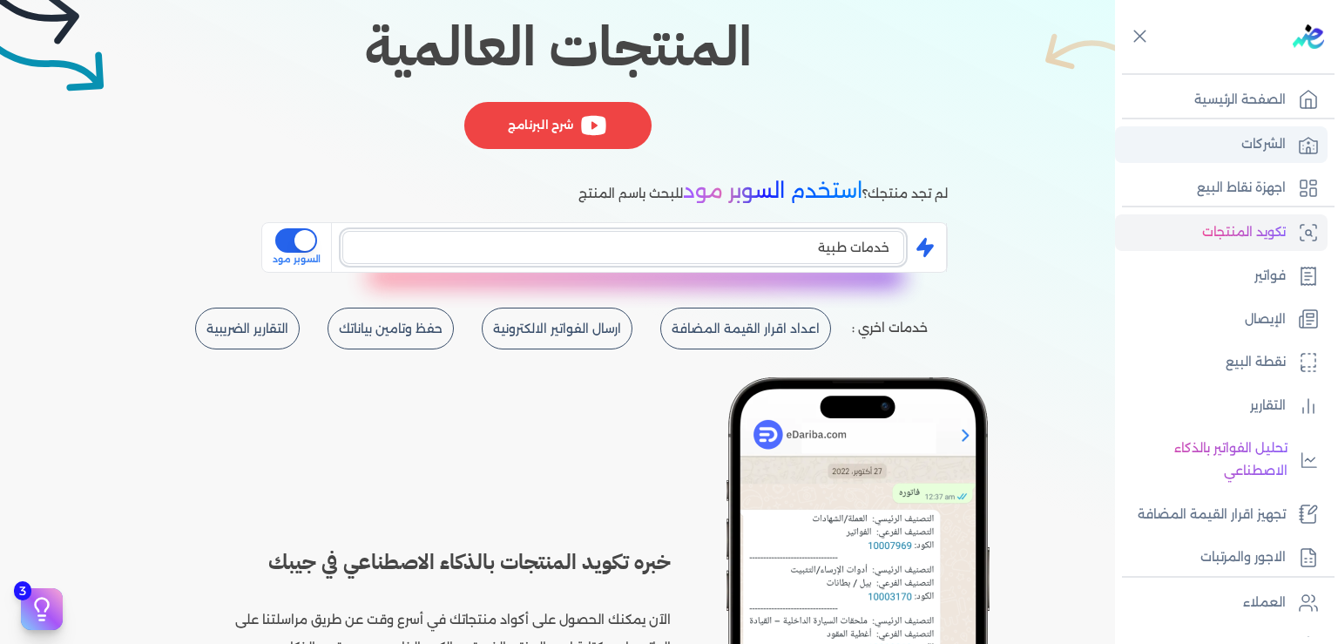
type input "خدمات طبية"
click at [1284, 145] on p "الشركات" at bounding box center [1263, 144] width 44 height 23
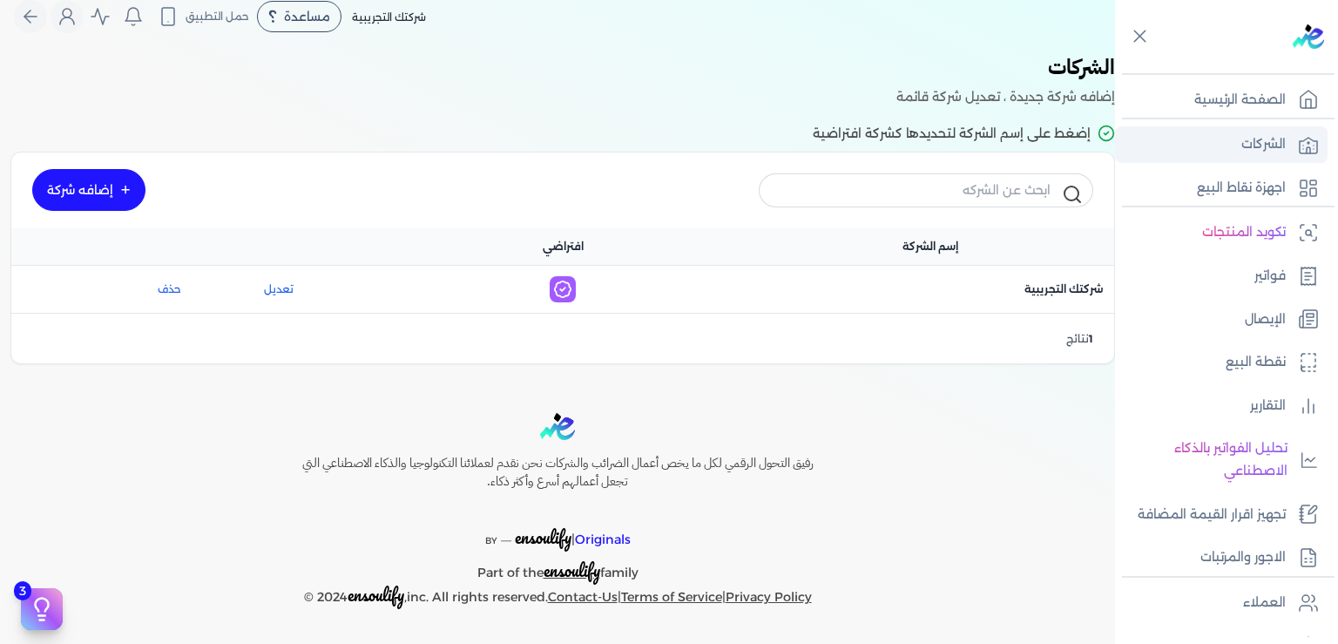
scroll to position [17, 0]
click at [144, 192] on link "إضافه شركة" at bounding box center [88, 192] width 113 height 42
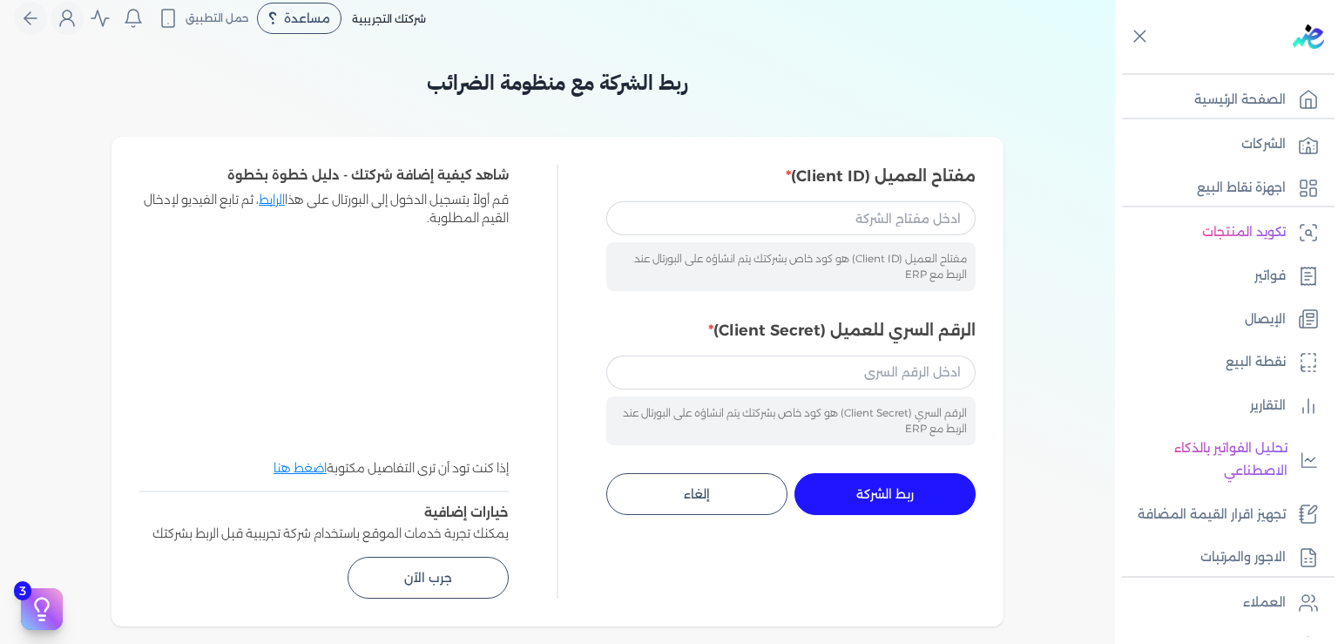
click at [921, 274] on div "مفتاح العميل (Client ID) هو كود خاص بشركتك يتم انشاؤه على البورتال عند الربط مع…" at bounding box center [790, 266] width 369 height 49
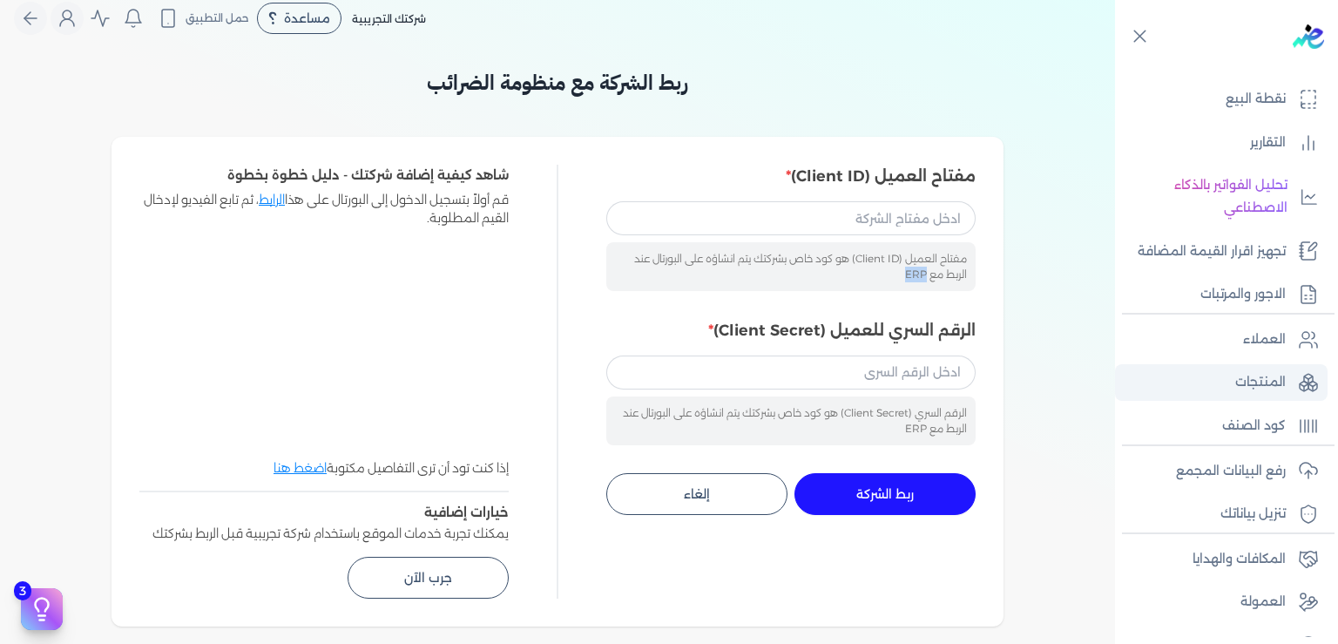
click at [1257, 394] on p "المنتجات" at bounding box center [1260, 382] width 51 height 23
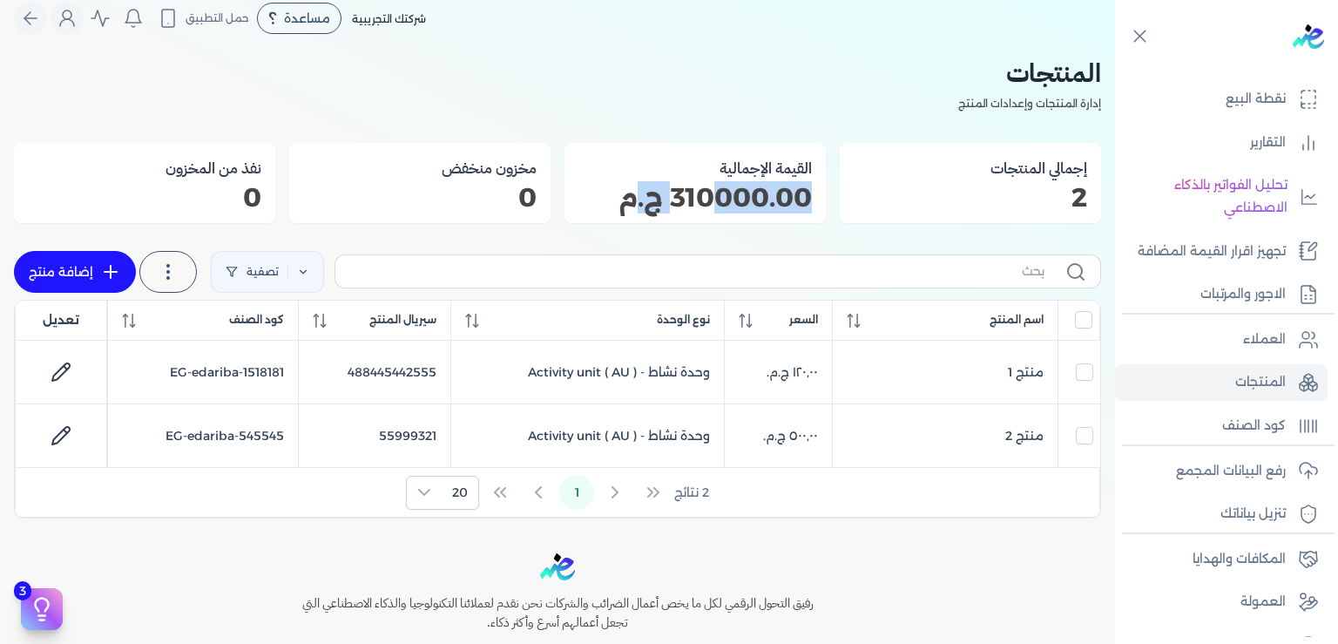
drag, startPoint x: 725, startPoint y: 199, endPoint x: 635, endPoint y: 197, distance: 89.7
click at [635, 197] on p "310000.00 ج.م" at bounding box center [694, 197] width 233 height 23
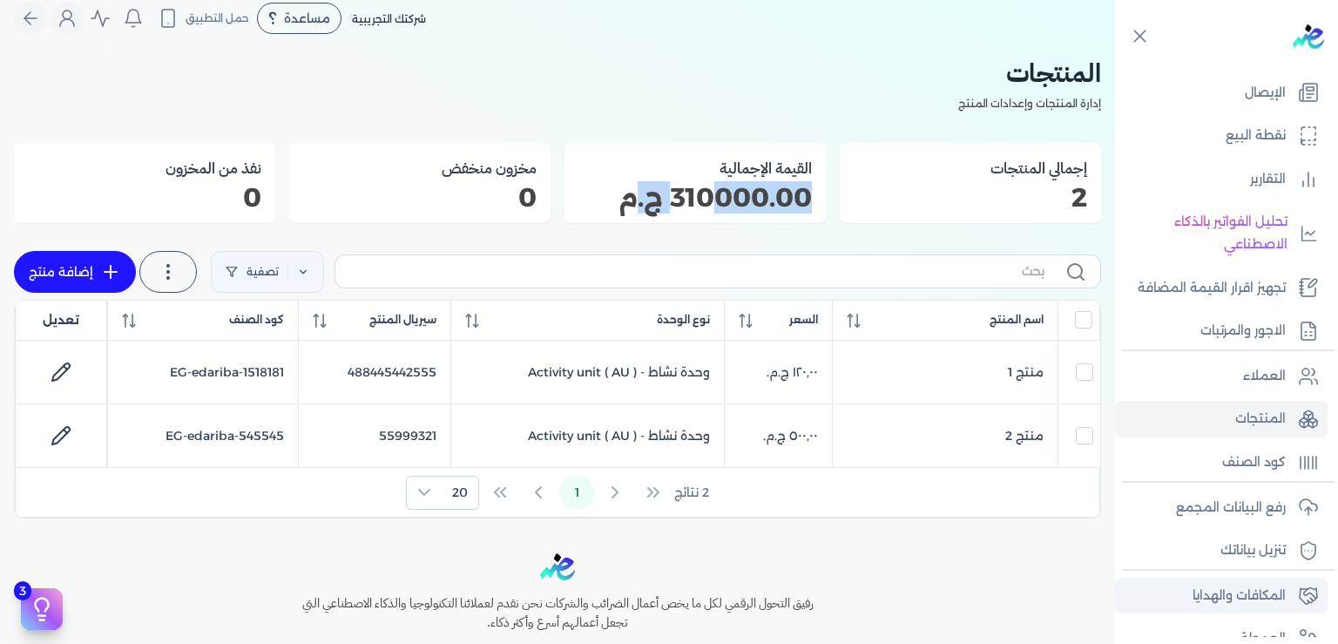
scroll to position [317, 0]
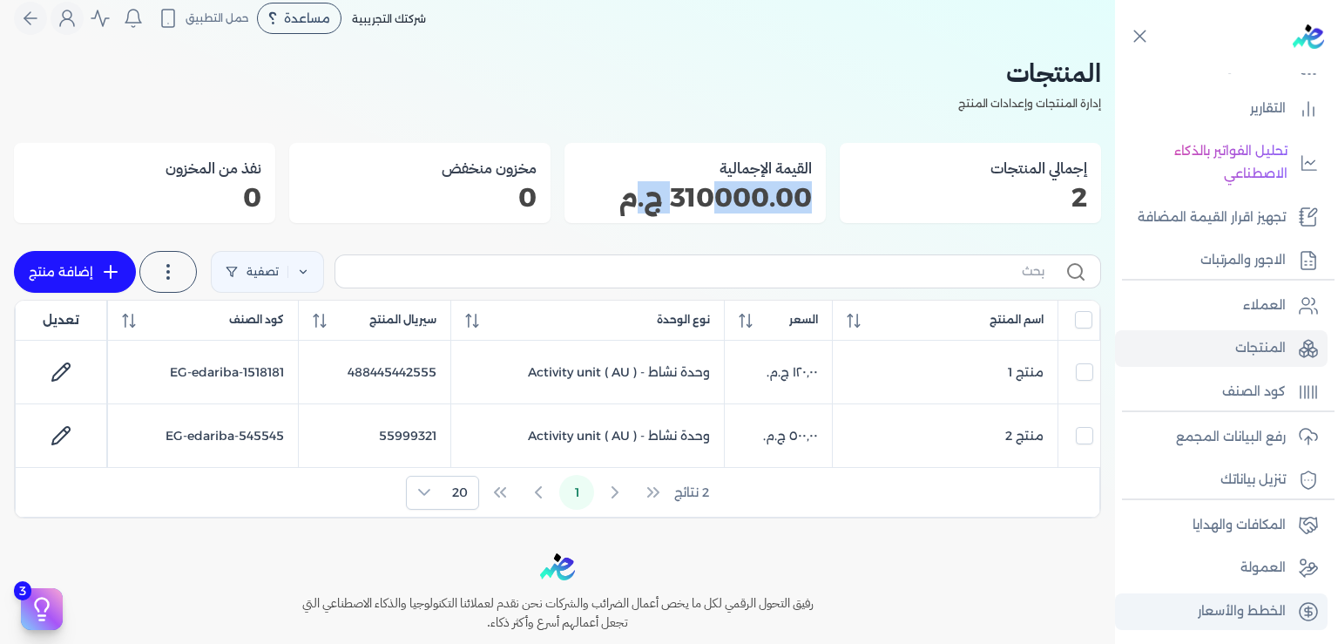
click at [1246, 603] on p "الخطط والأسعار" at bounding box center [1242, 611] width 88 height 23
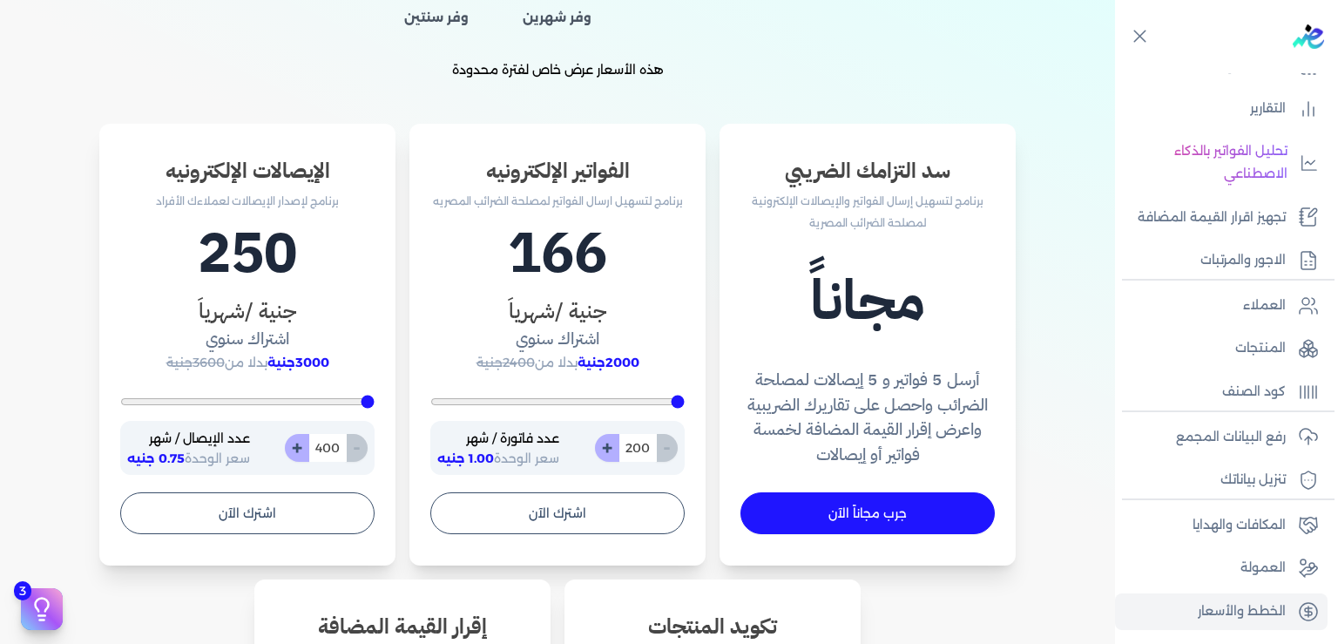
scroll to position [458, 0]
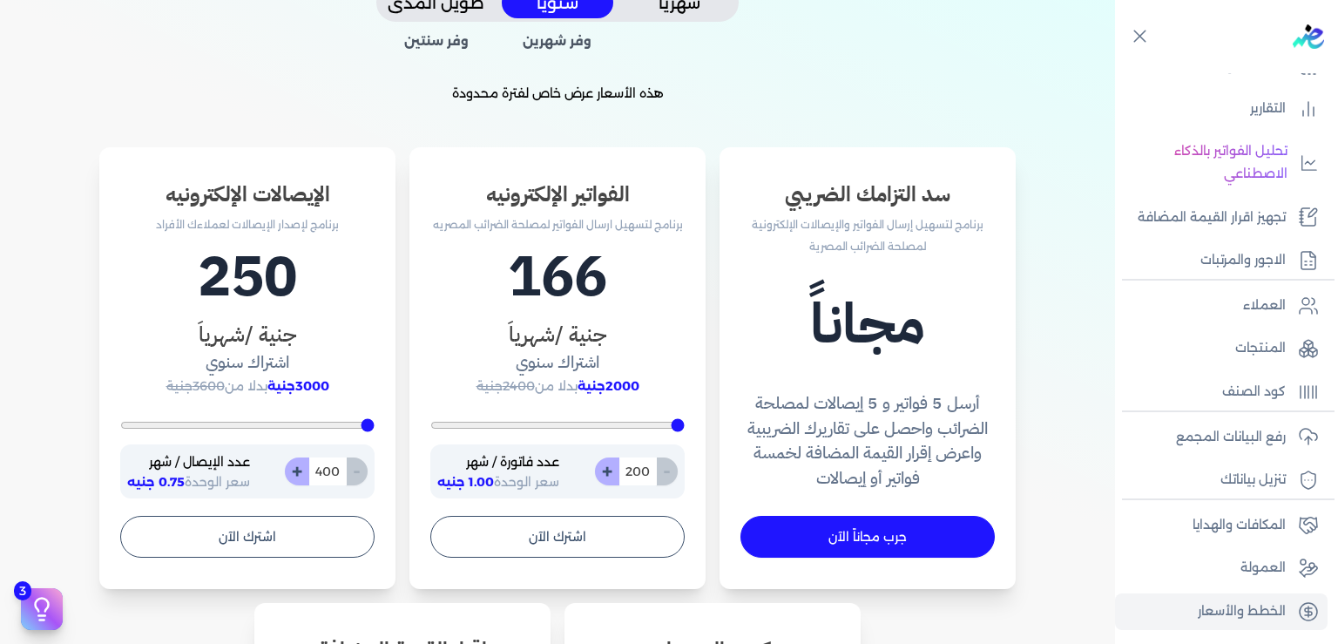
type input "3068"
click at [307, 427] on input "range" at bounding box center [247, 425] width 254 height 7
type input "2927"
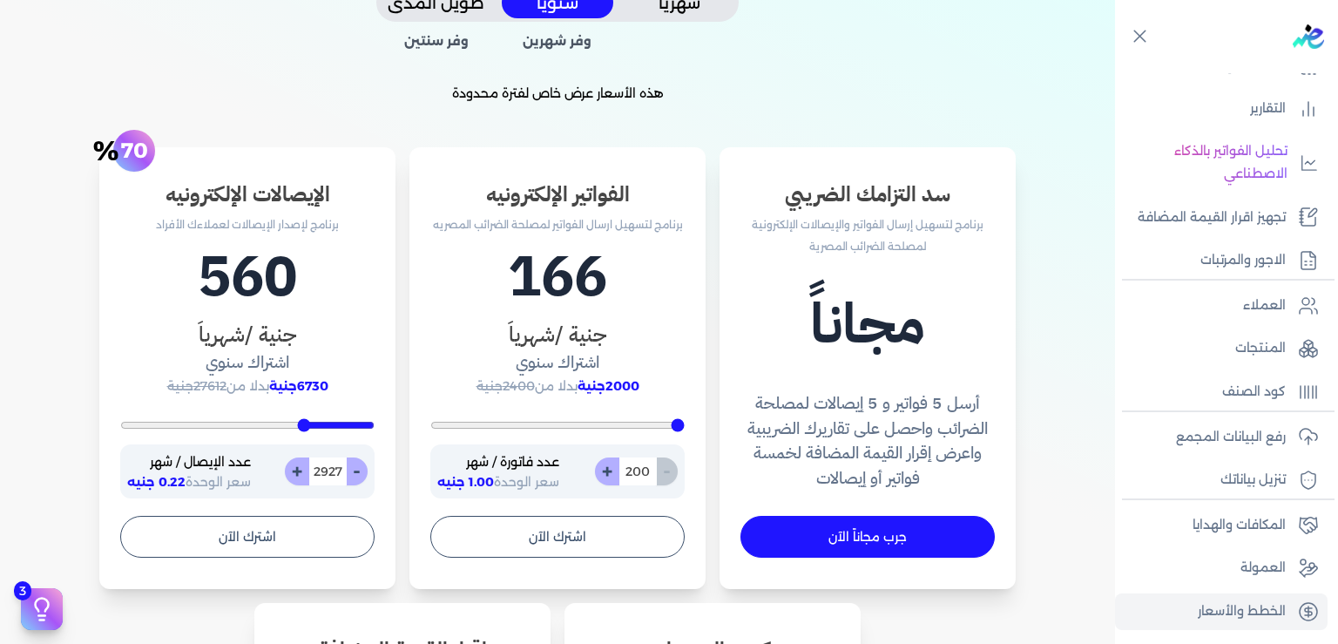
type input "2447"
type input "1205"
type input "400"
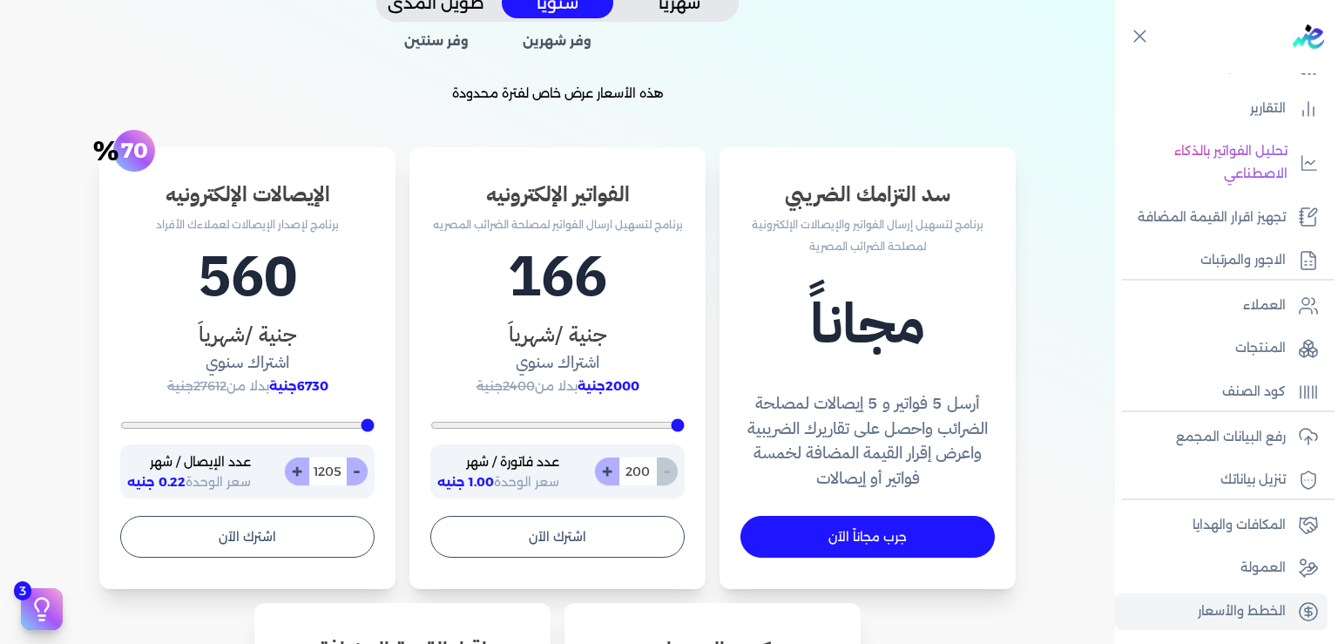
type input "400"
drag, startPoint x: 311, startPoint y: 427, endPoint x: 523, endPoint y: 445, distance: 213.3
click at [375, 429] on input "range" at bounding box center [247, 425] width 254 height 7
click at [346, 472] on input "400" at bounding box center [327, 471] width 38 height 28
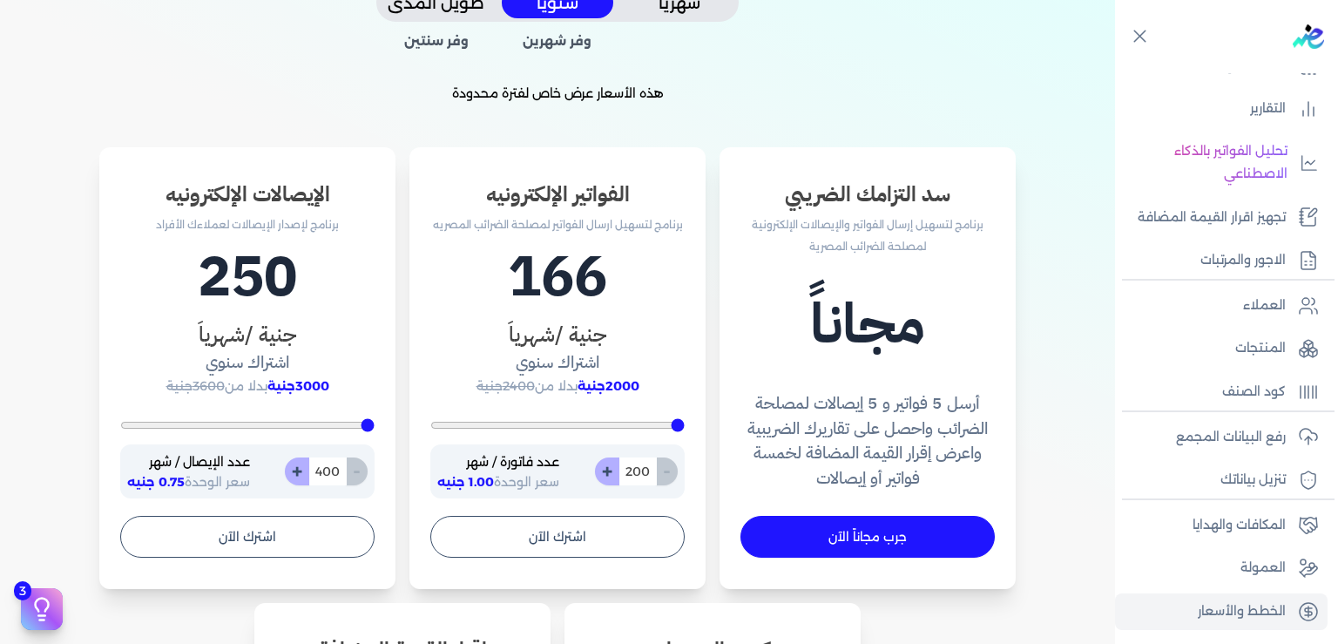
type input "400"
type input "2"
type input "400"
type input "20"
type input "400"
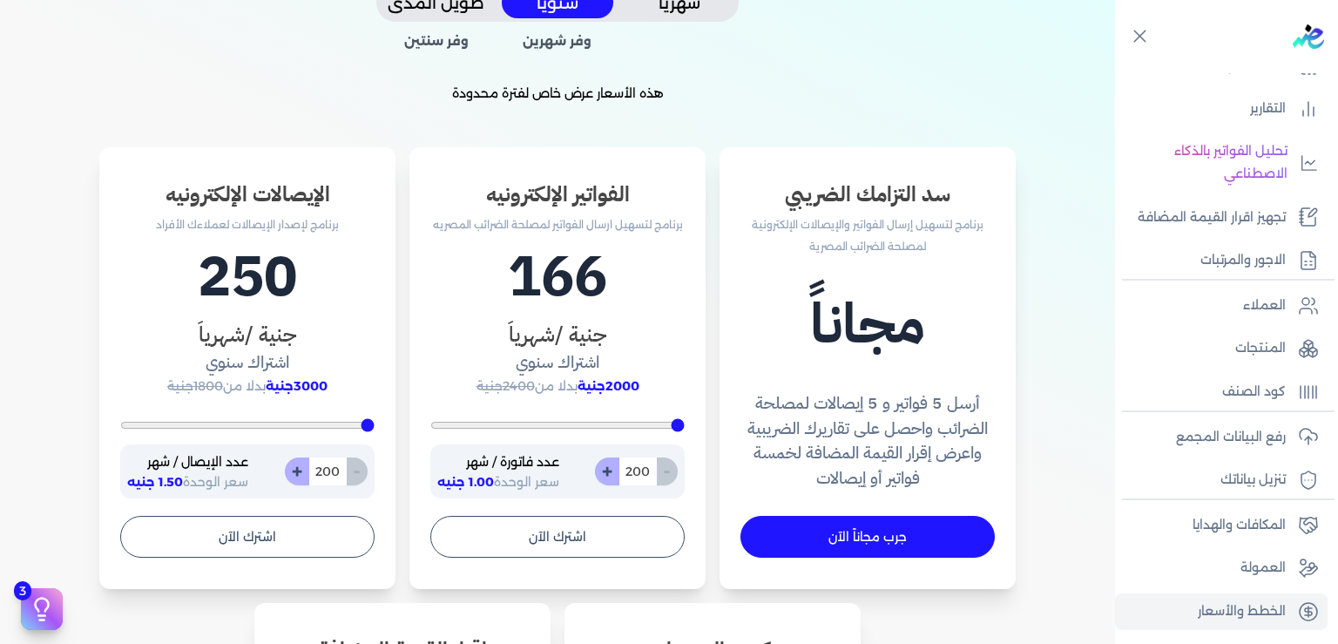
type input "200"
click at [163, 591] on div "سد التزامك الضريبي برنامج لتسهيل إرسال الفواتير والإيصالات الإلكترونية لمصلحة ا…" at bounding box center [557, 607] width 1087 height 921
click at [291, 307] on h1 "250" at bounding box center [247, 277] width 254 height 84
click at [333, 476] on input "200" at bounding box center [327, 471] width 38 height 28
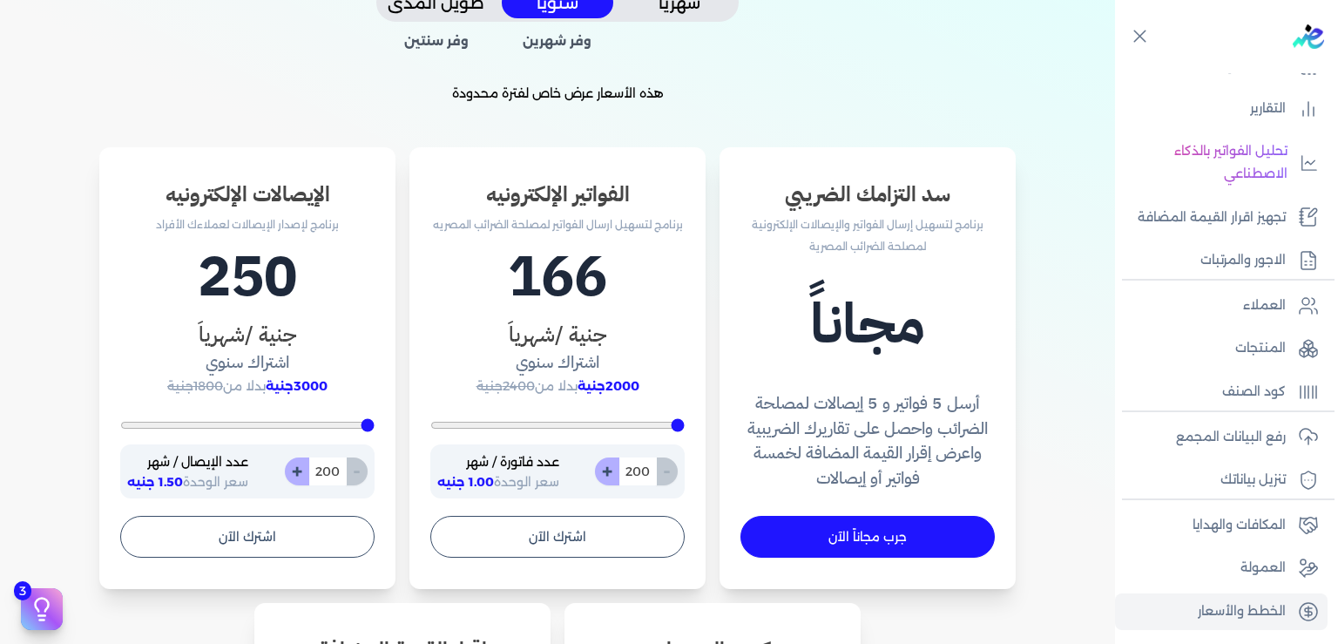
type input "400"
type input "4"
type input "400"
click at [312, 335] on h3 "جنية /شهرياَ" at bounding box center [247, 334] width 254 height 31
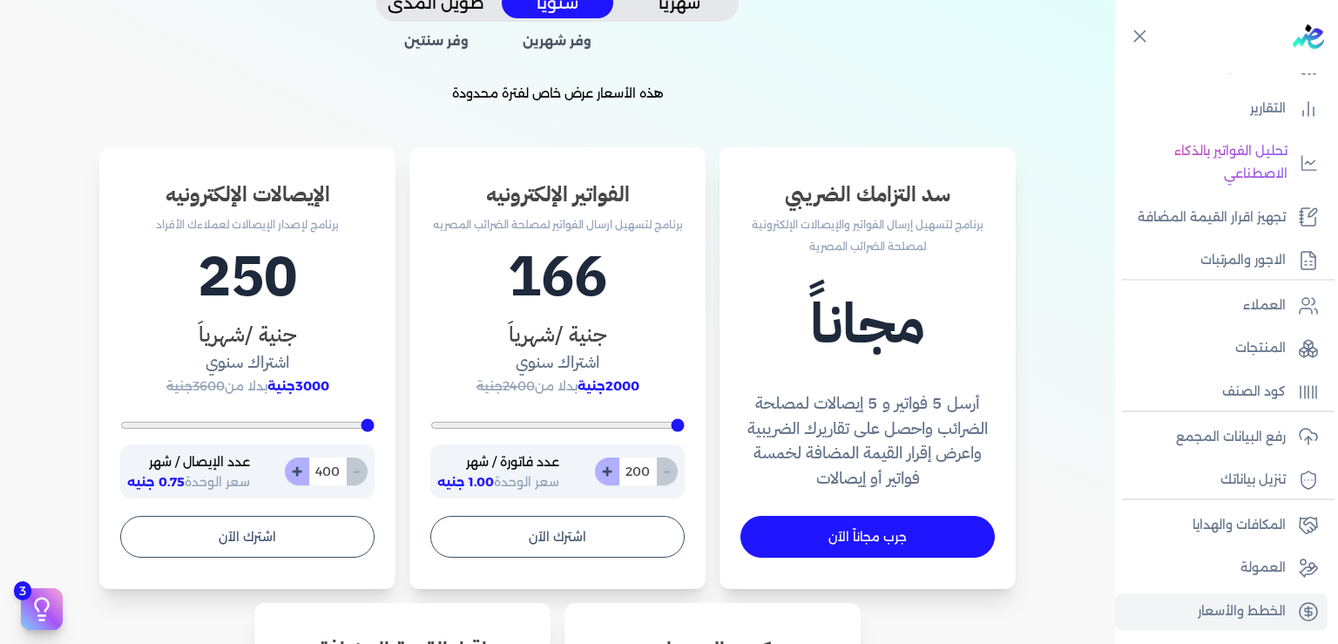
click at [333, 473] on input "400" at bounding box center [327, 471] width 38 height 28
type input "400"
type input "1"
type input "400"
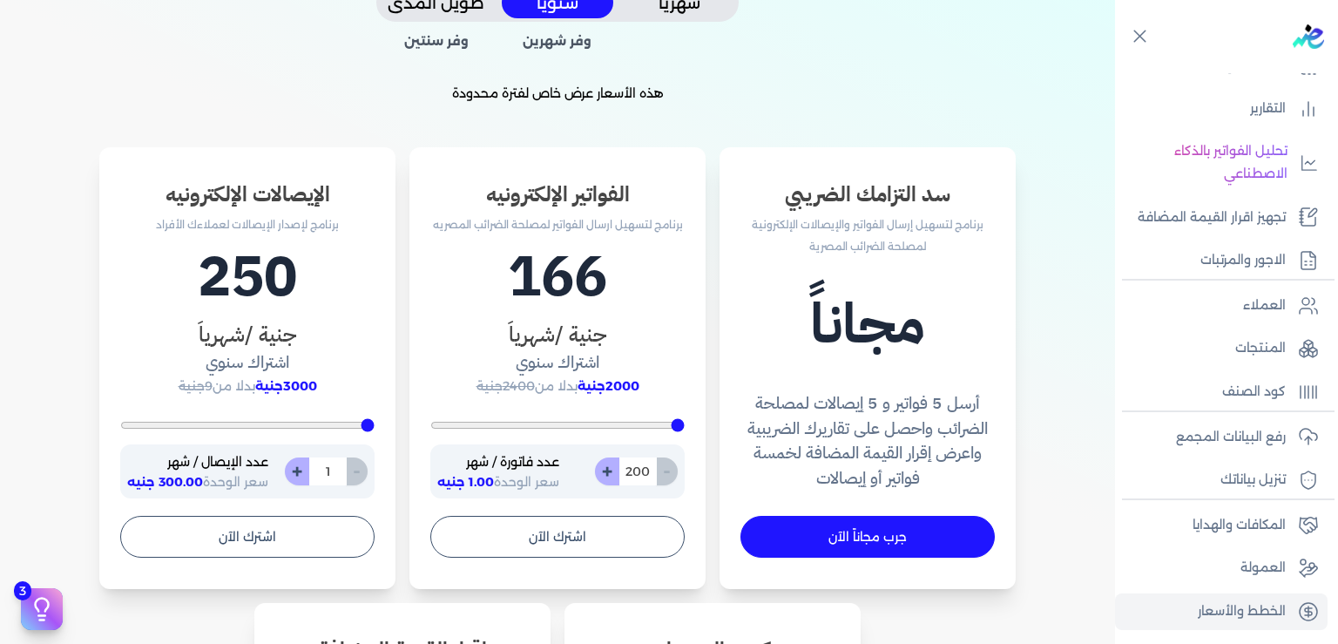
type input "10"
type input "400"
type input "100"
drag, startPoint x: 285, startPoint y: 334, endPoint x: 200, endPoint y: 367, distance: 90.4
click at [200, 367] on div "250 جنية /شهرياَ اشتراك سنوي 3000جنية بدلا من 900جنية - 100 + عدد الإيصال / شهر…" at bounding box center [247, 366] width 254 height 263
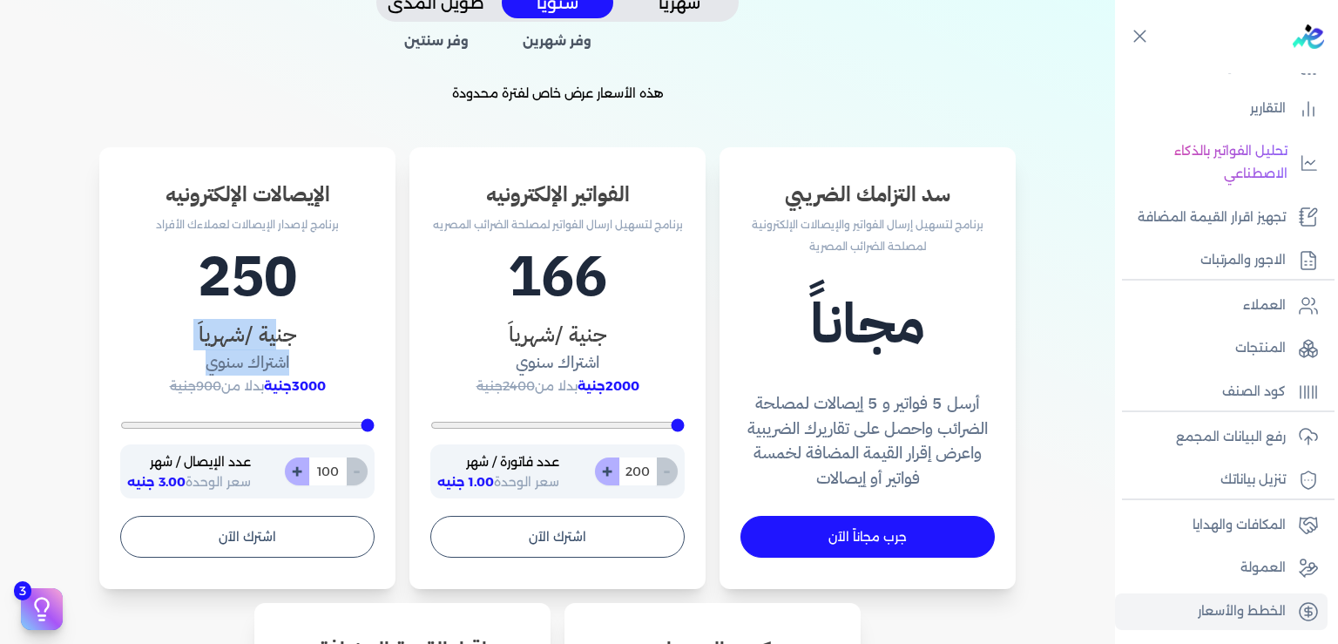
click at [204, 343] on h3 "جنية /شهرياَ" at bounding box center [247, 334] width 254 height 31
click at [334, 469] on input "100" at bounding box center [327, 471] width 38 height 28
type input "400"
type input "4"
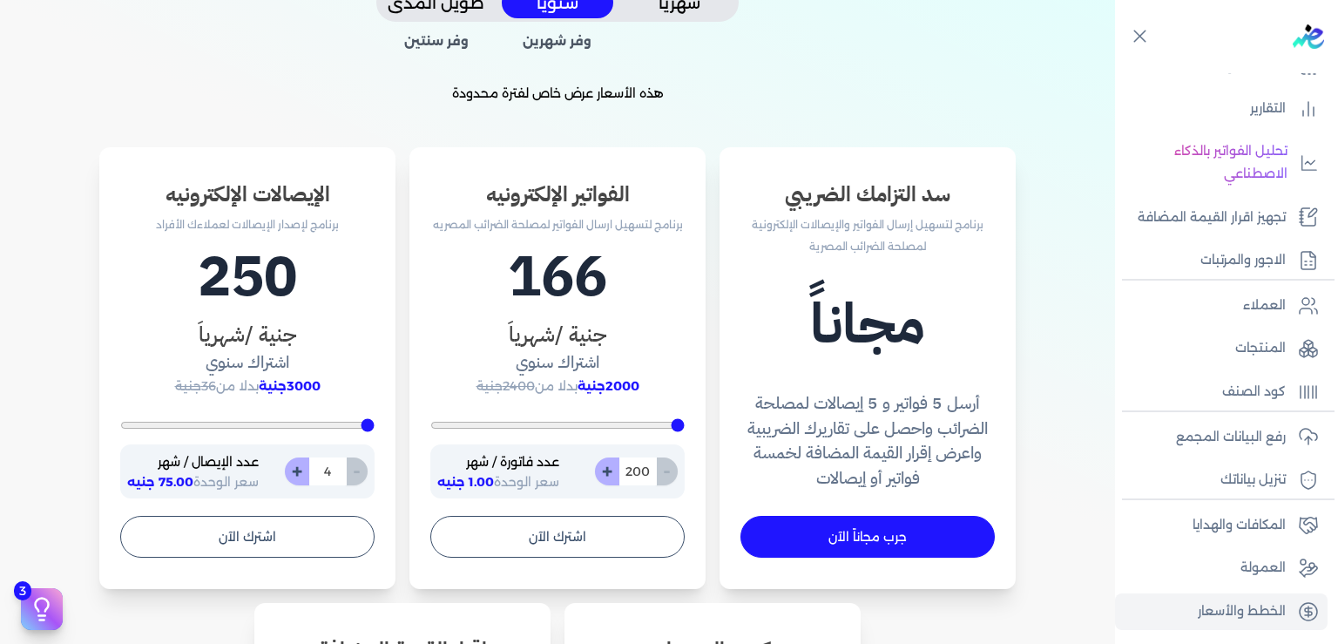
type input "400"
type input "40"
type input "401"
click at [332, 476] on input "401" at bounding box center [327, 471] width 38 height 28
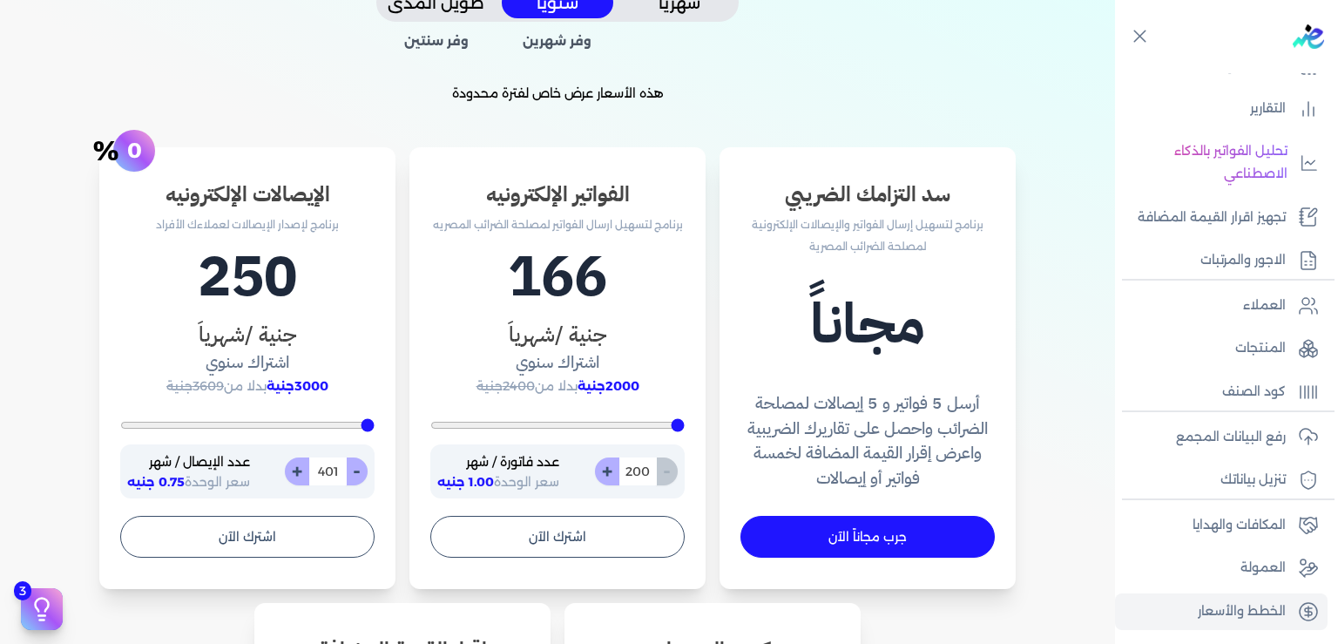
click at [332, 476] on input "401" at bounding box center [327, 471] width 38 height 28
type input "400"
type input "5"
type input "400"
type input "50"
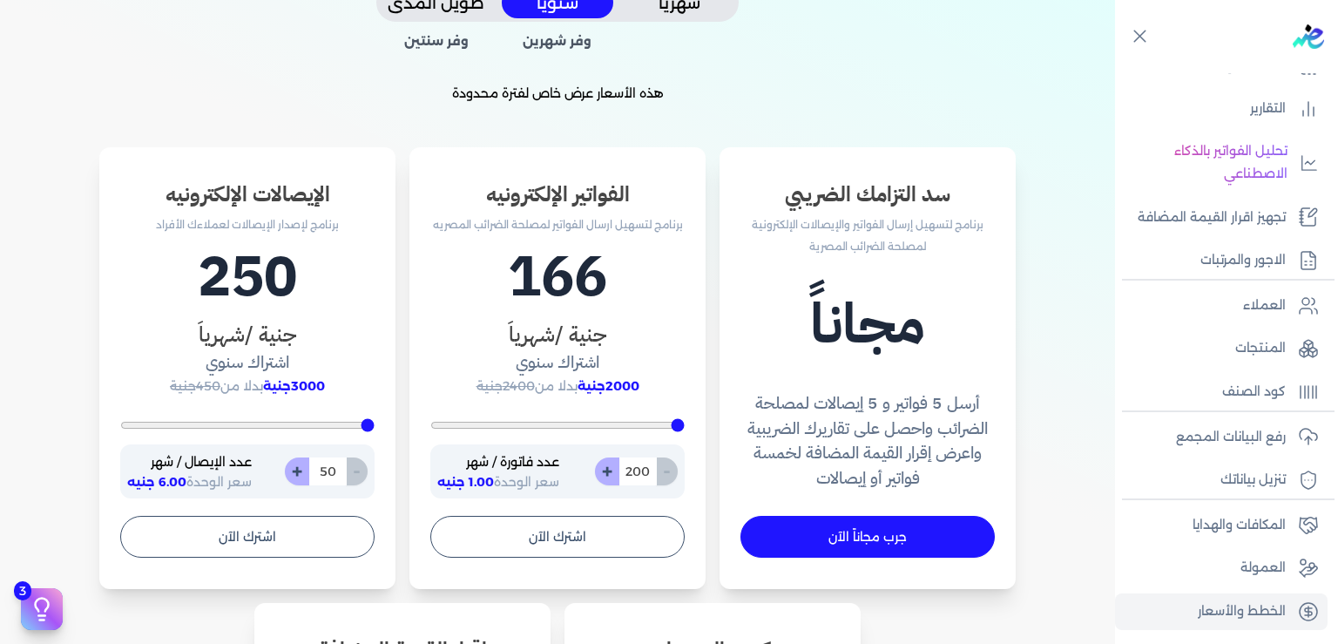
type input "500"
click at [331, 473] on input "500" at bounding box center [327, 471] width 38 height 28
type input "400"
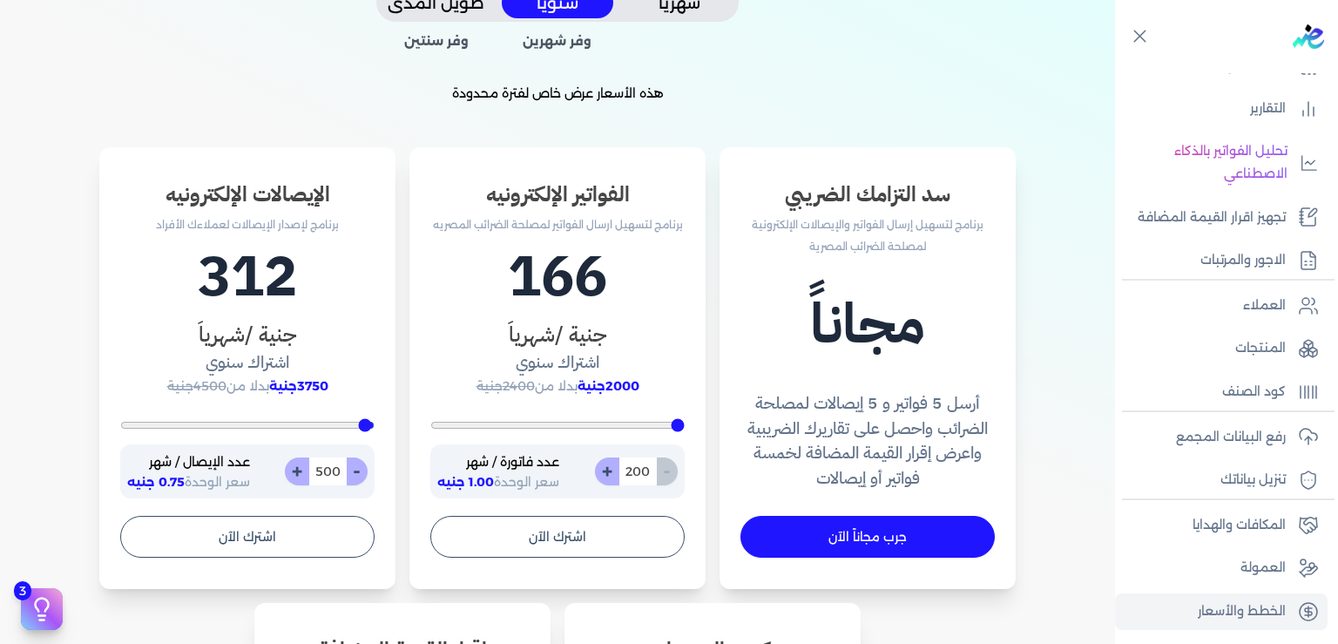
type input "4"
type input "400"
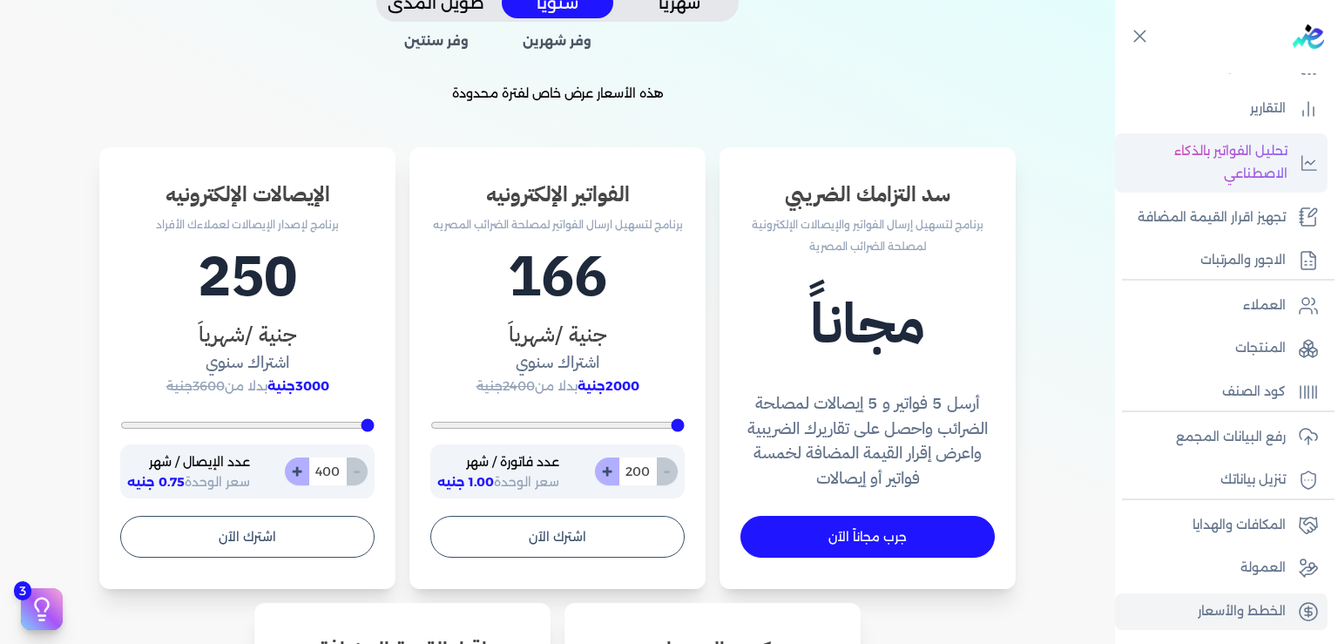
type input "400"
click at [1259, 140] on p "تحليل الفواتير بالذكاء الاصطناعي" at bounding box center [1206, 162] width 164 height 44
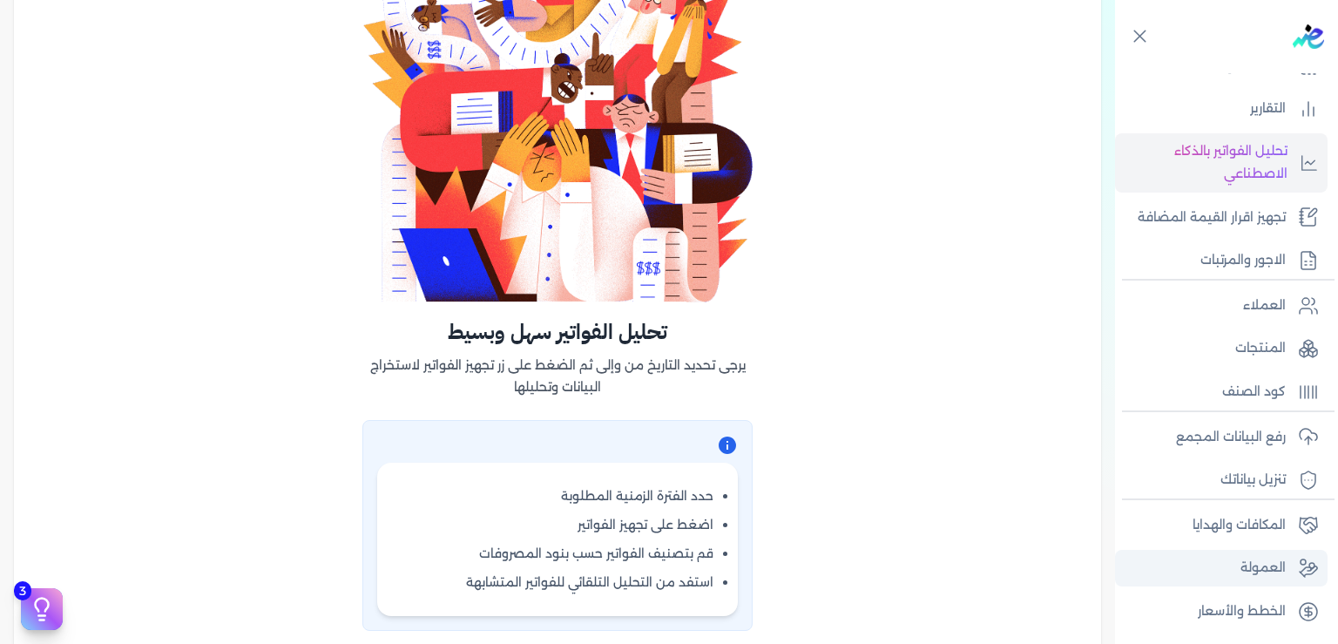
scroll to position [645, 0]
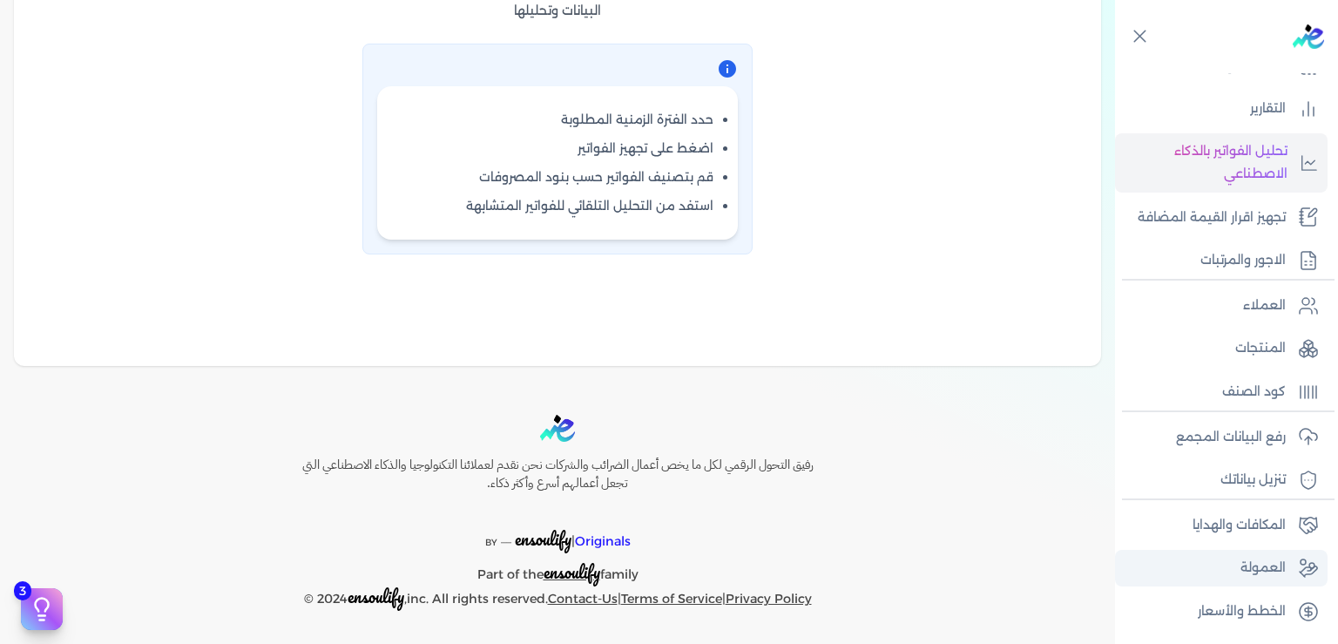
click at [1267, 557] on p "العمولة" at bounding box center [1262, 568] width 45 height 23
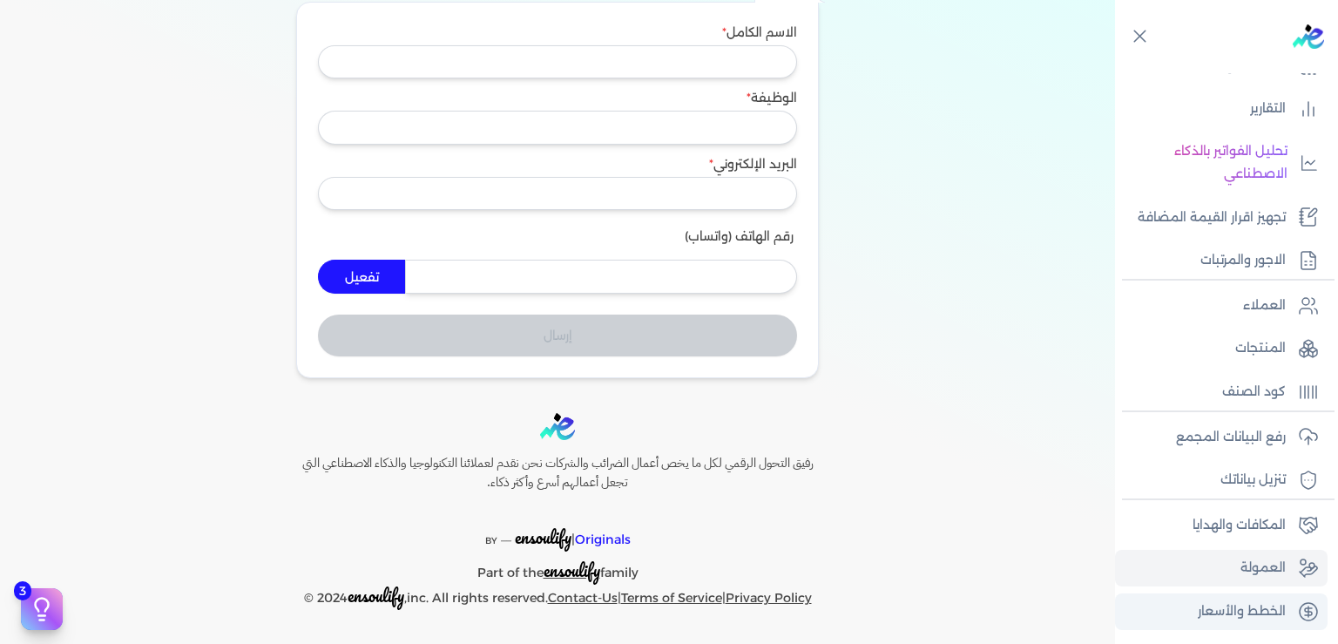
scroll to position [209, 0]
click at [1252, 608] on p "الخطط والأسعار" at bounding box center [1242, 611] width 88 height 23
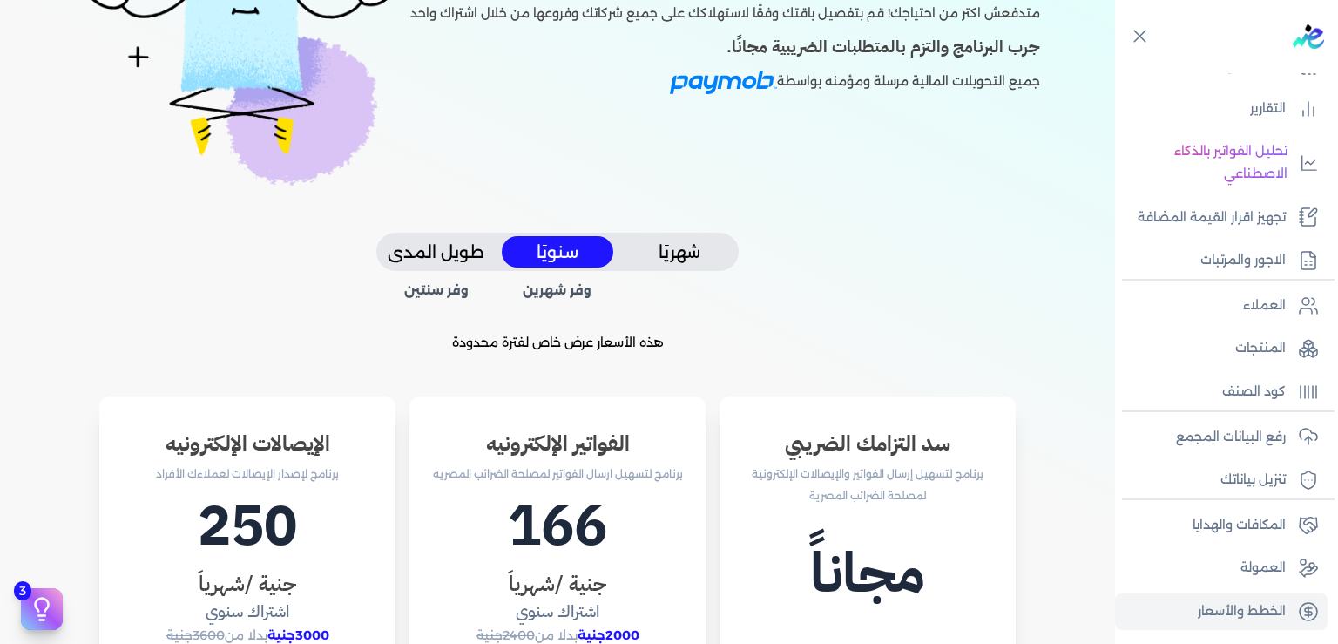
click at [437, 256] on button "طويل المدى" at bounding box center [435, 252] width 111 height 32
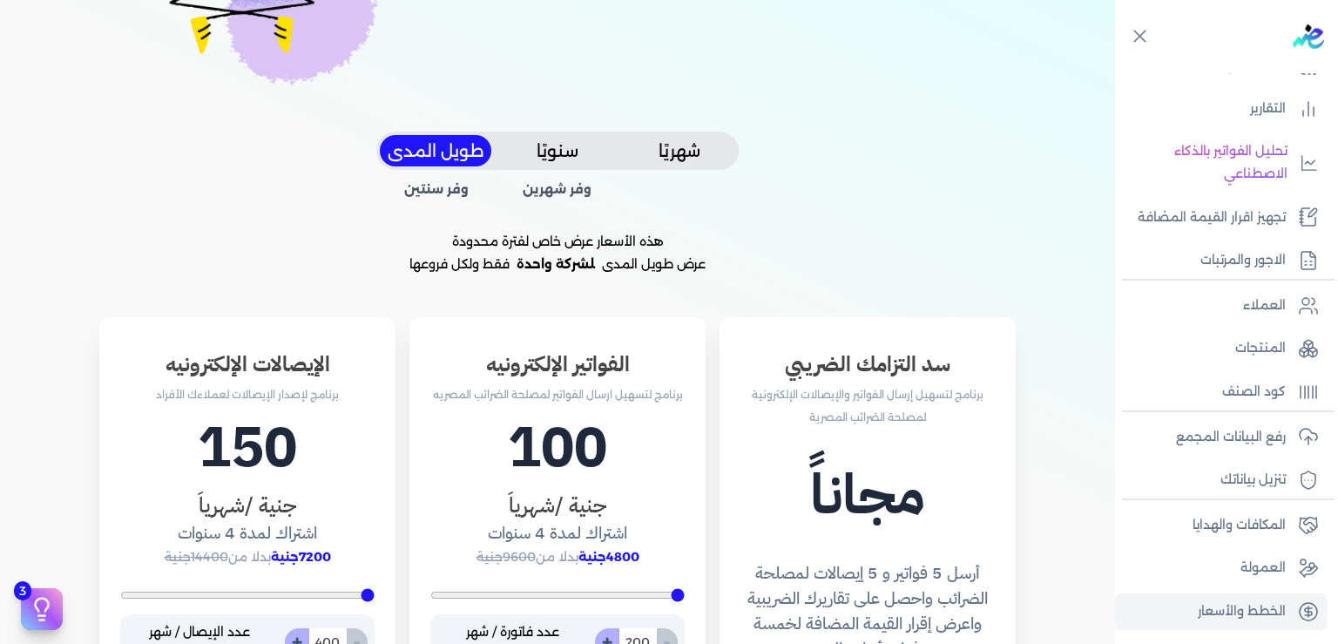
scroll to position [209, 0]
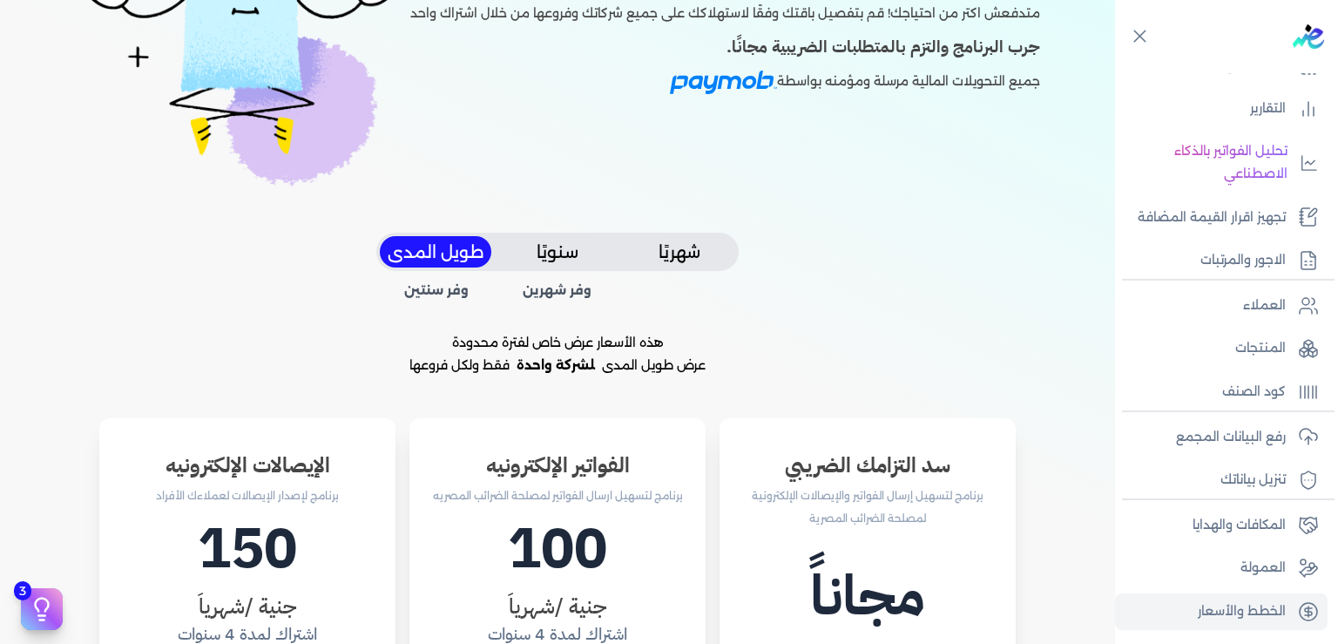
click at [565, 249] on button "سنويًا" at bounding box center [557, 252] width 111 height 32
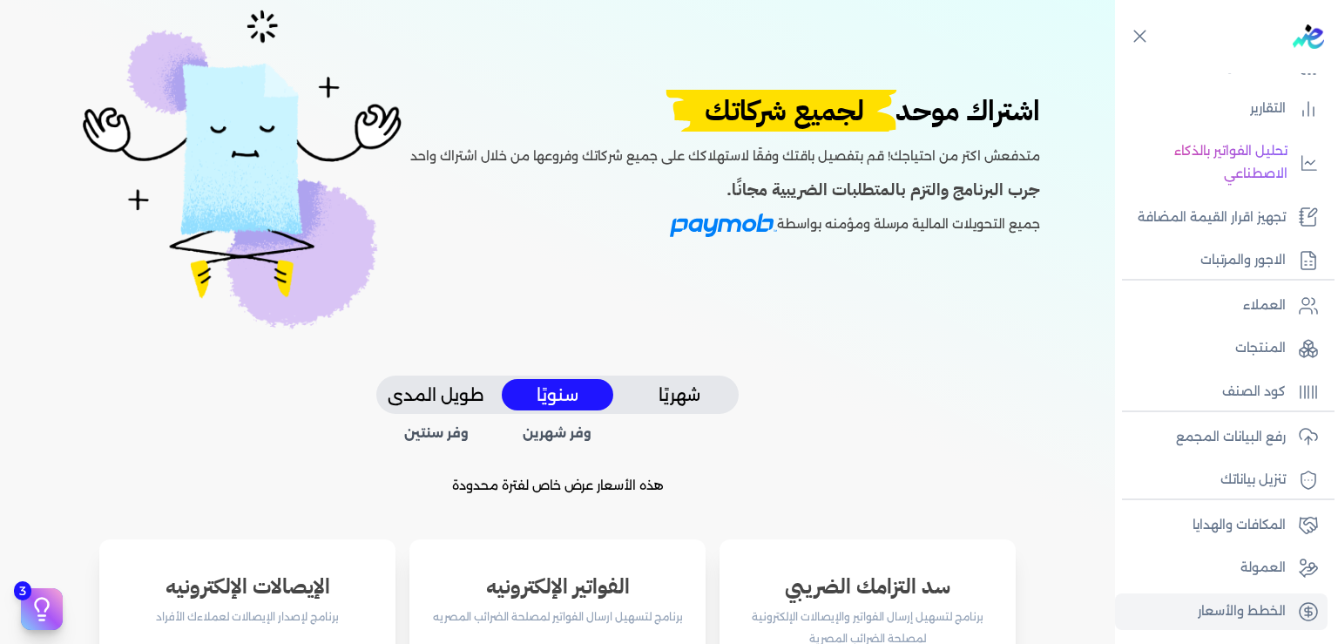
scroll to position [0, 0]
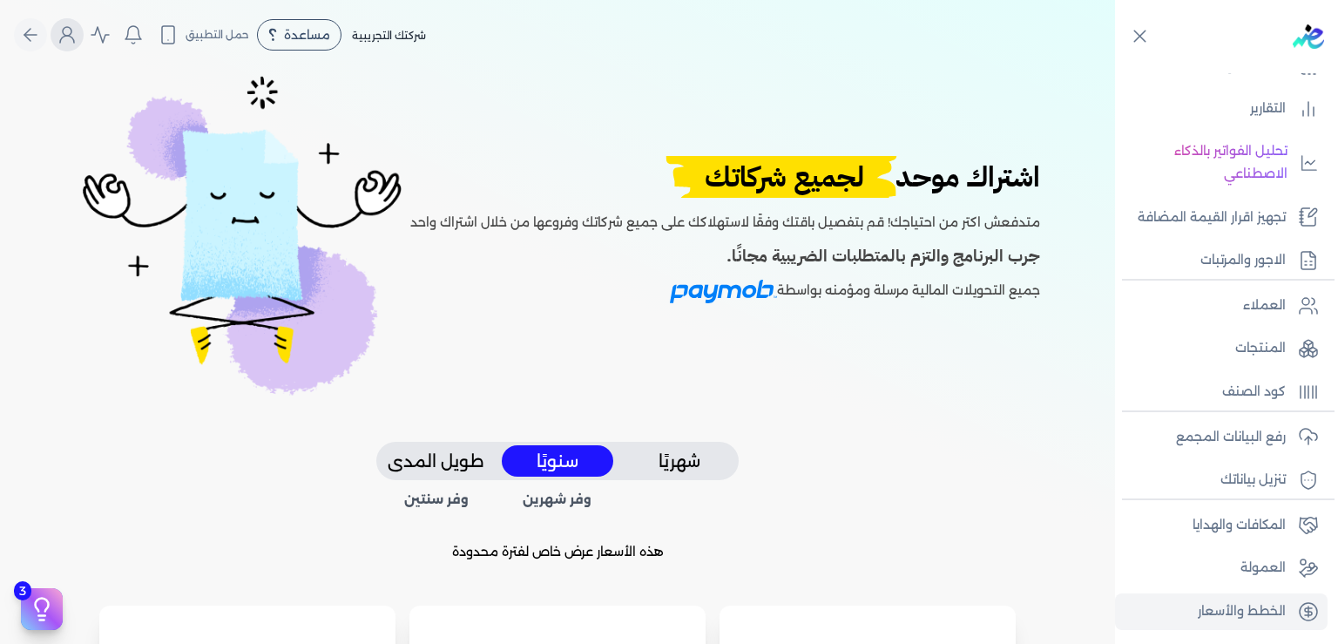
click at [77, 32] on icon "Global" at bounding box center [67, 34] width 21 height 21
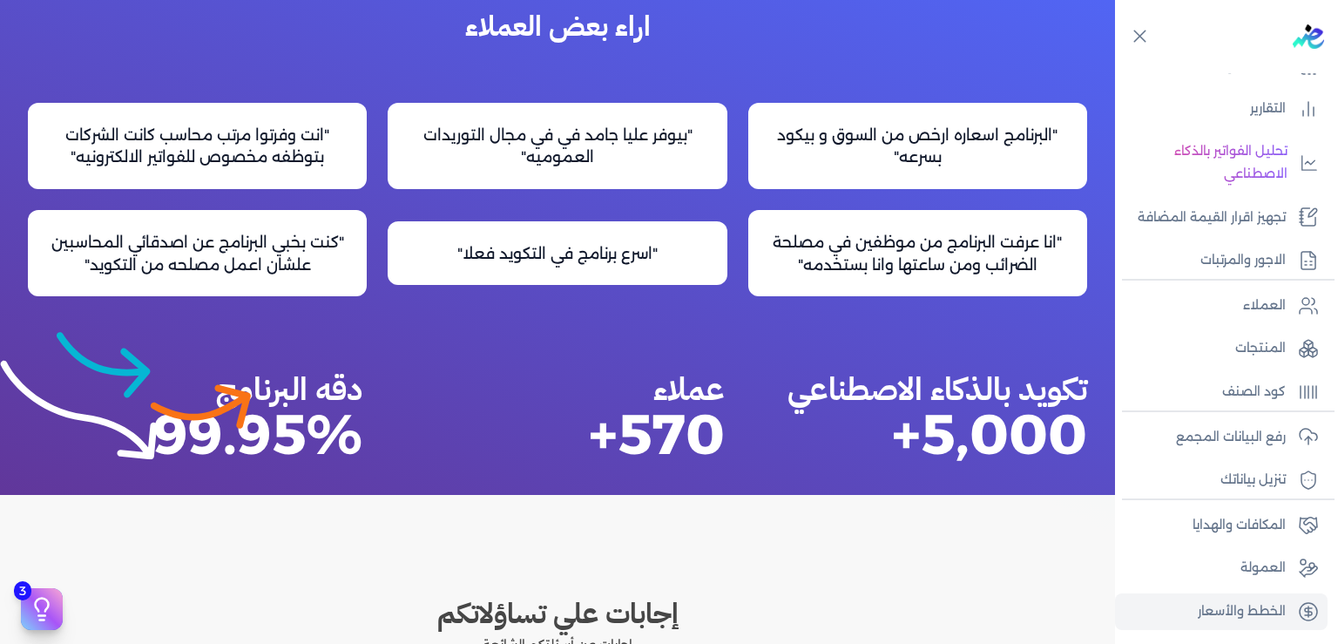
scroll to position [364, 0]
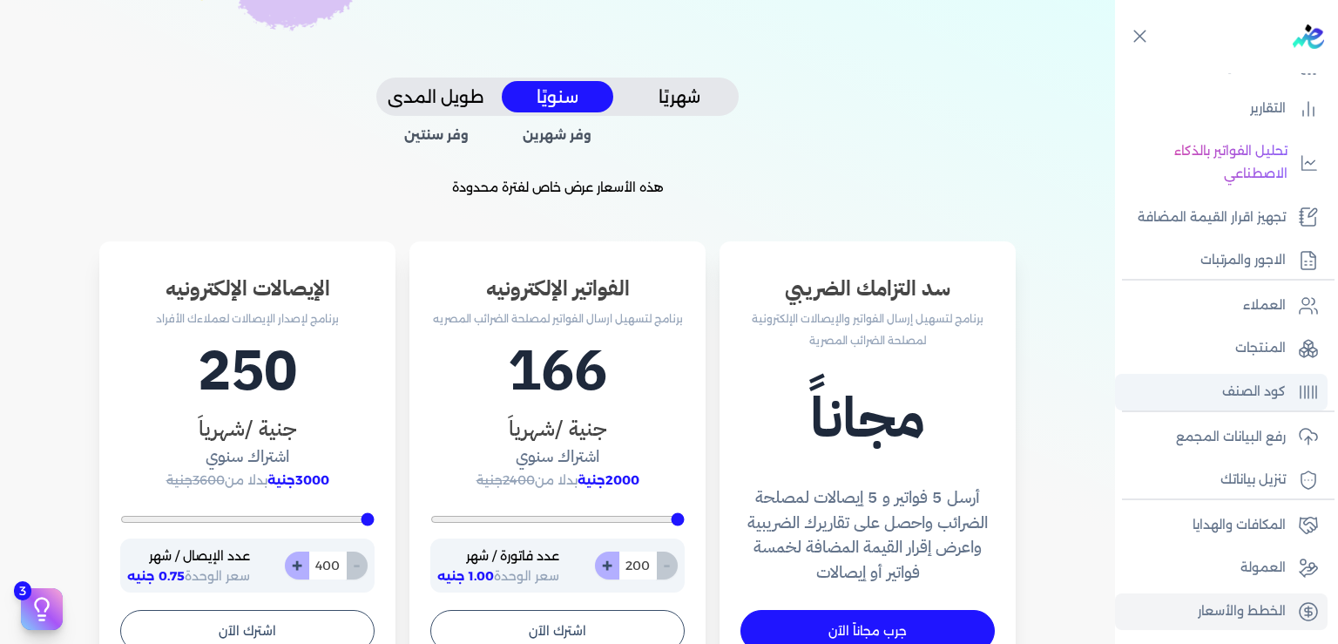
click at [1269, 395] on p "كود الصنف" at bounding box center [1254, 392] width 64 height 23
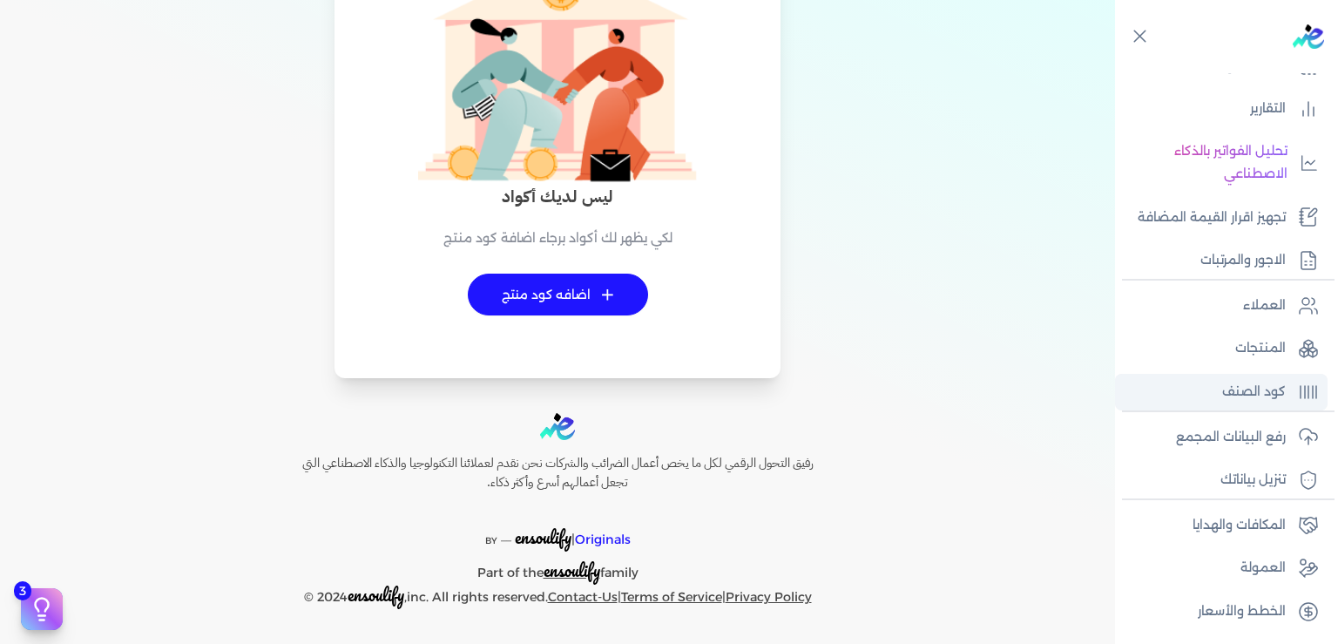
scroll to position [135, 0]
click at [1239, 343] on p "المنتجات" at bounding box center [1260, 348] width 51 height 23
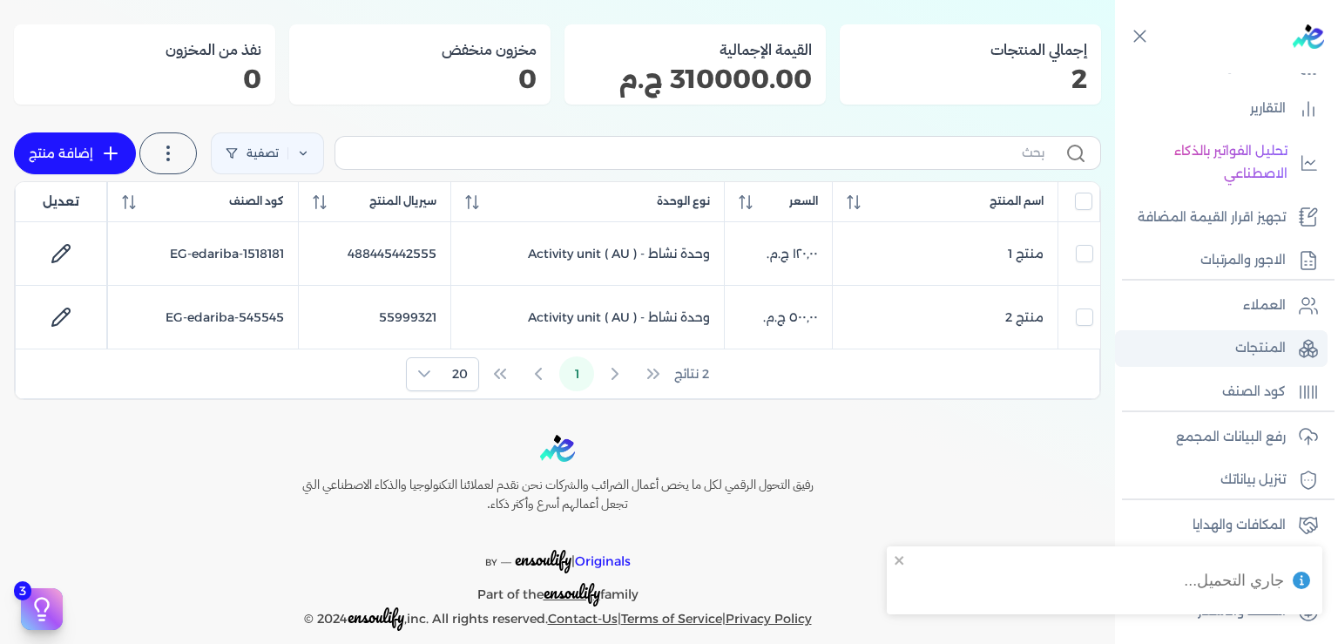
scroll to position [118, 0]
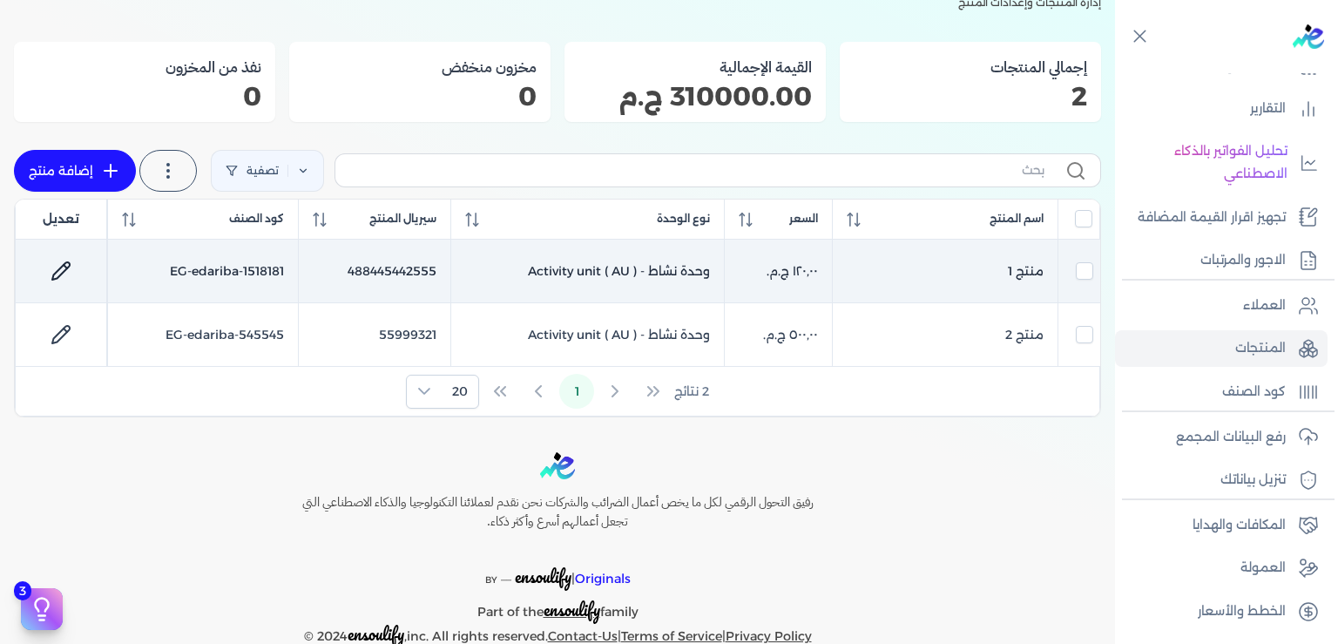
click at [70, 263] on icon at bounding box center [60, 270] width 17 height 17
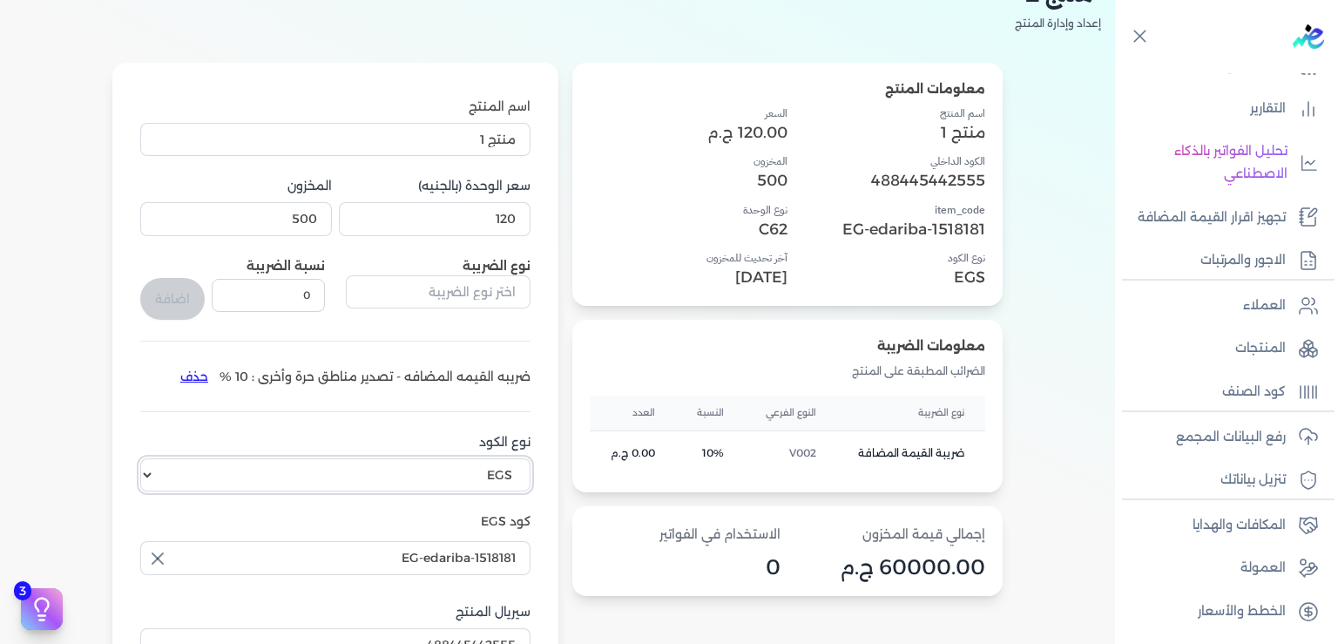
click at [140, 458] on select "اختر نوع الكود EGS GS1" at bounding box center [335, 474] width 390 height 33
select select "GS1"
click option "GS1" at bounding box center [0, 0] width 0 height 0
click at [482, 555] on input "EG-edariba-1518181" at bounding box center [335, 553] width 390 height 33
drag, startPoint x: 365, startPoint y: 545, endPoint x: 699, endPoint y: 584, distance: 335.8
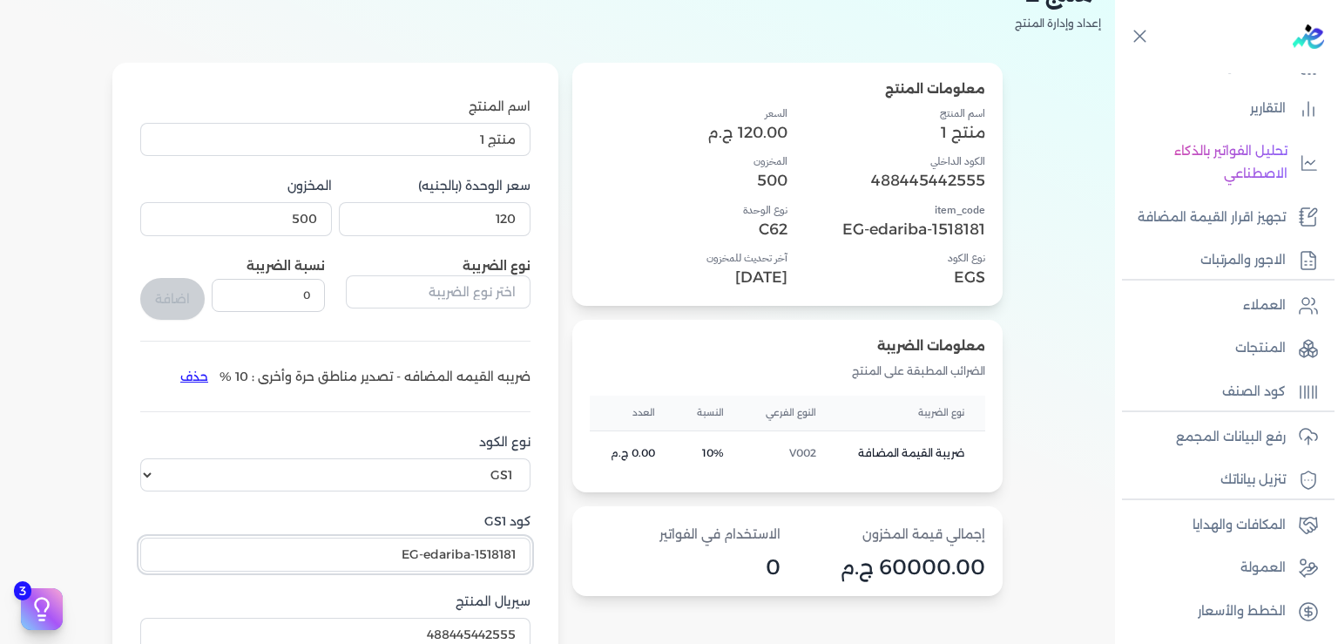
click at [530, 570] on input "EG-edariba-1518181" at bounding box center [335, 553] width 390 height 33
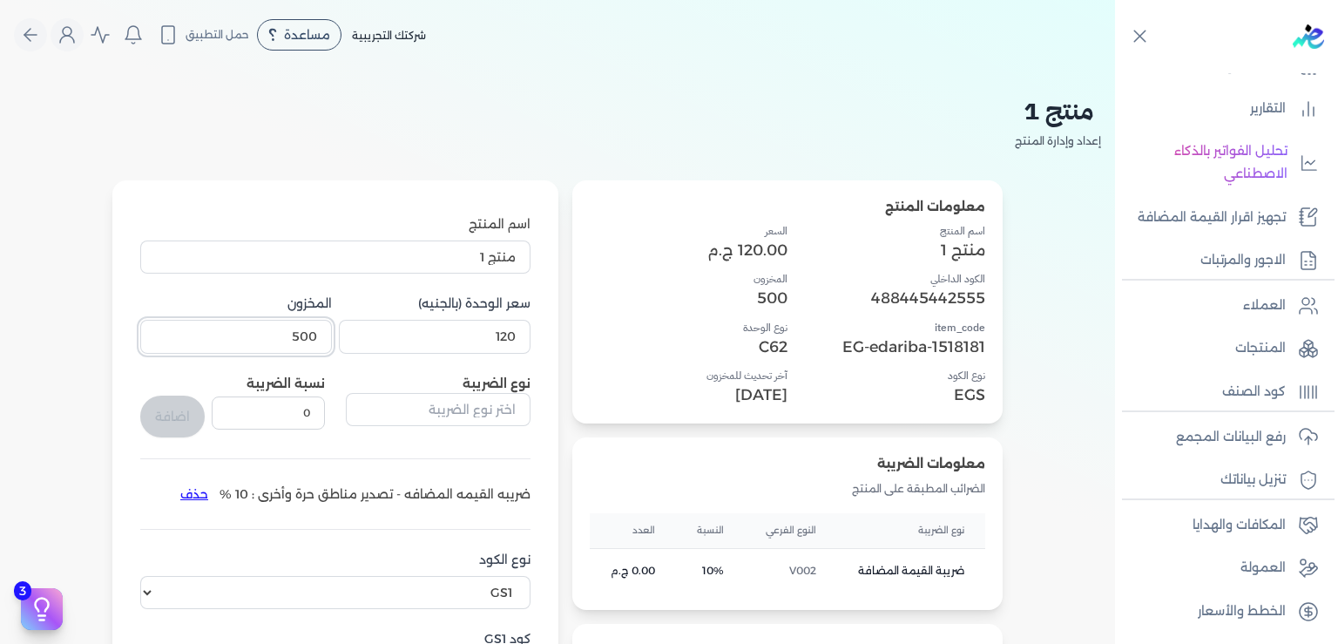
drag, startPoint x: 235, startPoint y: 333, endPoint x: 652, endPoint y: 397, distance: 422.2
click at [332, 353] on input "500" at bounding box center [236, 336] width 192 height 33
click at [652, 397] on p "١٧ نوفمبر ٢٠٢٤" at bounding box center [689, 394] width 198 height 23
click at [308, 345] on input "500" at bounding box center [236, 336] width 192 height 33
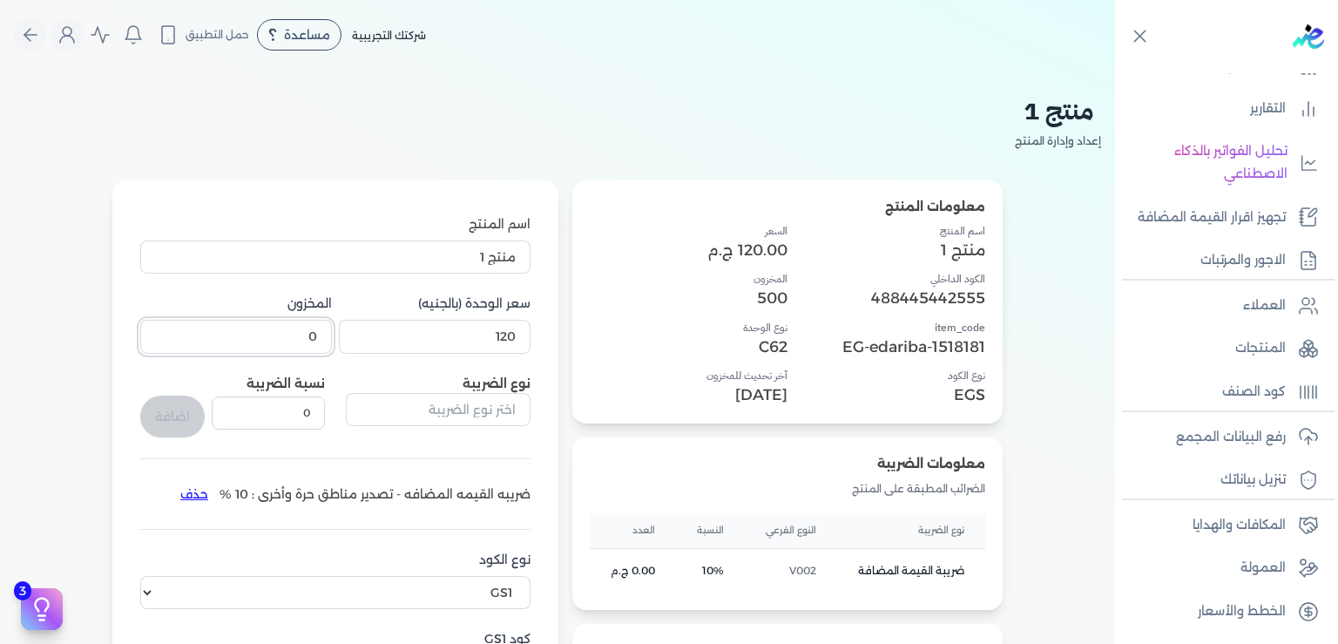
type input "0"
drag, startPoint x: 478, startPoint y: 338, endPoint x: 623, endPoint y: 333, distance: 144.7
click at [530, 333] on input "120" at bounding box center [435, 336] width 192 height 33
type input "1250"
click at [140, 576] on select "اختر نوع الكود EGS GS1" at bounding box center [335, 592] width 390 height 33
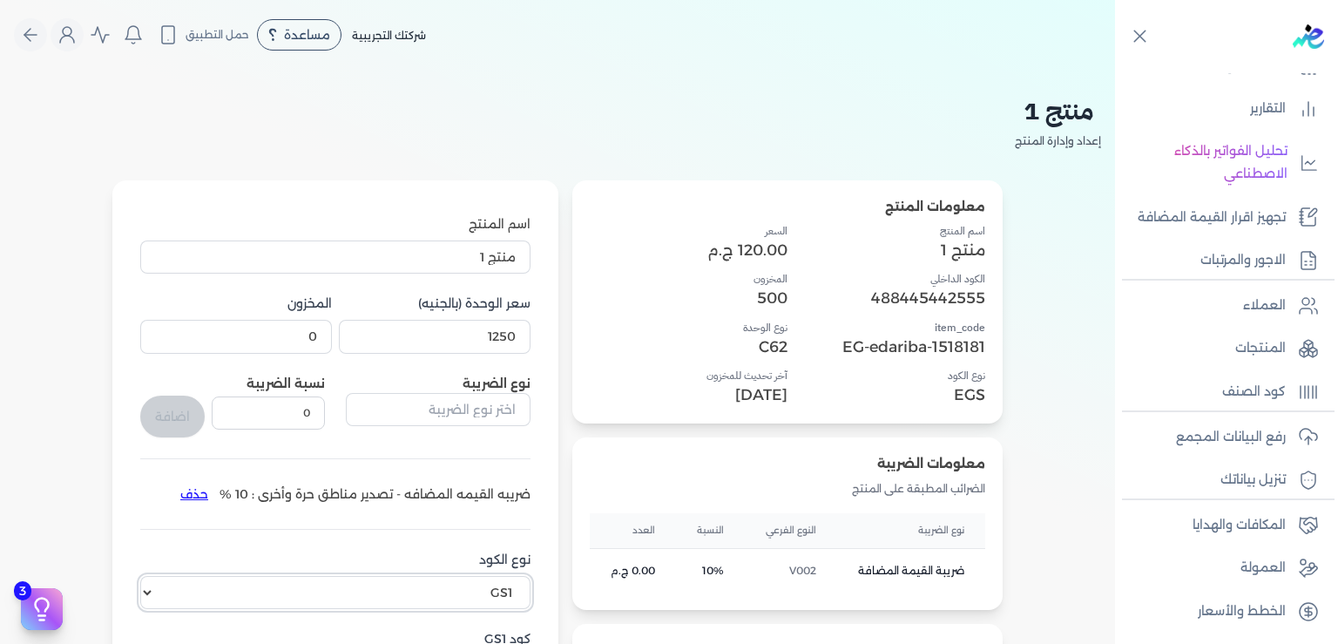
click option "GS1" at bounding box center [0, 0] width 0 height 0
click at [573, 628] on div "معلومات المنتج اسم المنتج منتج 1 الكود الداخلي 488445442555 item_code EG-edarib…" at bounding box center [557, 553] width 1087 height 746
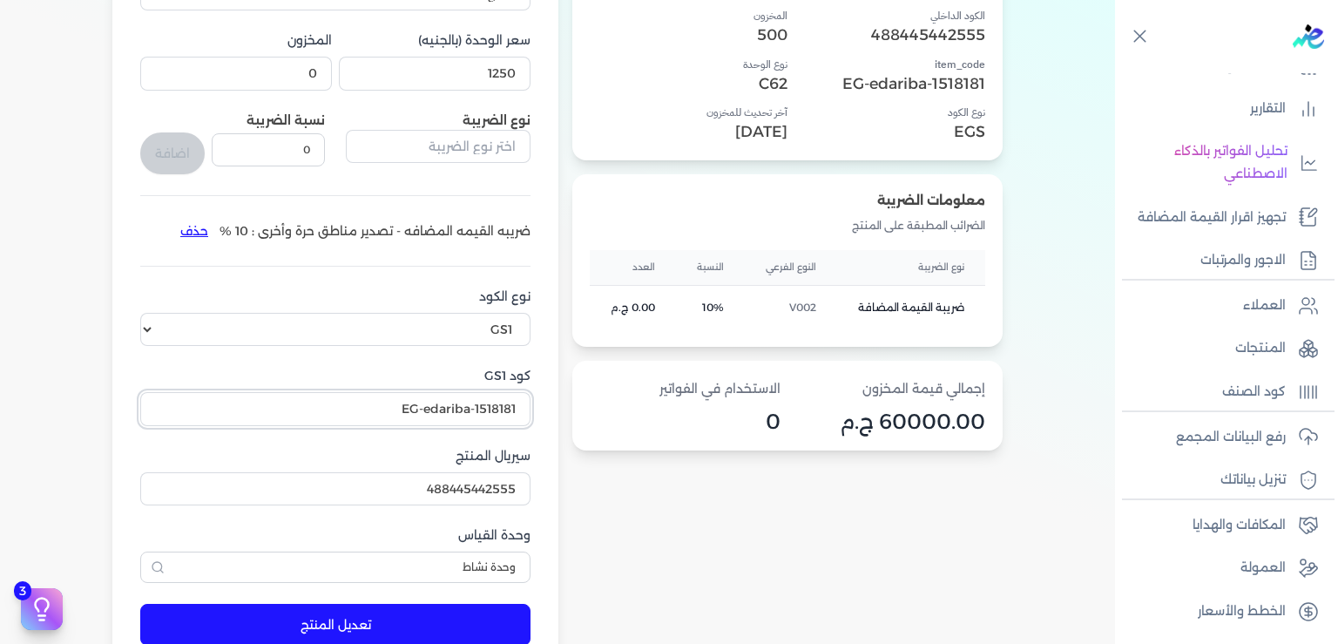
drag, startPoint x: 392, startPoint y: 415, endPoint x: 754, endPoint y: 430, distance: 362.6
click at [530, 425] on input "EG-edariba-1518181" at bounding box center [335, 408] width 390 height 33
type input "10007601"
click at [478, 492] on input "488445442555" at bounding box center [335, 488] width 390 height 33
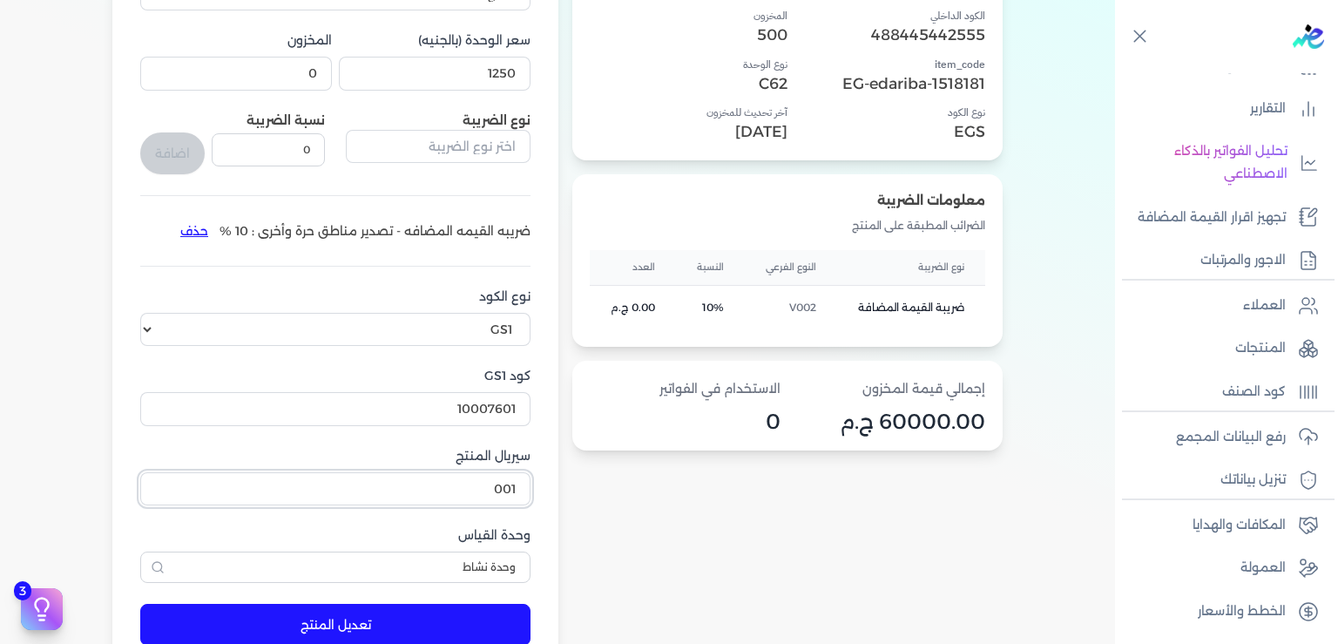
type input "001"
click at [619, 556] on div "معلومات المنتج اسم المنتج منتج 1 الكود الداخلي 488445442555 item_code EG-edarib…" at bounding box center [787, 290] width 430 height 746
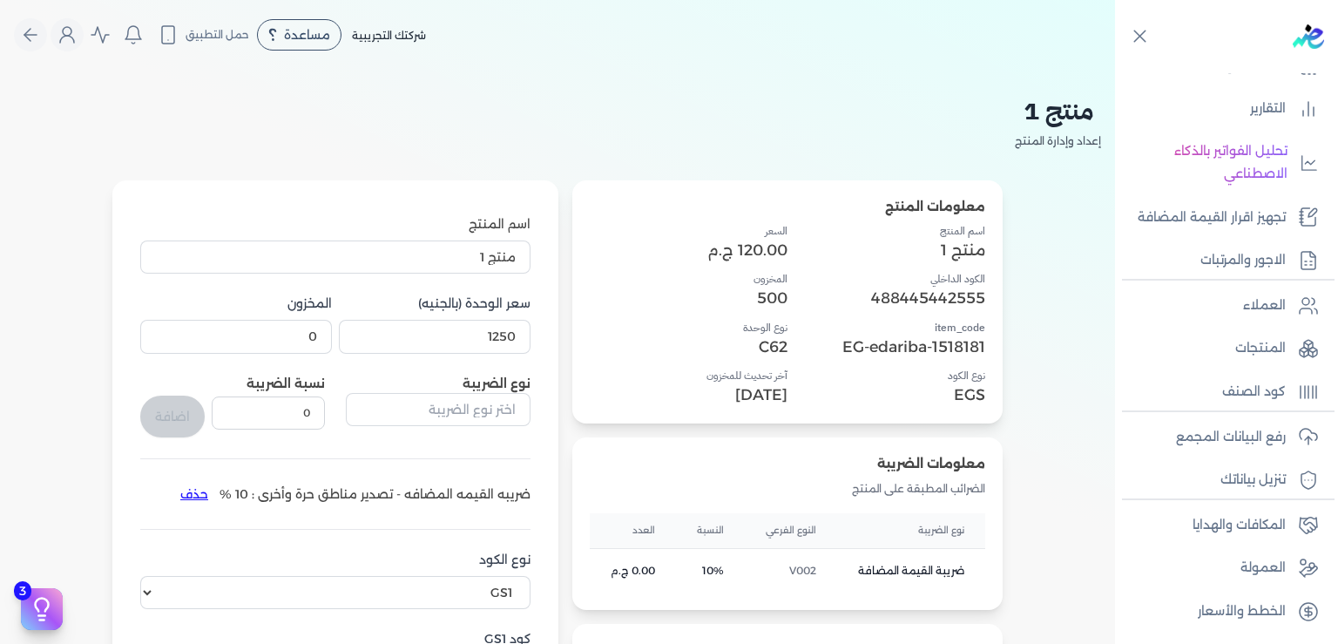
scroll to position [0, 0]
drag, startPoint x: 475, startPoint y: 254, endPoint x: 733, endPoint y: 275, distance: 258.7
click at [530, 273] on input "منتج 1" at bounding box center [335, 256] width 390 height 33
drag, startPoint x: 474, startPoint y: 252, endPoint x: 587, endPoint y: 262, distance: 113.7
click at [530, 262] on input "منتج 1" at bounding box center [335, 256] width 390 height 33
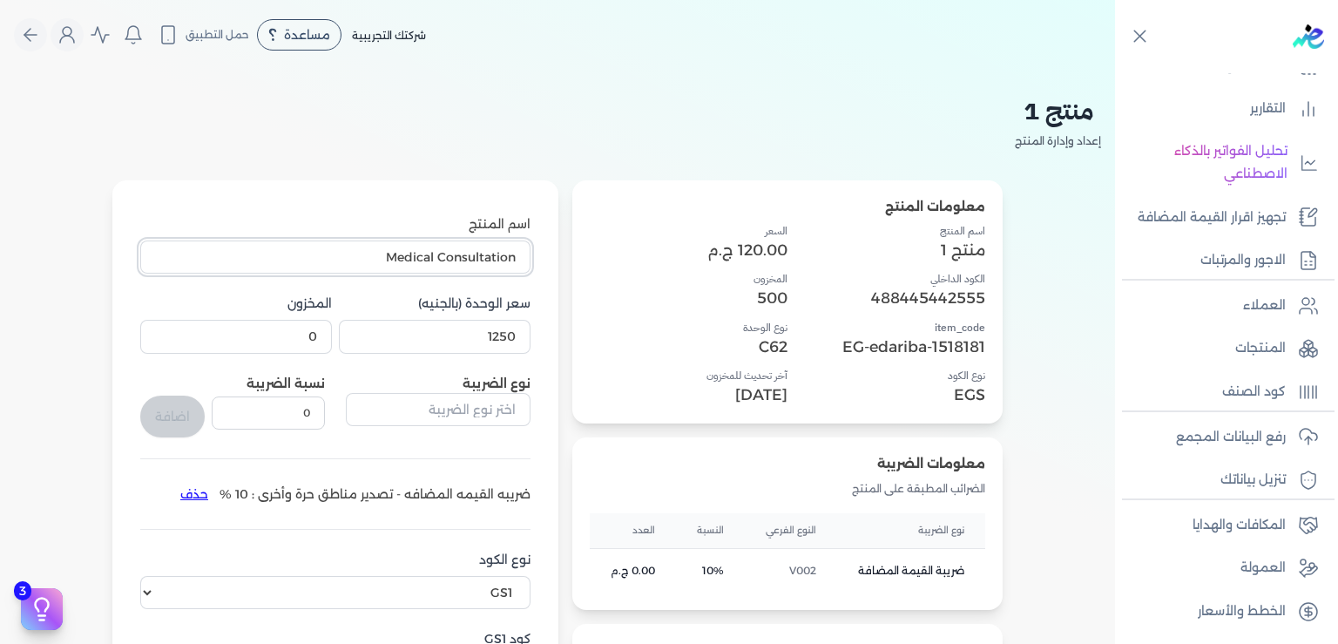
type input "Medical Consultation"
click at [68, 507] on div "معلومات المنتج اسم المنتج منتج 1 الكود الداخلي 488445442555 item_code EG-edarib…" at bounding box center [557, 553] width 1087 height 746
click at [687, 461] on div "معلومات الضريبة الضرائب المطبقة على المنتج" at bounding box center [787, 484] width 395 height 58
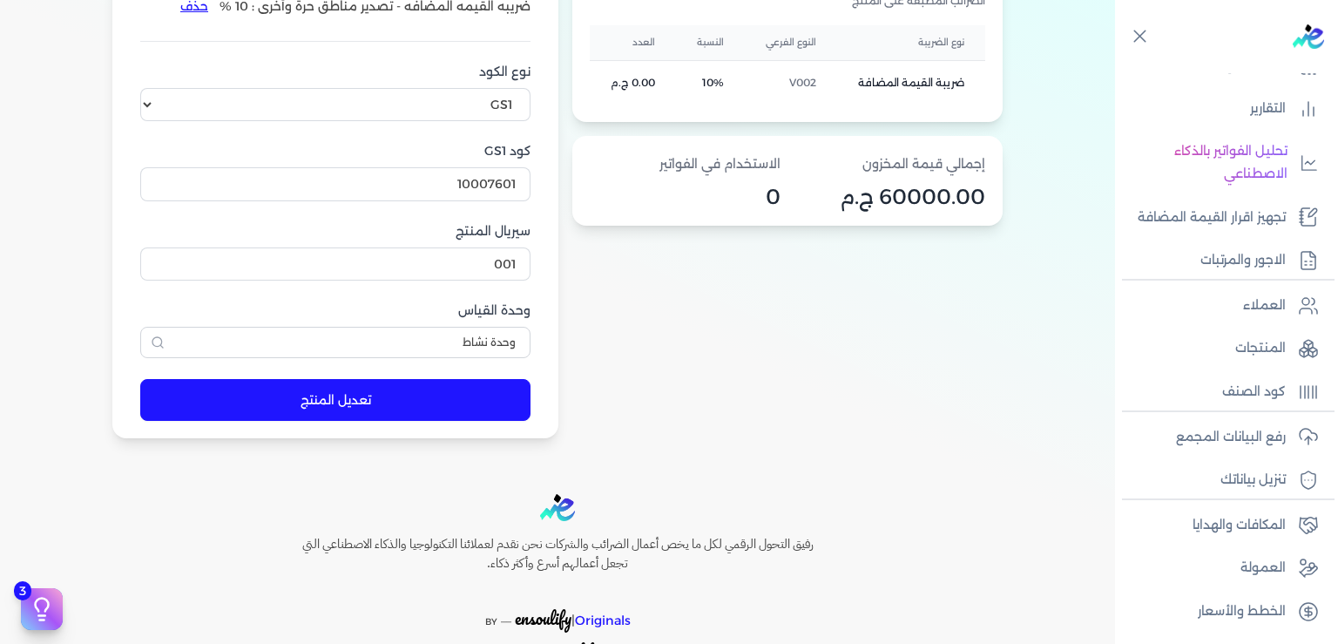
scroll to position [495, 0]
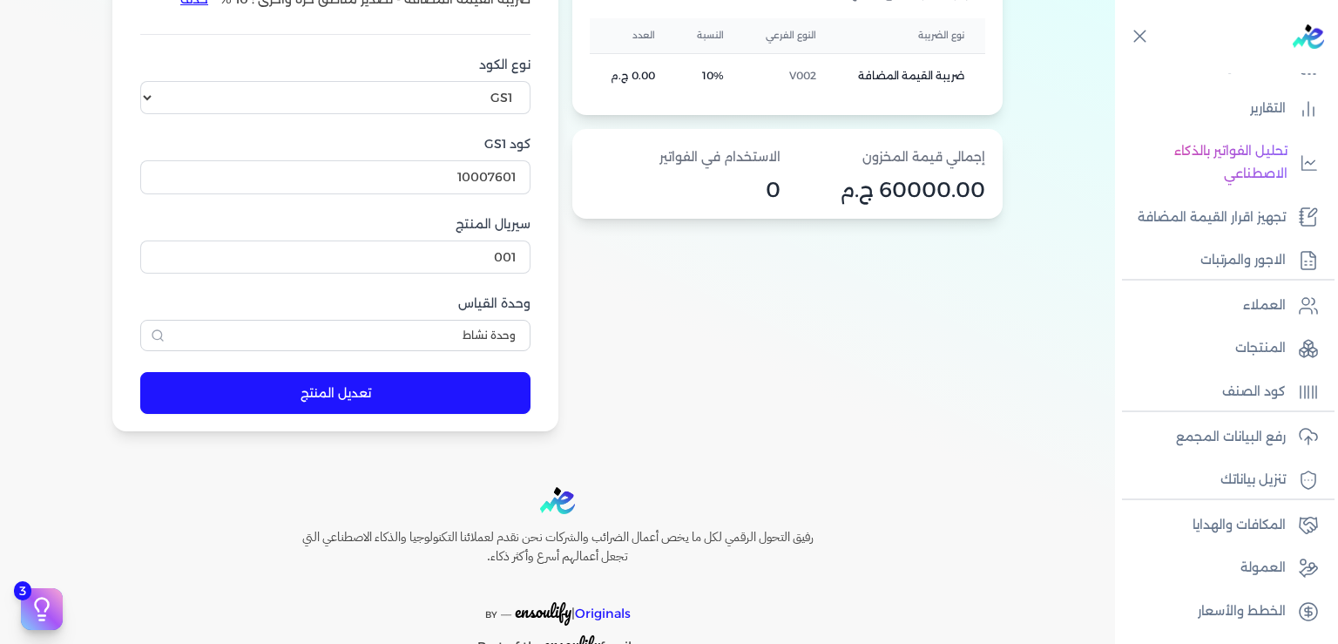
click at [343, 397] on button "تعديل المنتج" at bounding box center [335, 393] width 390 height 42
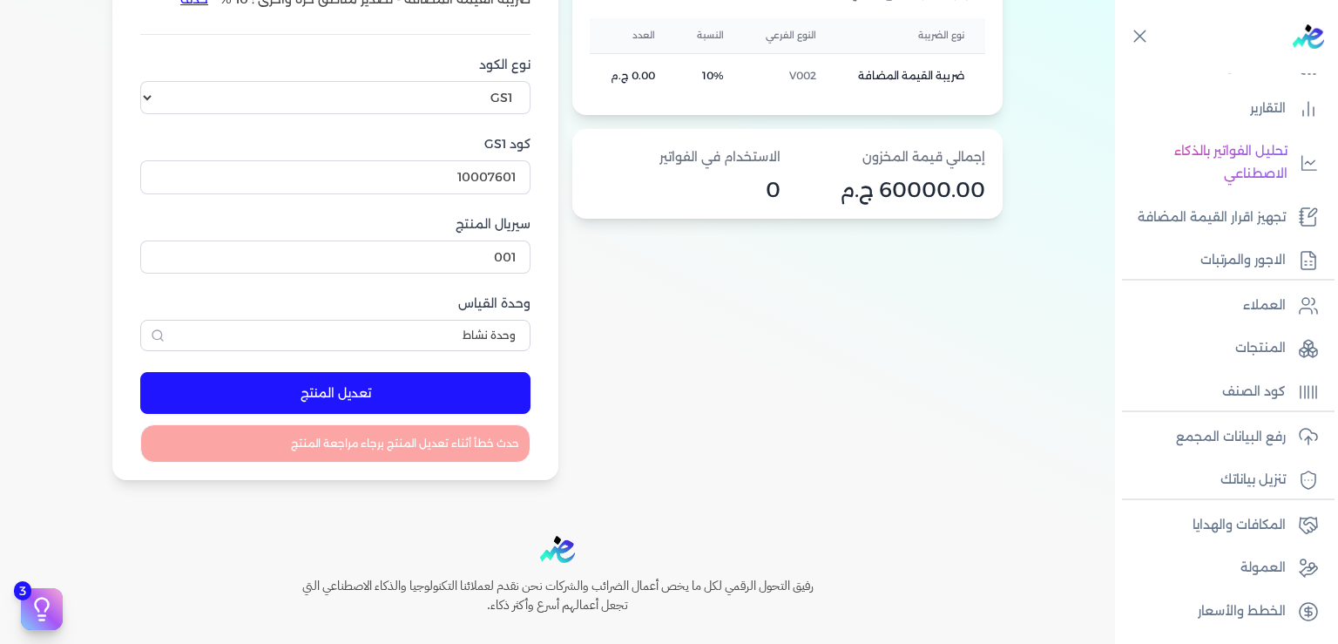
click at [766, 368] on div "معلومات المنتج اسم المنتج منتج 1 الكود الداخلي 488445442555 item_code EG-edarib…" at bounding box center [787, 83] width 430 height 795
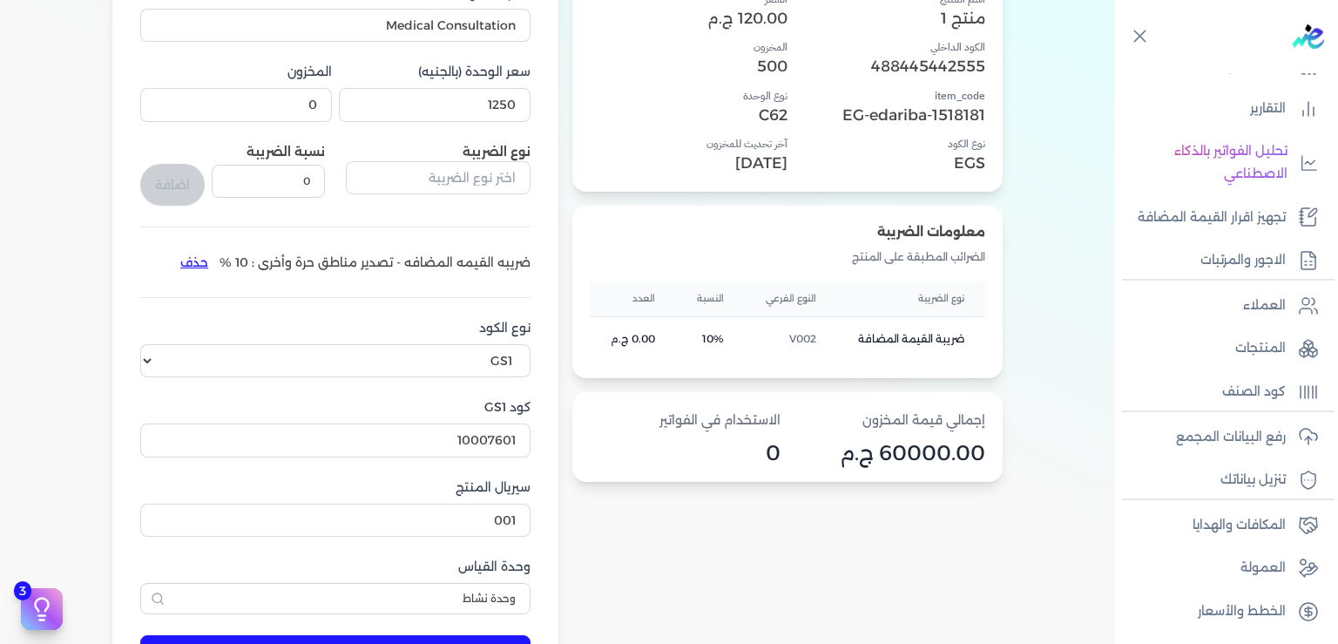
scroll to position [0, 0]
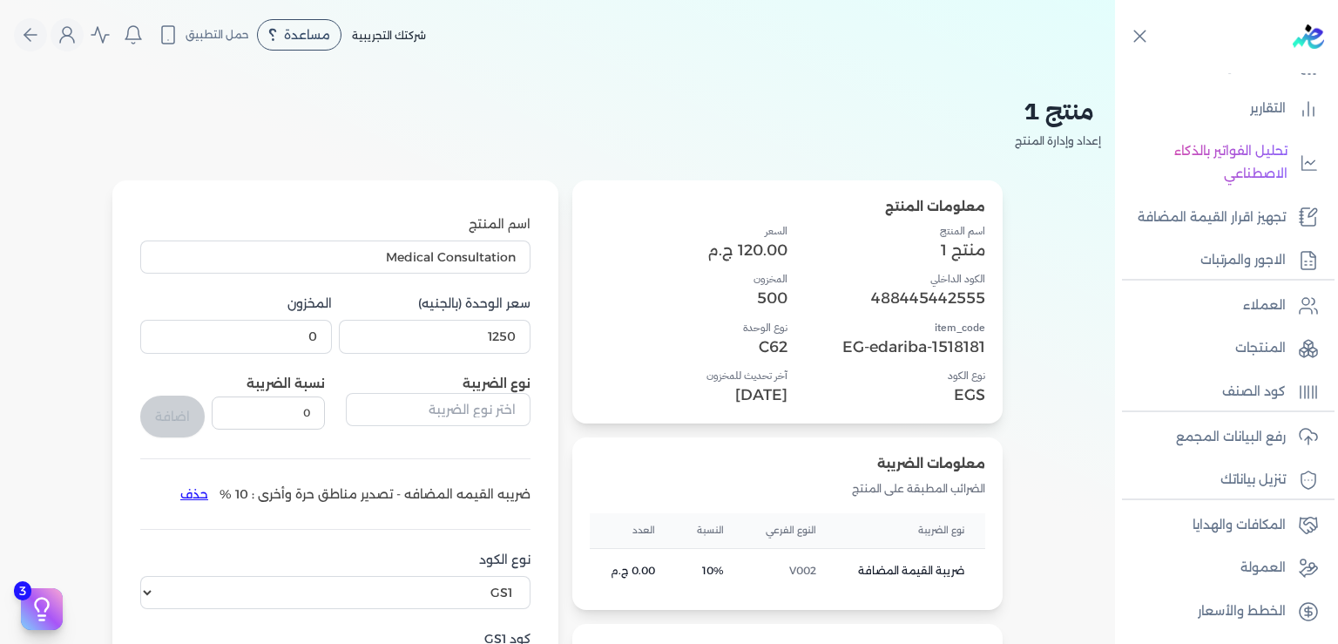
click at [204, 497] on button "حذف" at bounding box center [194, 494] width 51 height 28
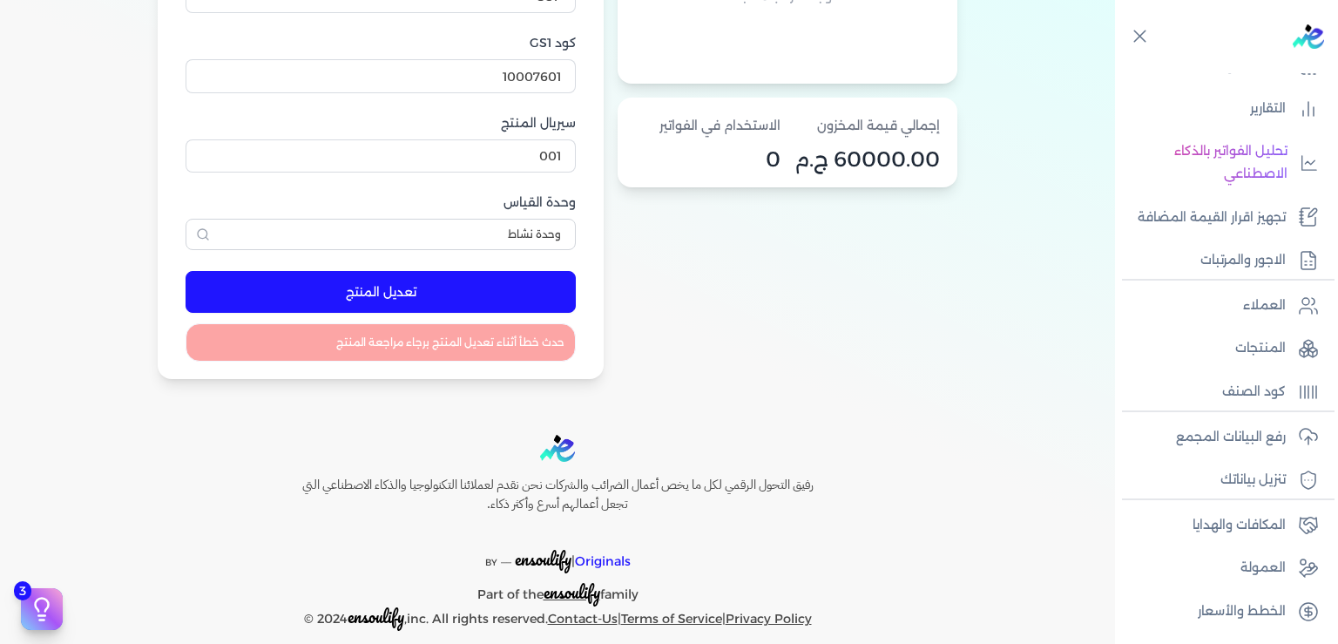
scroll to position [606, 0]
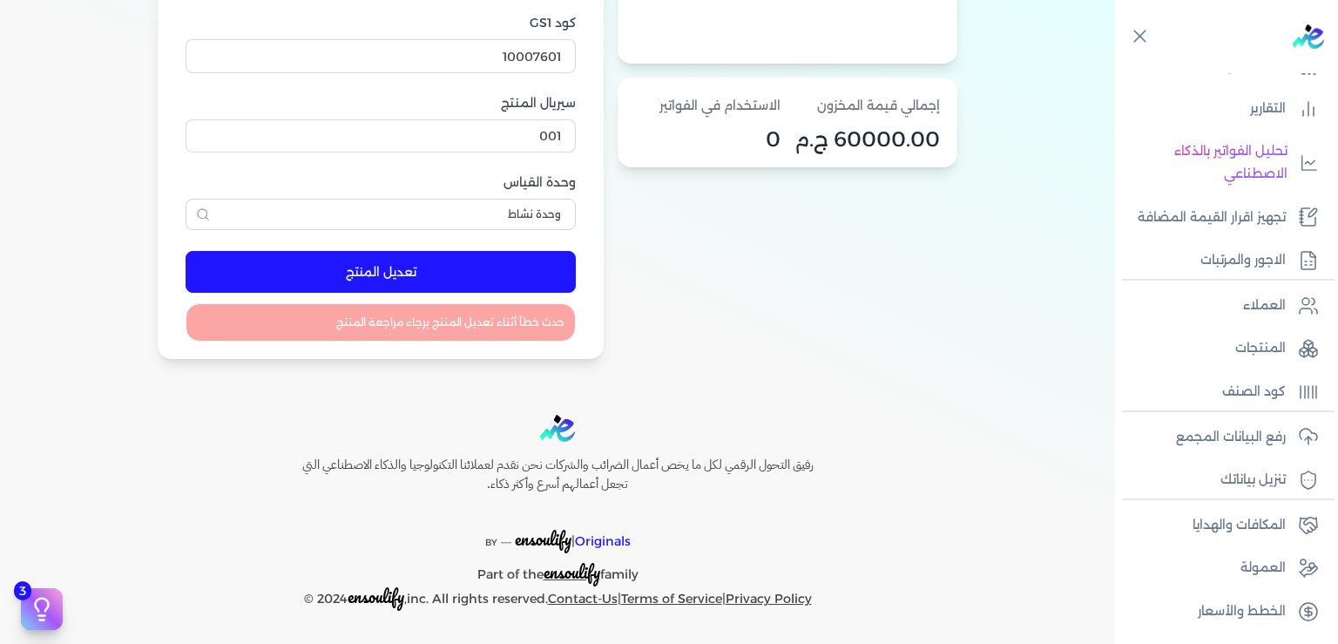
click at [410, 274] on button "تعديل المنتج" at bounding box center [381, 272] width 390 height 42
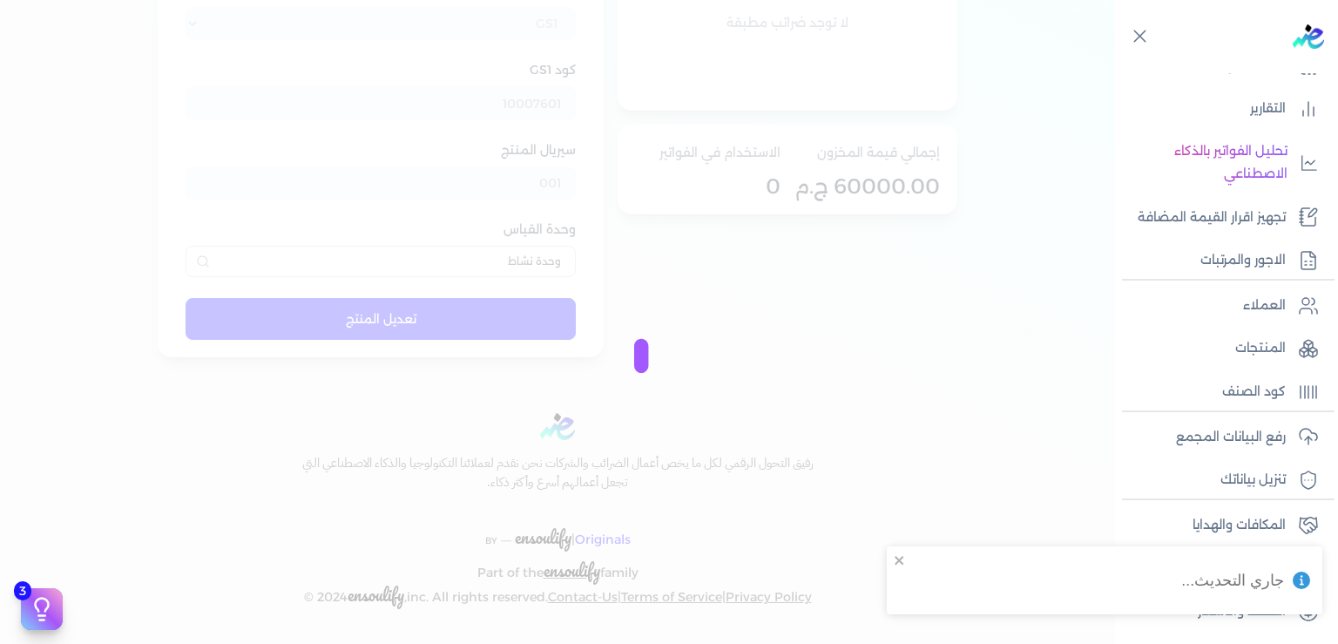
scroll to position [557, 0]
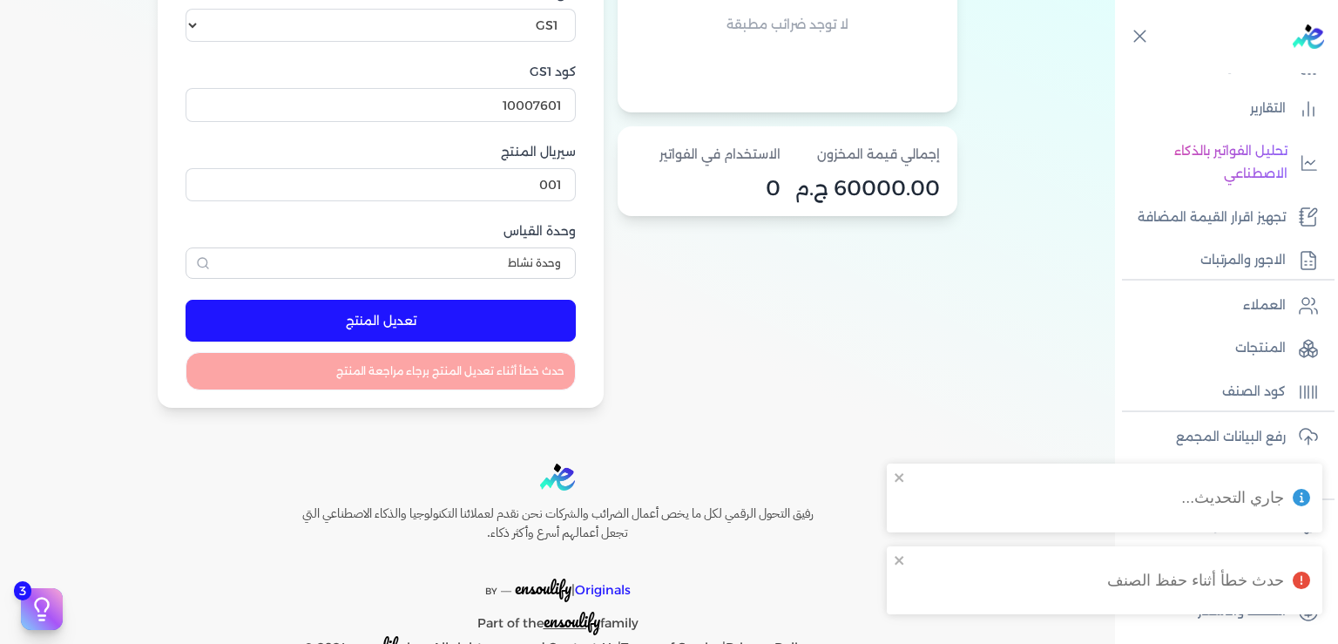
click at [1223, 578] on div "حدث خطأ أثناء حفظ الصنف" at bounding box center [1195, 580] width 177 height 23
click at [745, 395] on div "معلومات المنتج اسم المنتج منتج 1 الكود الداخلي 488445442555 item_code EG-edarib…" at bounding box center [788, 16] width 340 height 786
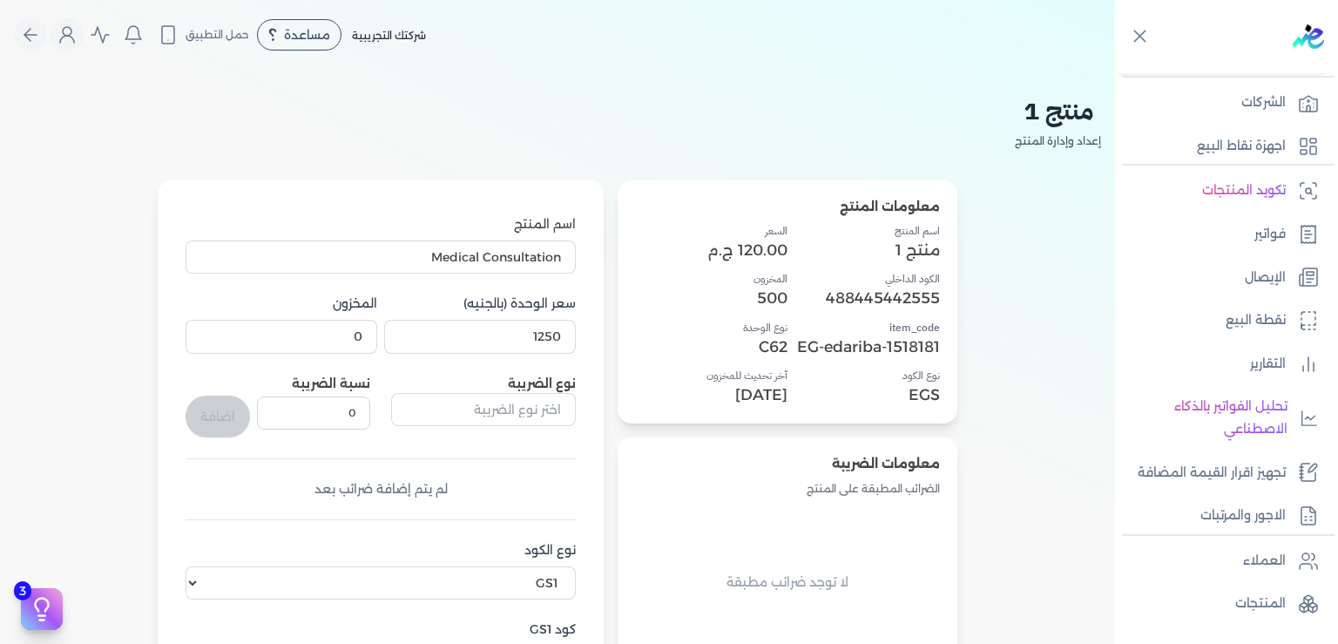
scroll to position [14, 0]
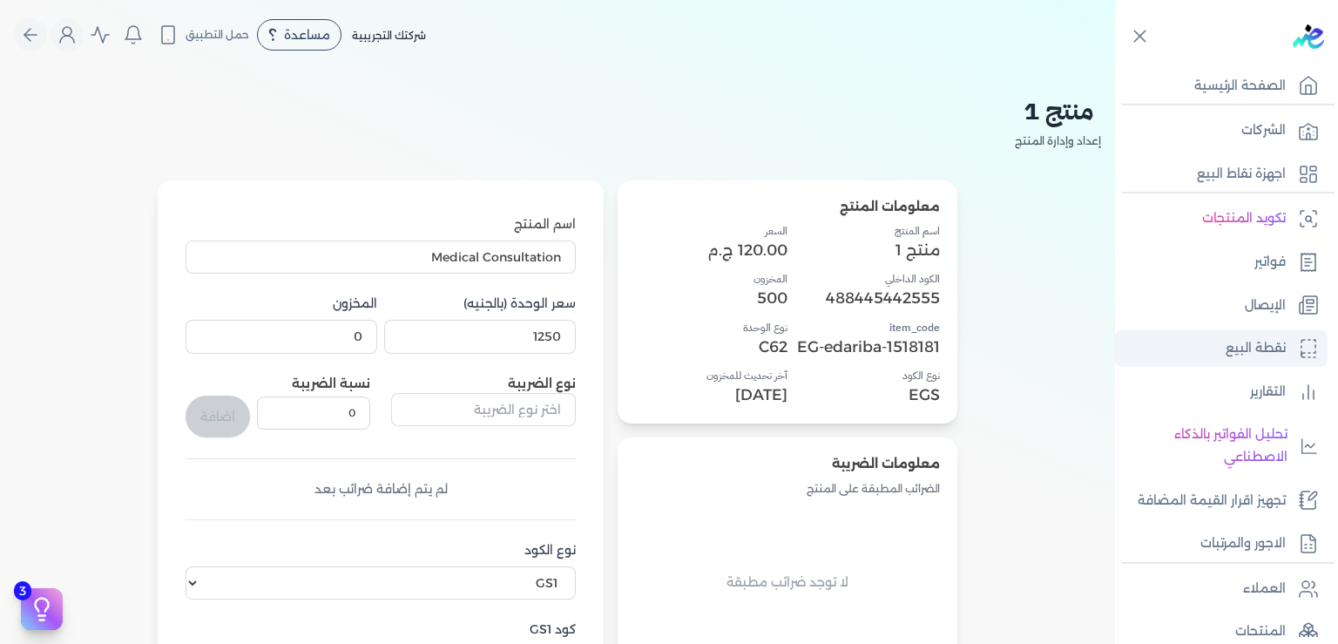
click at [1293, 354] on link "نقطة البيع" at bounding box center [1221, 348] width 213 height 37
select select
select select "EGP"
select select "EGS"
select select "B"
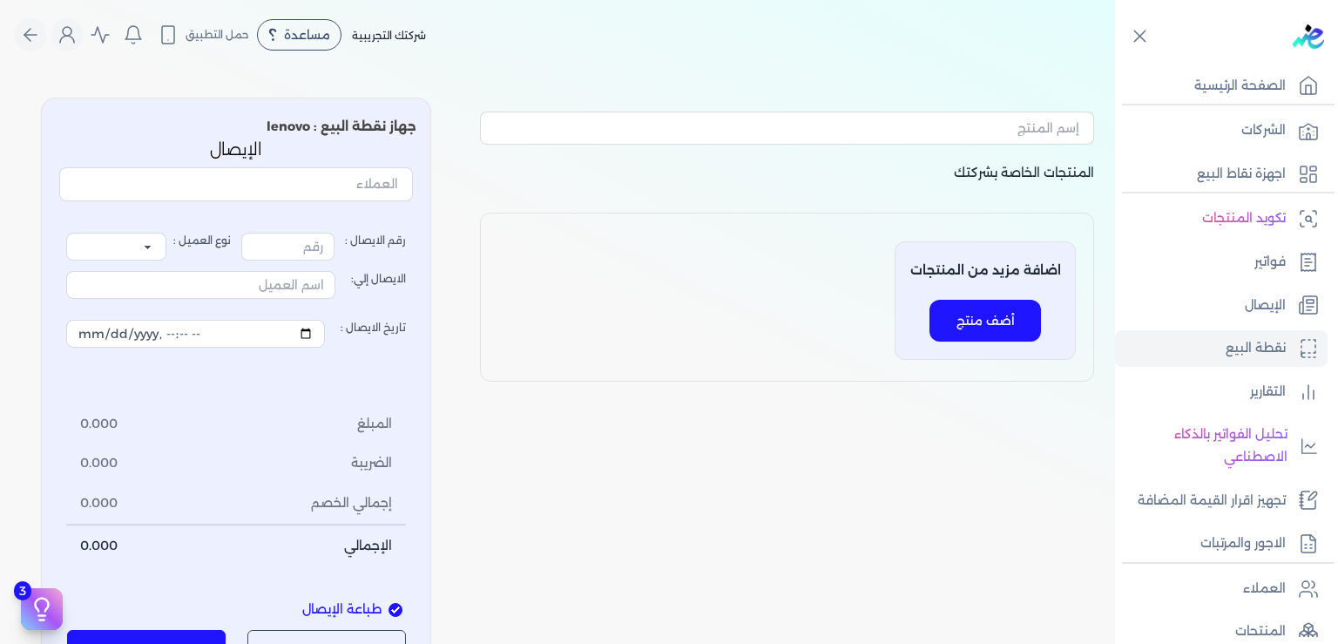
type input "1"
select select "P"
type input "عميل نقدي"
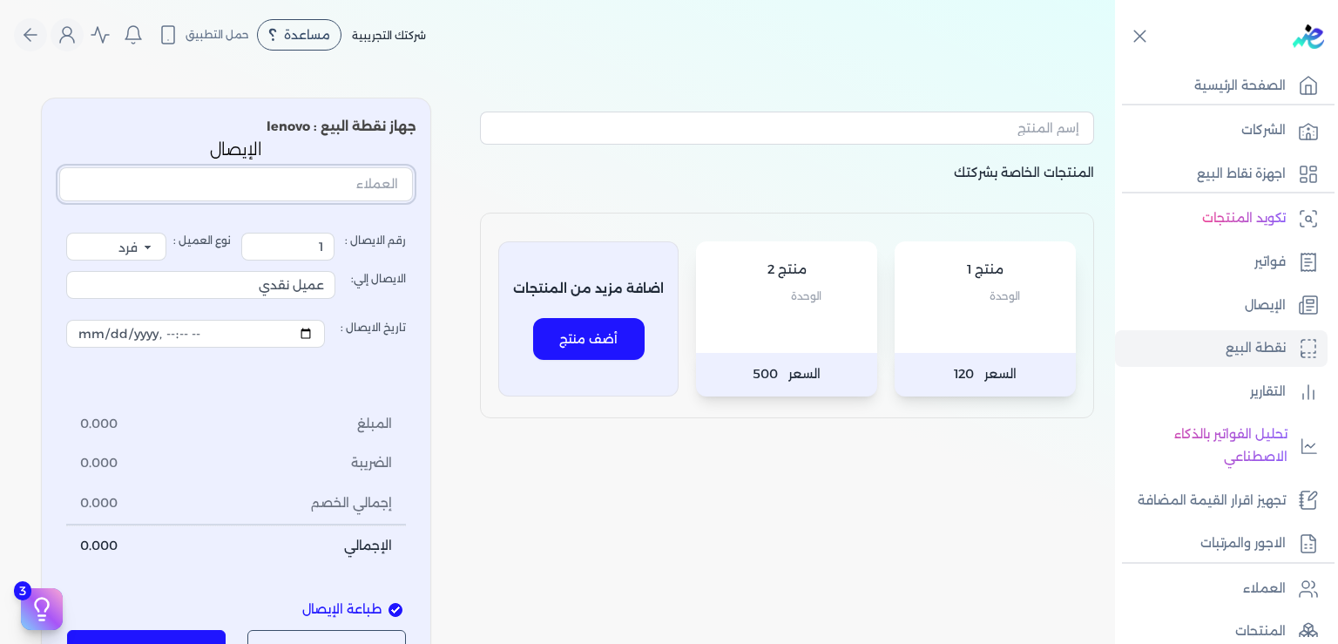
click at [373, 190] on input "text" at bounding box center [236, 183] width 354 height 33
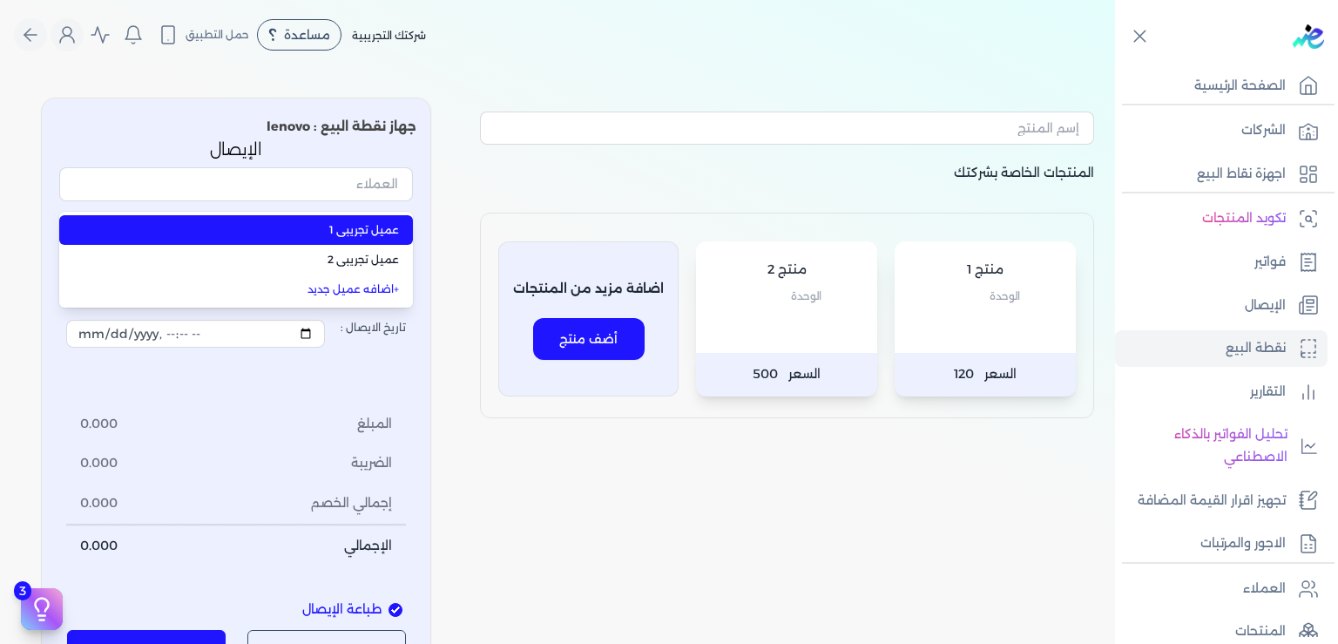
type input "عميل تجريبي 1"
select select "B"
type input "عميل تجريبي 1"
click at [568, 82] on div "Toggle Navigation الاسعار العمولات مساعدة خدمة العملاء دليل المستخدم تسجيل الدخ…" at bounding box center [557, 322] width 1115 height 644
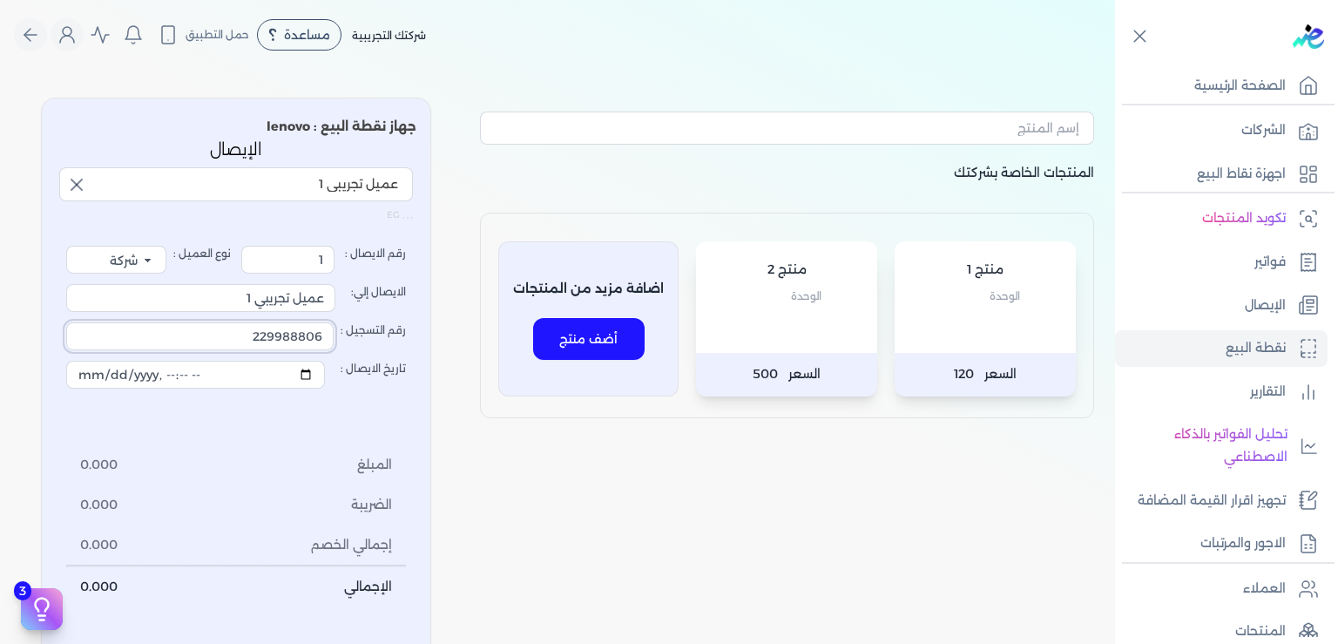
click at [307, 336] on input "229988806" at bounding box center [199, 336] width 267 height 28
click at [357, 427] on div "رقم الايصال : 1 نوع العميل : فرد شركة شخص اجنبي الايصال إلي: عميل تجريبي 1 رقم …" at bounding box center [236, 426] width 340 height 361
click at [814, 330] on div "منتج 2 الوحدة" at bounding box center [786, 296] width 181 height 111
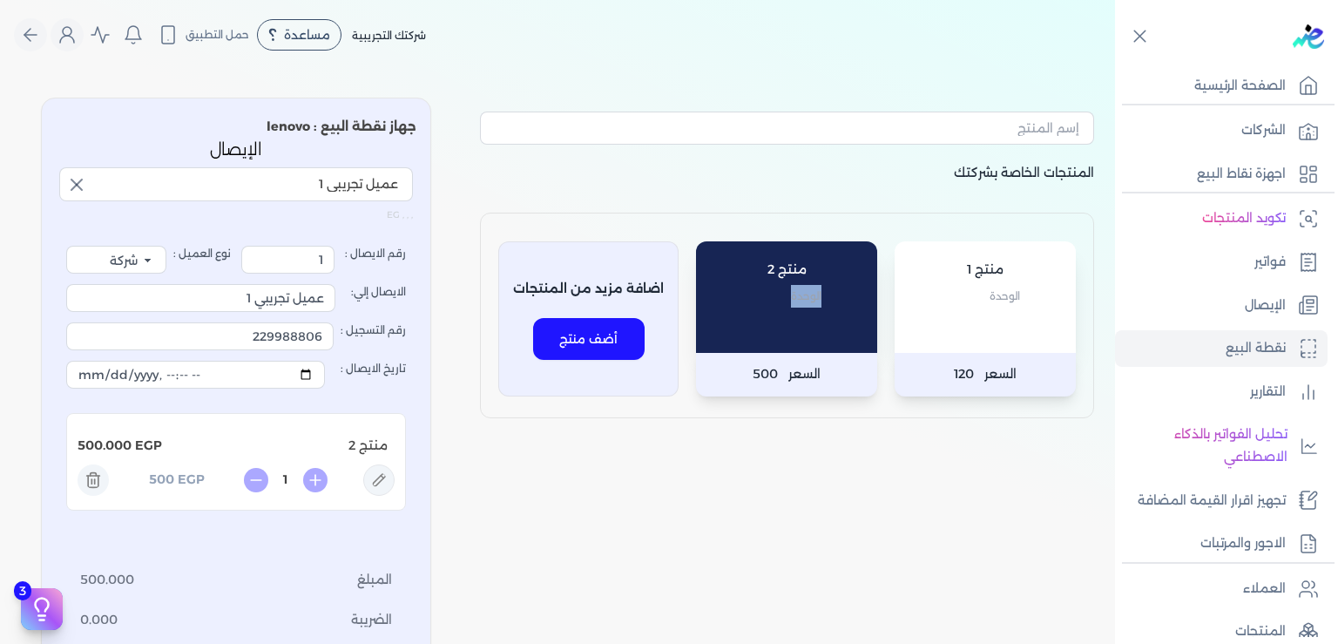
click at [814, 330] on div "منتج 2 الوحدة" at bounding box center [786, 296] width 181 height 111
click at [803, 377] on p "السعر 500" at bounding box center [786, 375] width 181 height 44
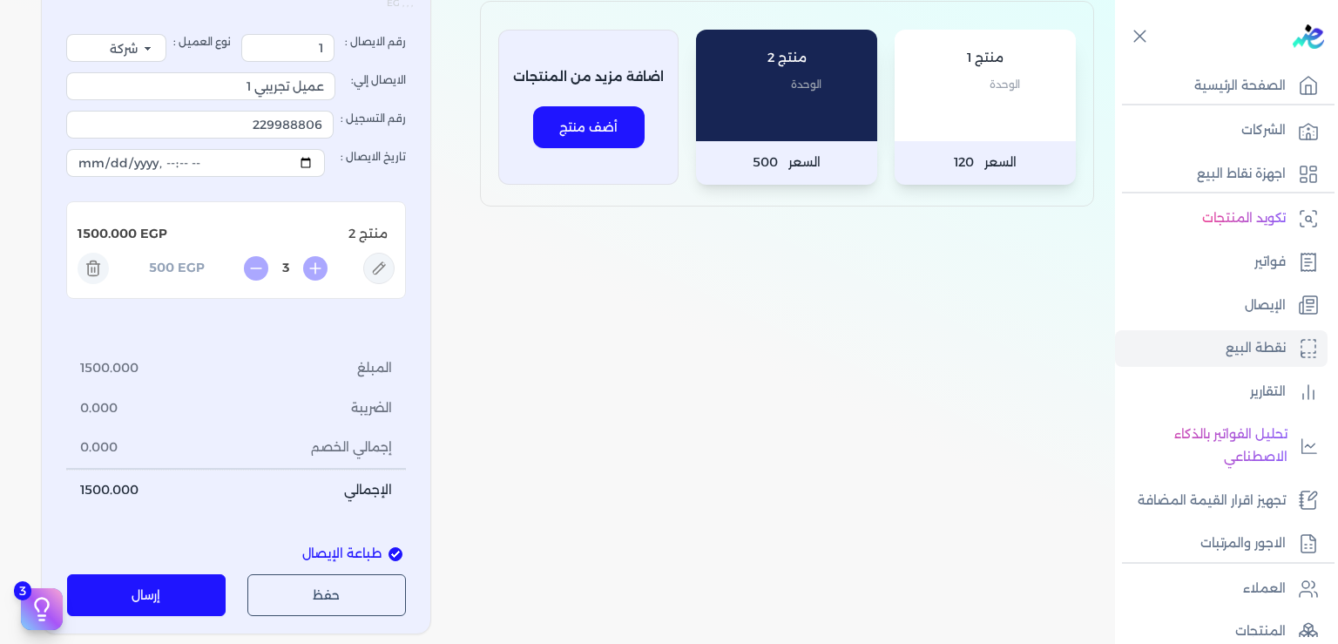
scroll to position [202, 0]
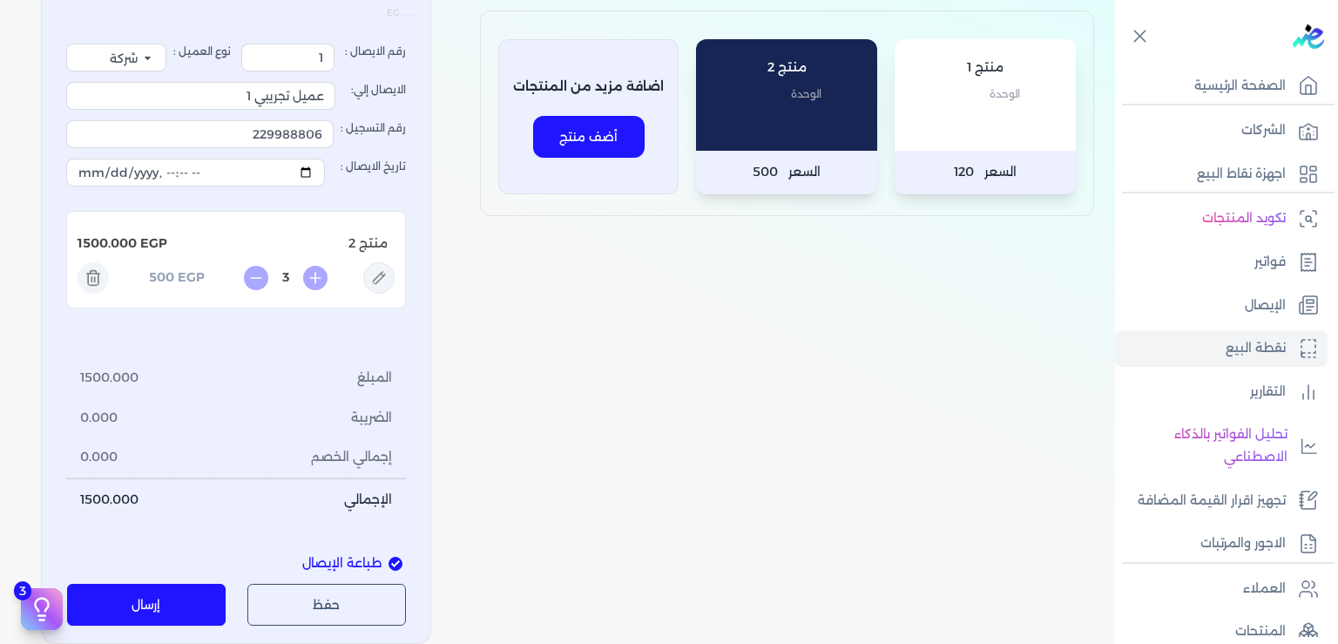
click at [327, 279] on icon at bounding box center [315, 278] width 24 height 24
type input "7"
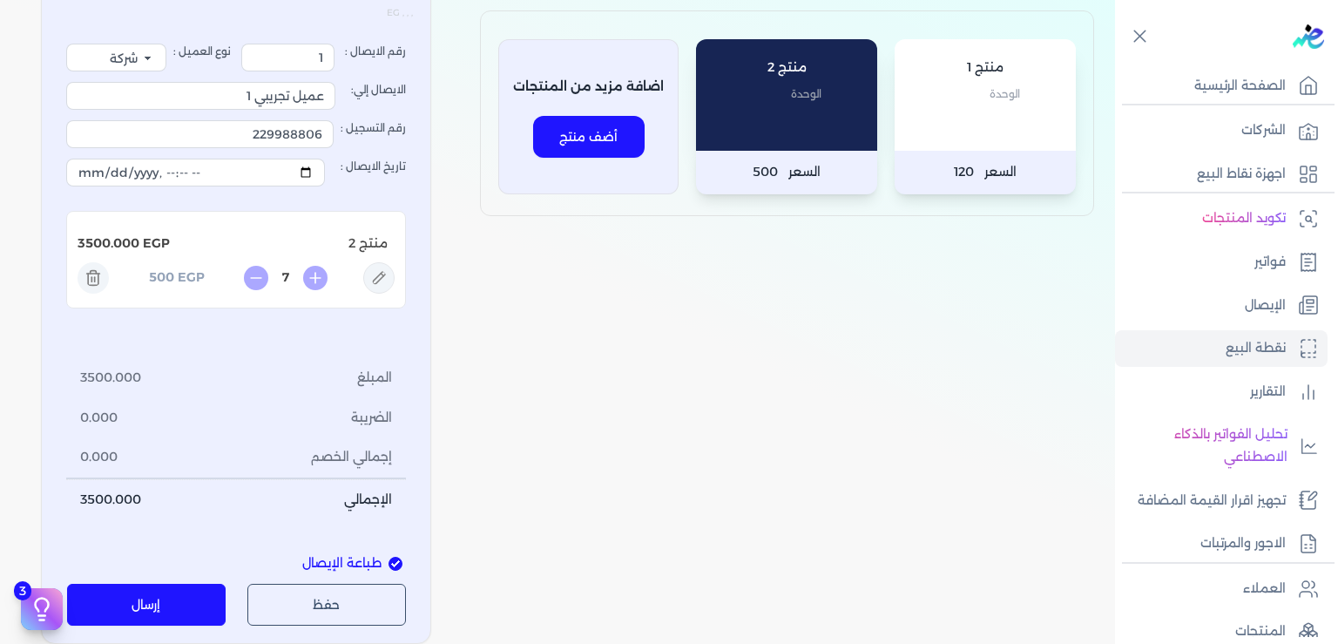
click at [386, 275] on icon at bounding box center [379, 277] width 13 height 13
type input "منتج 2"
type input "500"
type input "7"
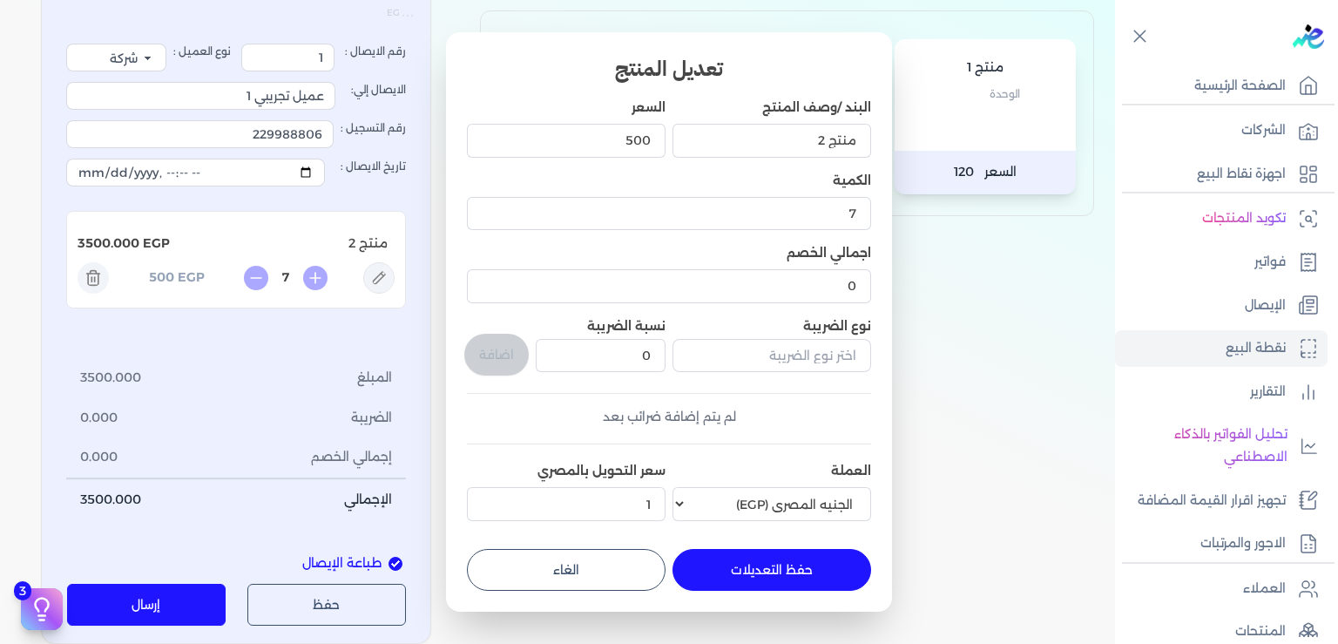
click at [993, 352] on dialog "تعديل المنتج البند /وصف المنتج منتج 2 السعر 500 الكمية 7 اجمالي الخصم 0 نوع الض…" at bounding box center [669, 322] width 1338 height 644
click at [546, 568] on button "الغاء" at bounding box center [566, 570] width 199 height 42
type input "0"
type input "1"
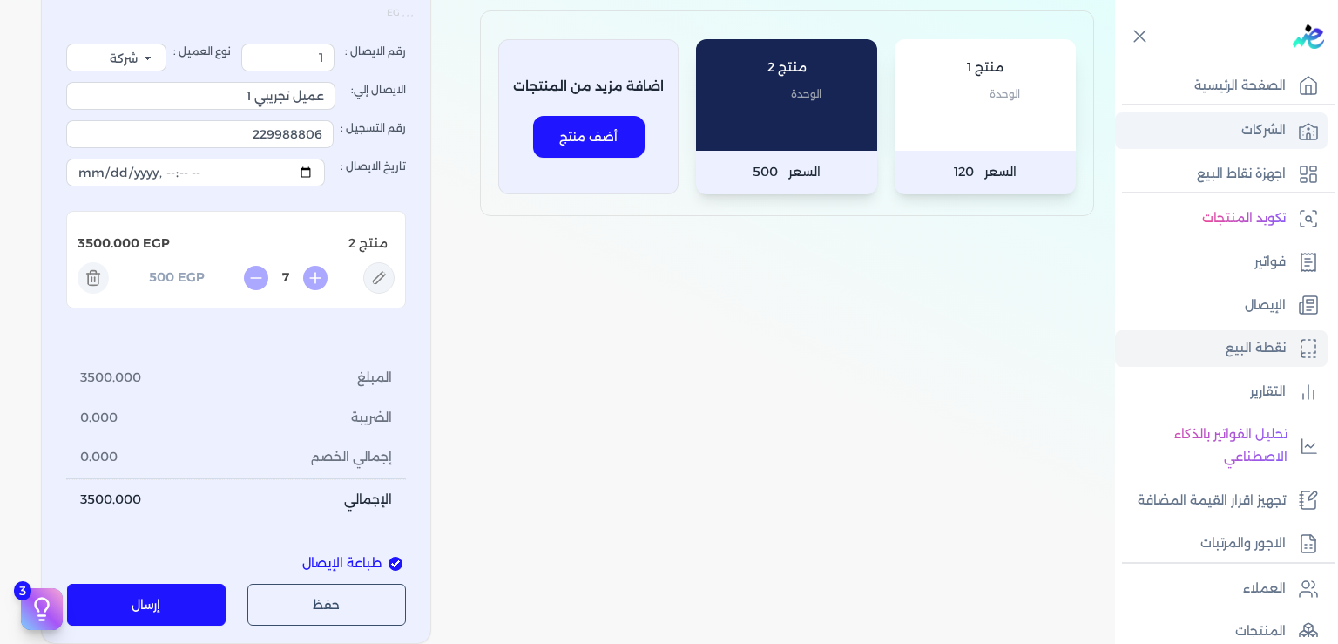
click at [1259, 132] on p "الشركات" at bounding box center [1263, 130] width 44 height 23
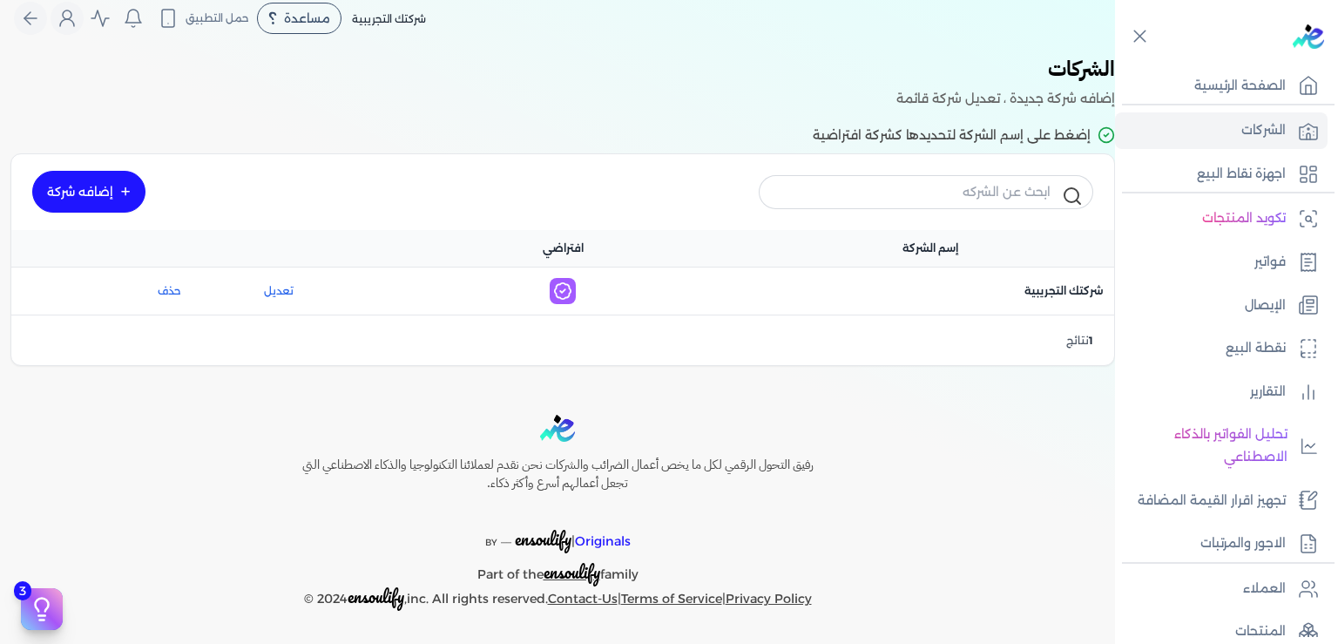
click at [120, 190] on link "إضافه شركة" at bounding box center [88, 192] width 113 height 42
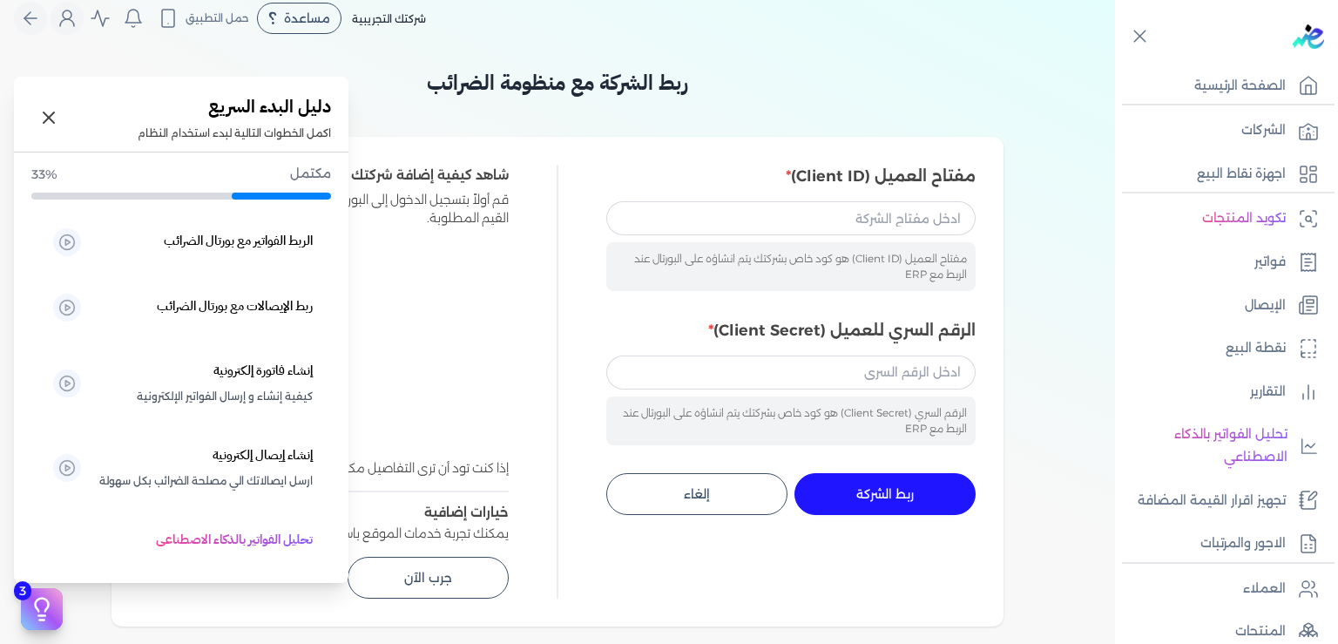
click at [40, 606] on icon at bounding box center [42, 609] width 26 height 26
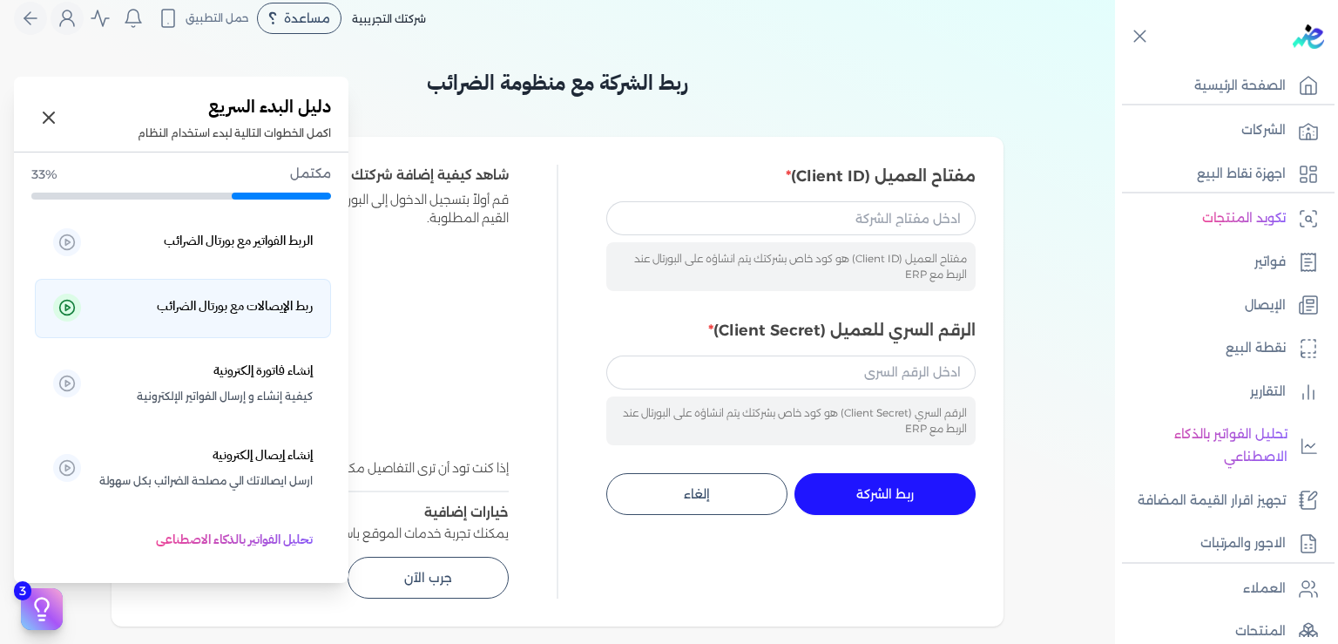
click at [239, 304] on h5 "ربط الإيصالات مع بورتال الضرائب" at bounding box center [235, 306] width 156 height 23
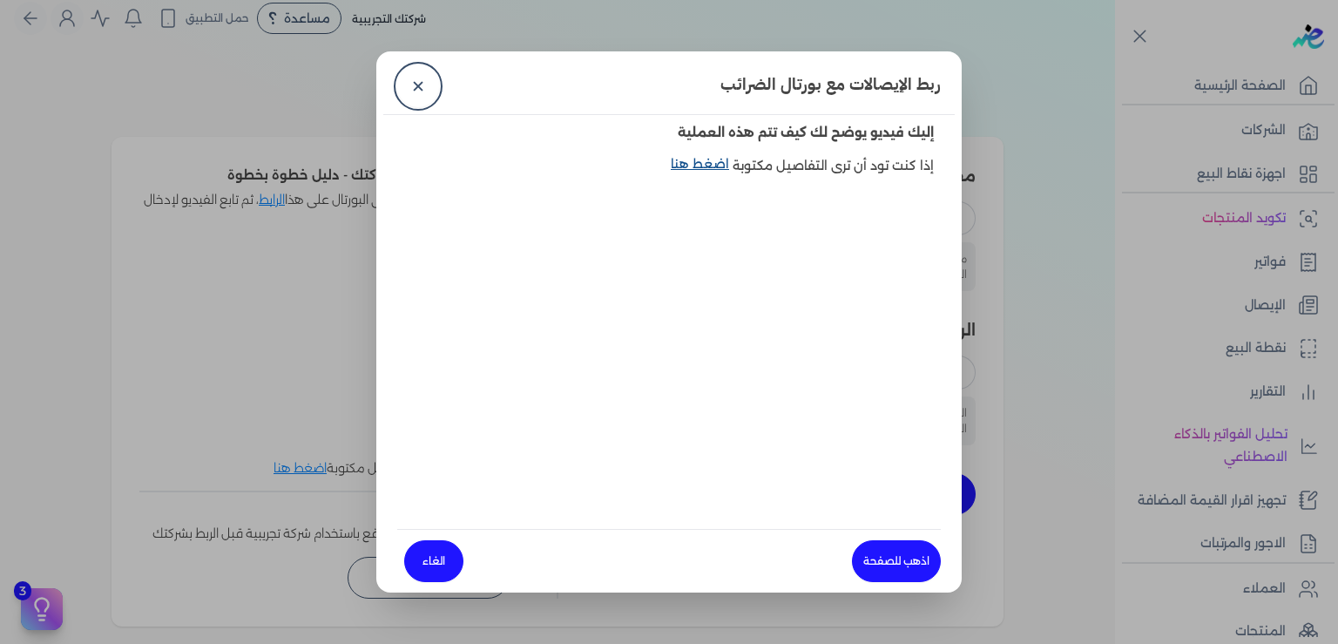
click at [706, 165] on link "اضغط هنا" at bounding box center [702, 175] width 62 height 40
click at [901, 558] on link "اذهب للصفحة" at bounding box center [896, 561] width 89 height 42
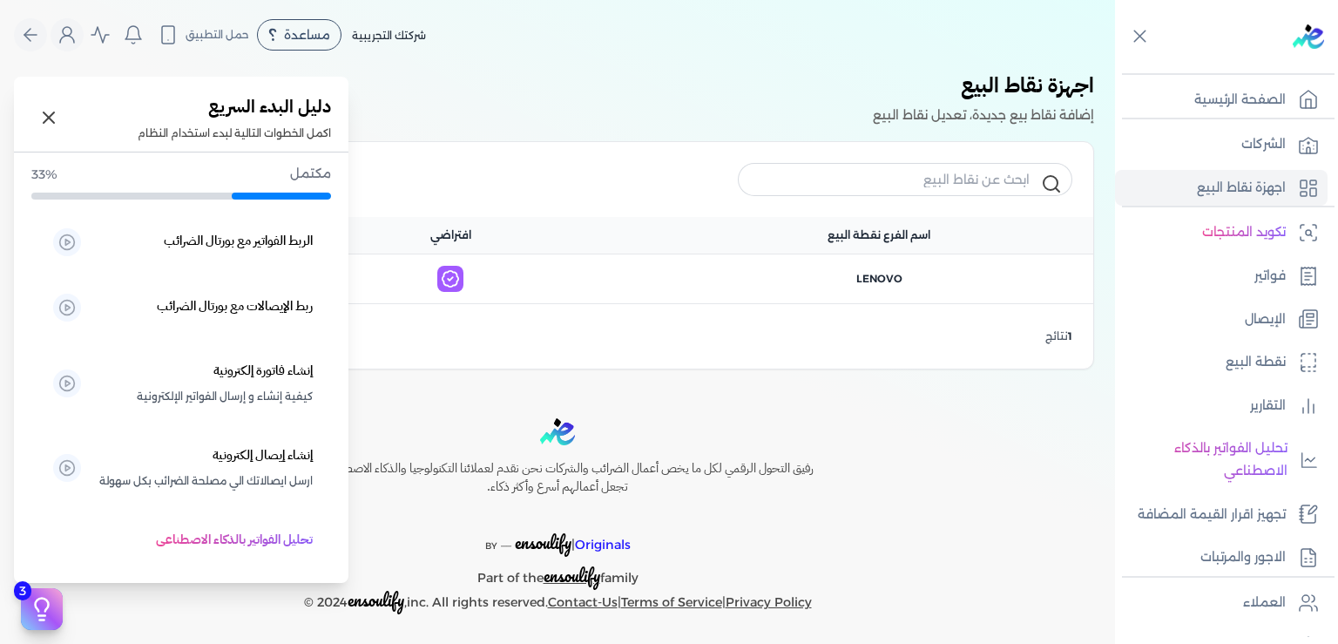
click at [33, 608] on icon at bounding box center [42, 609] width 26 height 26
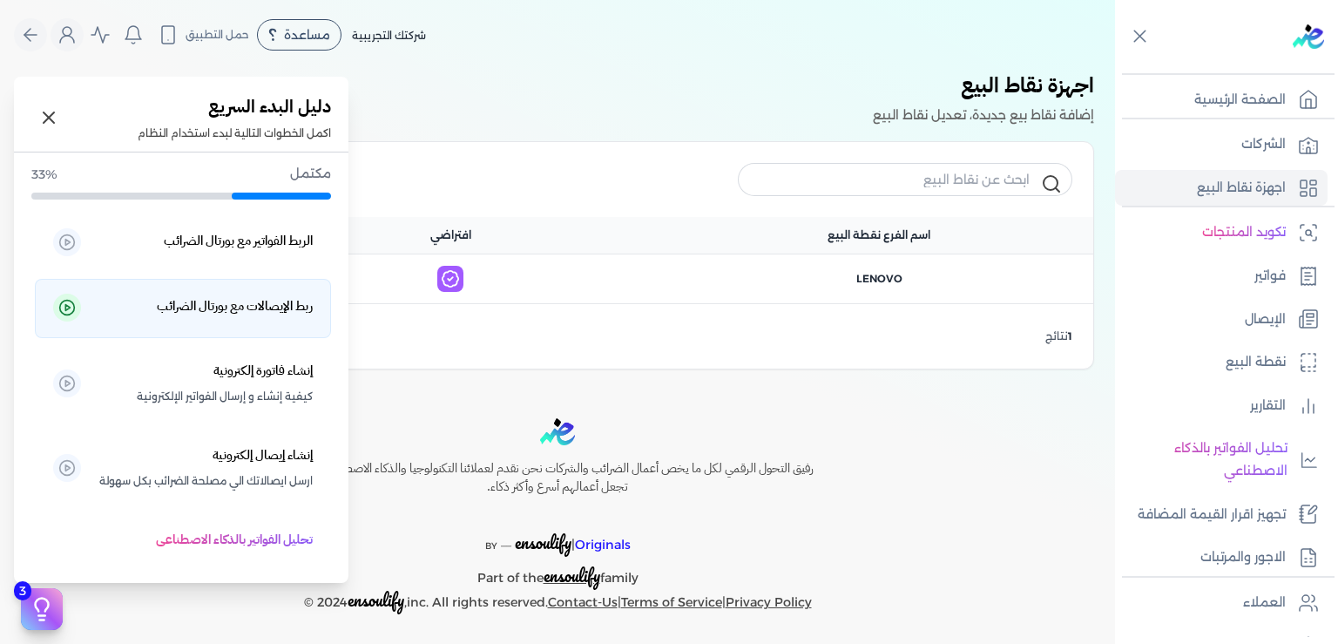
click at [76, 308] on icon at bounding box center [66, 307] width 17 height 17
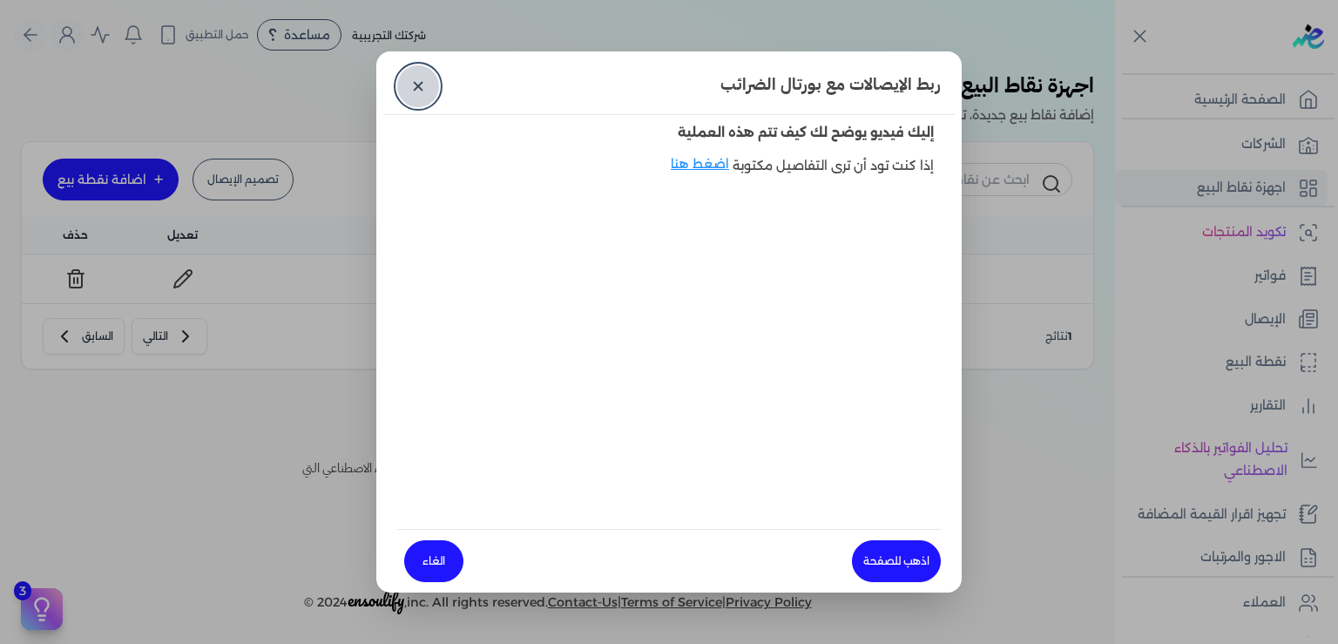
click at [417, 90] on link "✕" at bounding box center [418, 86] width 42 height 42
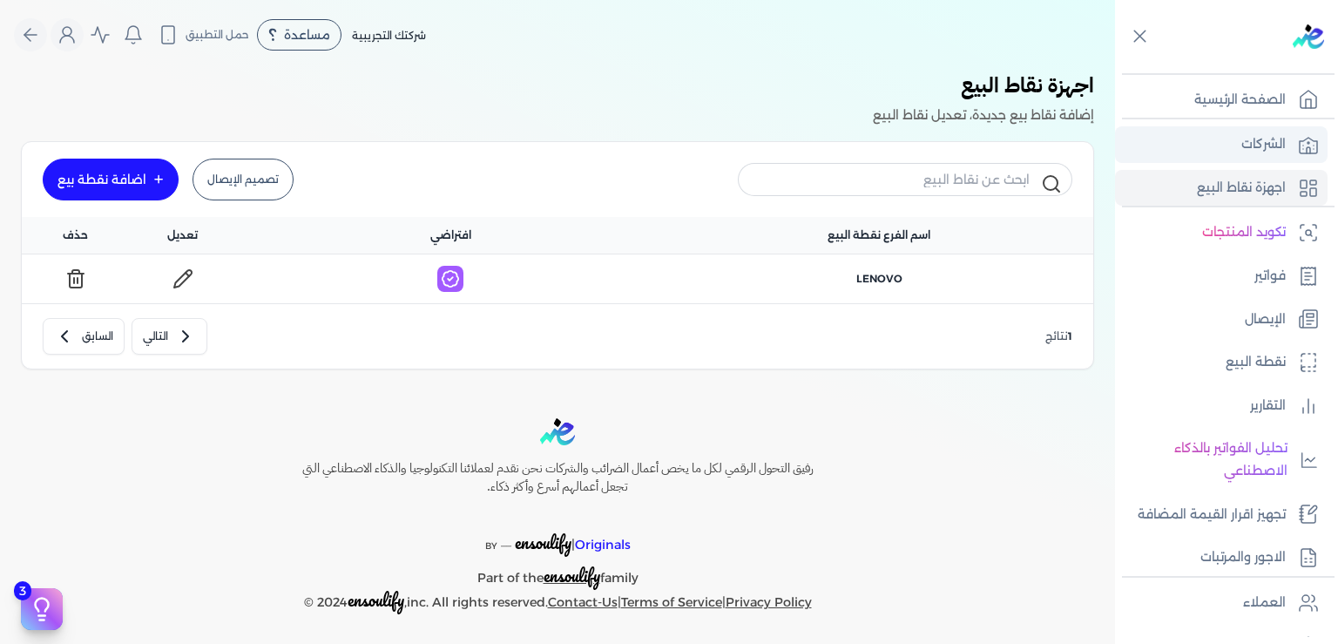
click at [1270, 148] on p "الشركات" at bounding box center [1263, 144] width 44 height 23
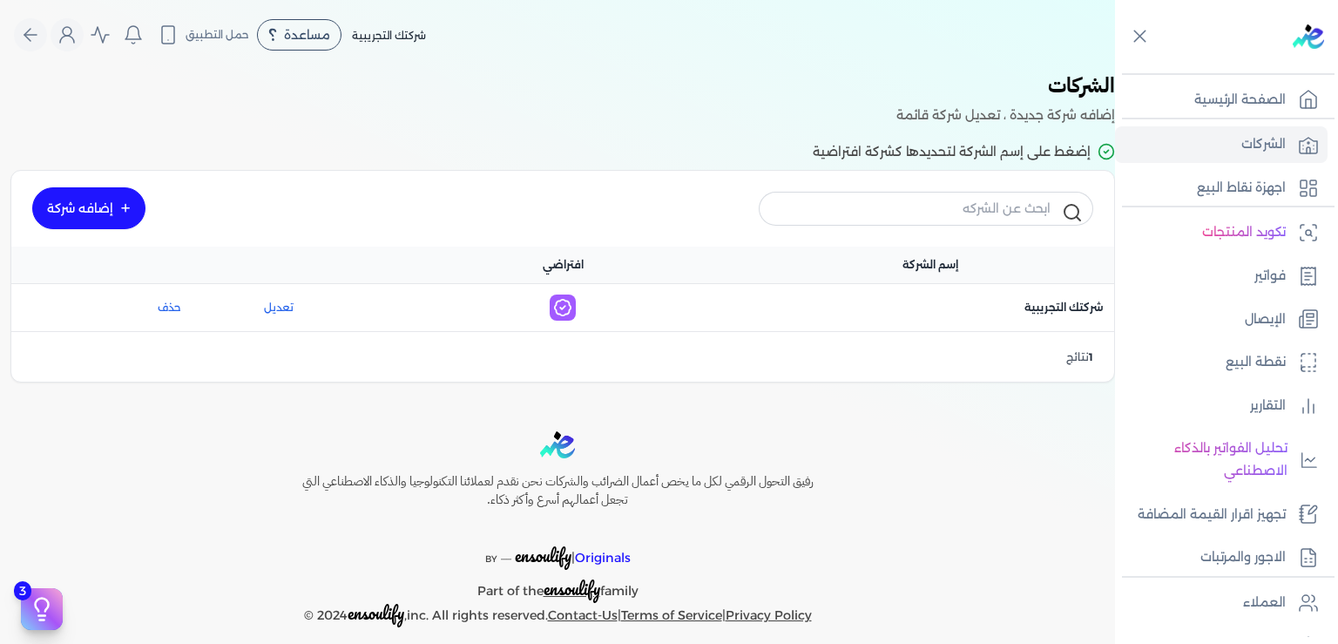
click at [132, 202] on link "إضافه شركة" at bounding box center [88, 208] width 113 height 42
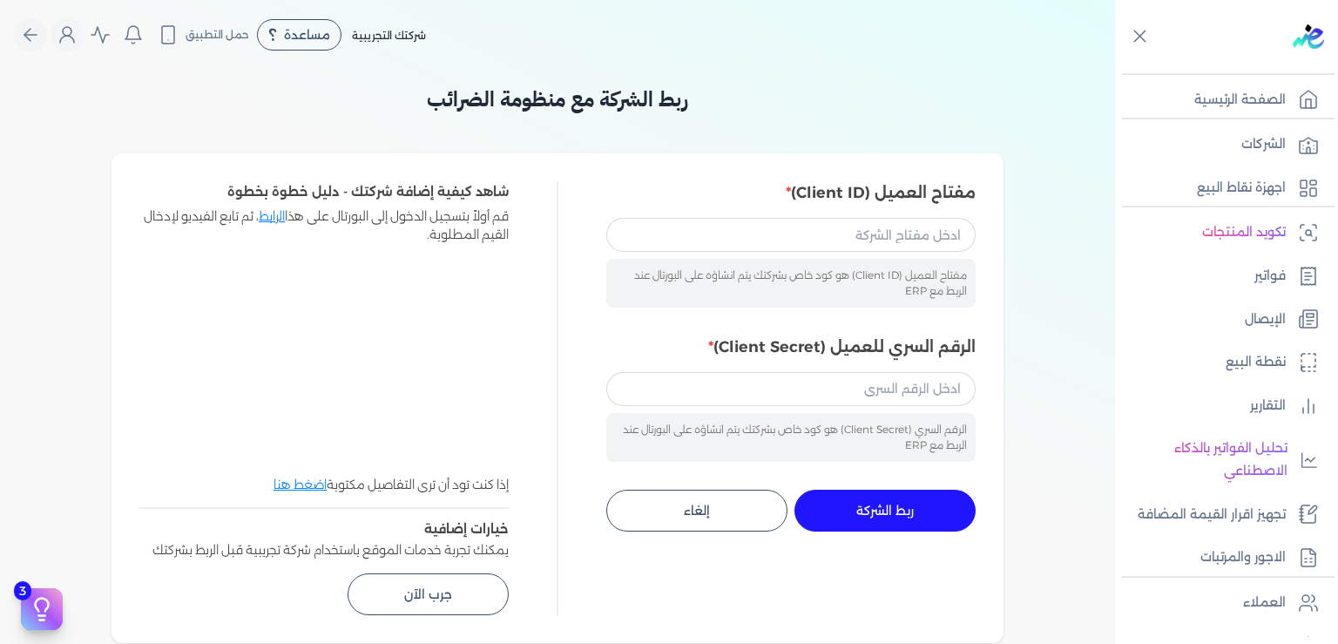
click at [272, 219] on link "الرابط" at bounding box center [272, 216] width 26 height 16
